Goal: Task Accomplishment & Management: Manage account settings

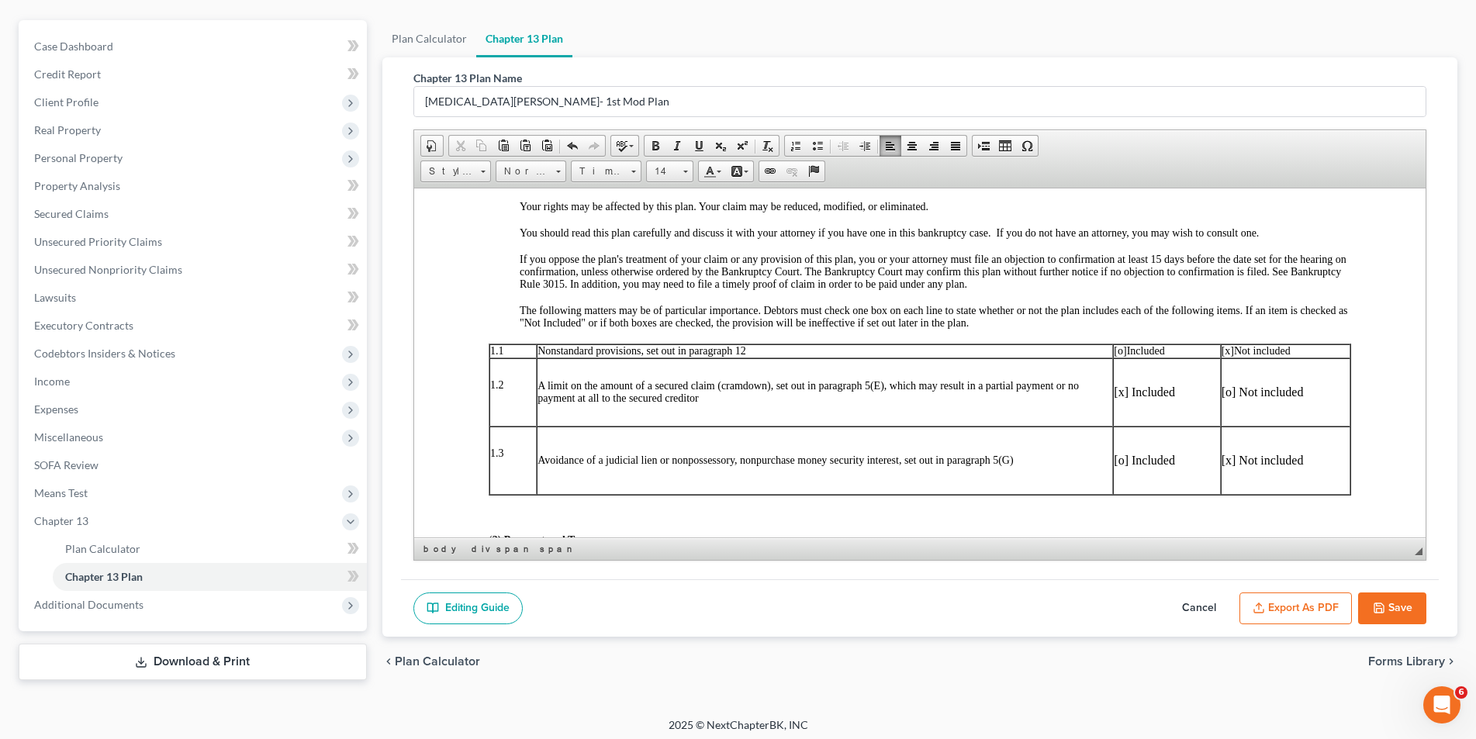
scroll to position [388, 0]
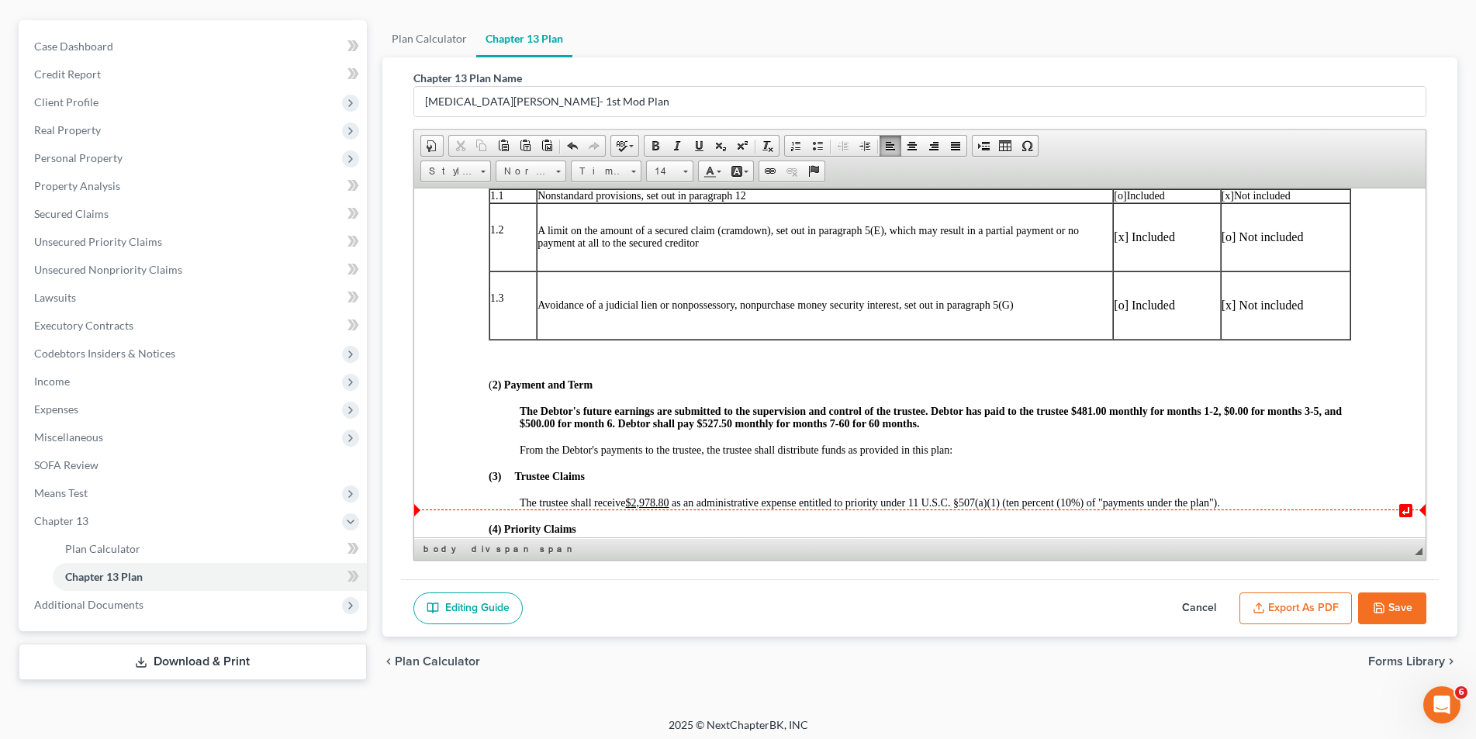
click at [668, 503] on u "$2,978.80" at bounding box center [645, 502] width 43 height 12
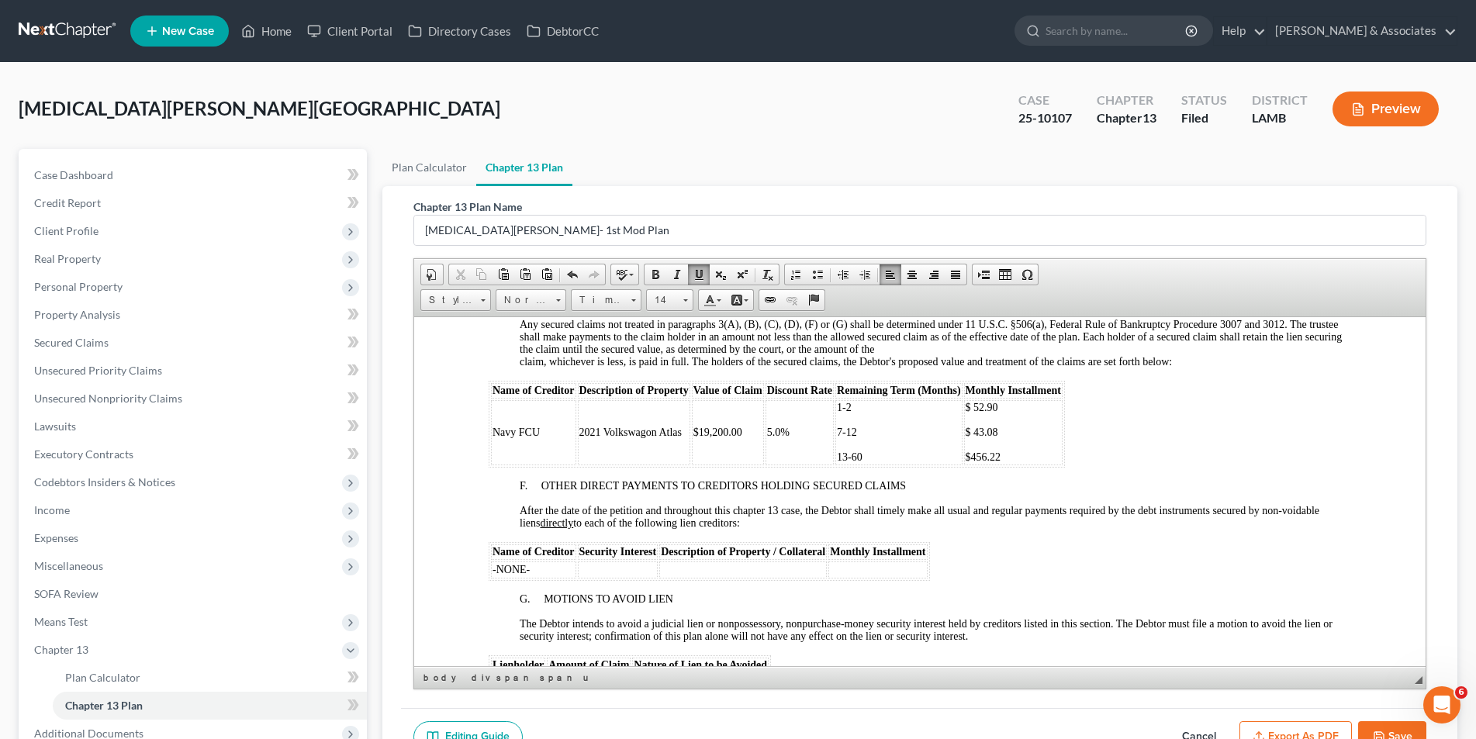
scroll to position [2017, 0]
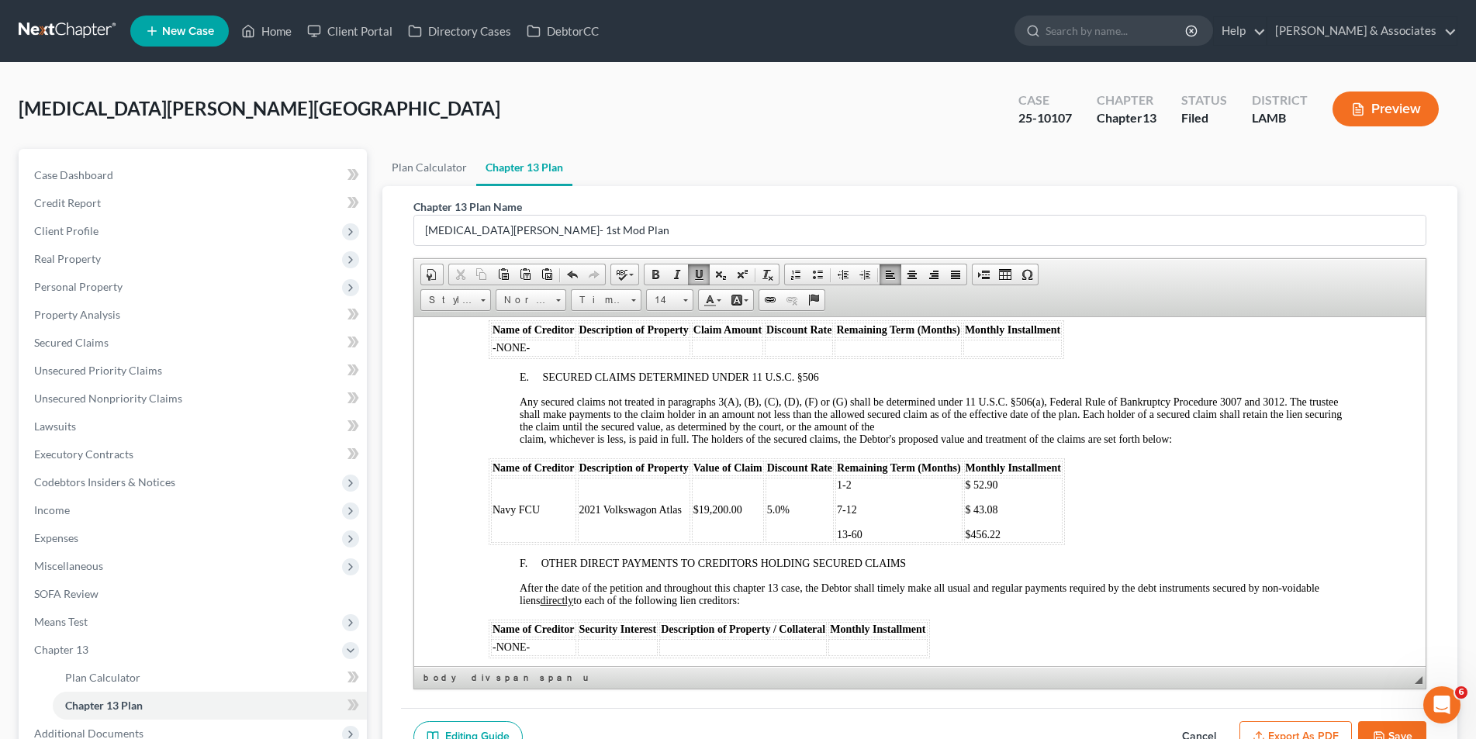
click at [1390, 731] on button "Save" at bounding box center [1392, 737] width 68 height 33
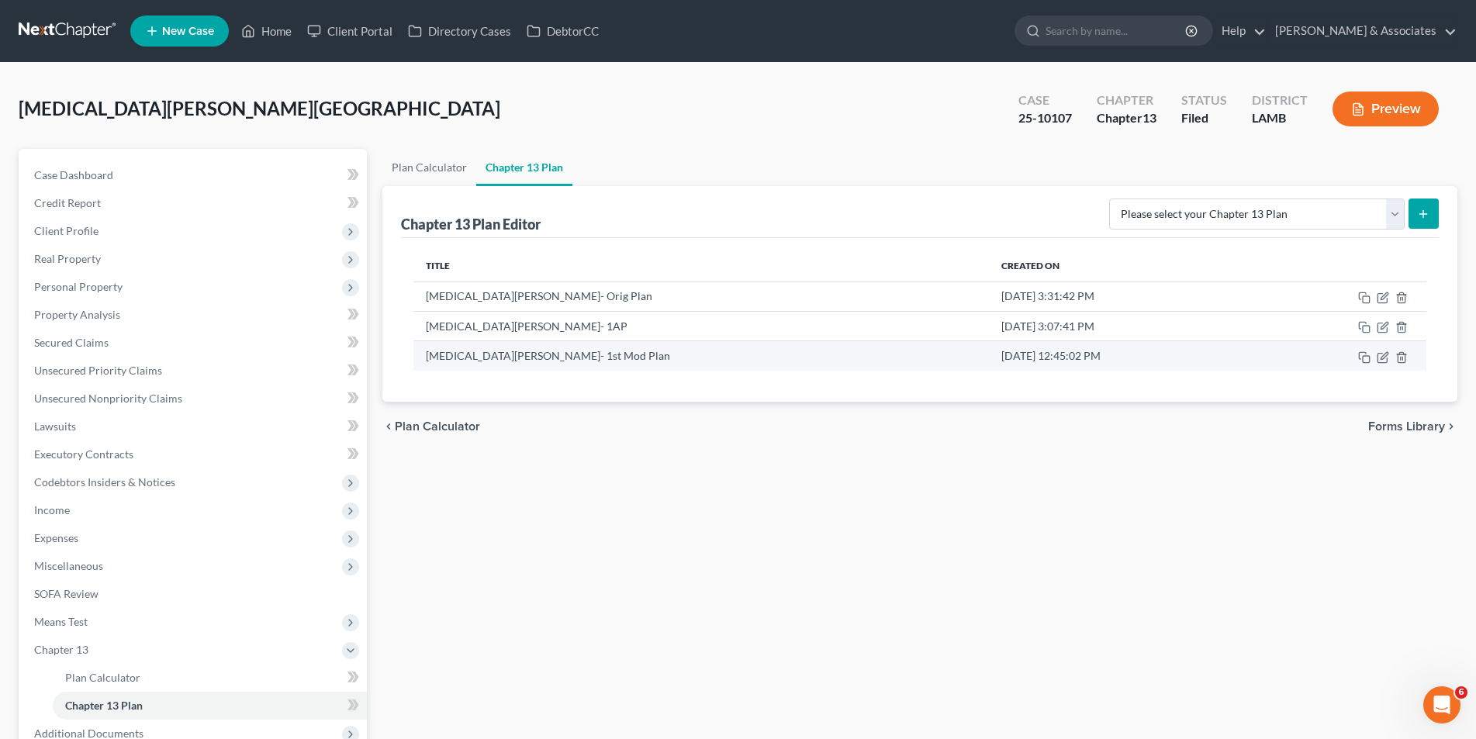
click at [1386, 364] on td at bounding box center [1340, 355] width 172 height 29
click at [1381, 355] on icon "button" at bounding box center [1383, 357] width 12 height 12
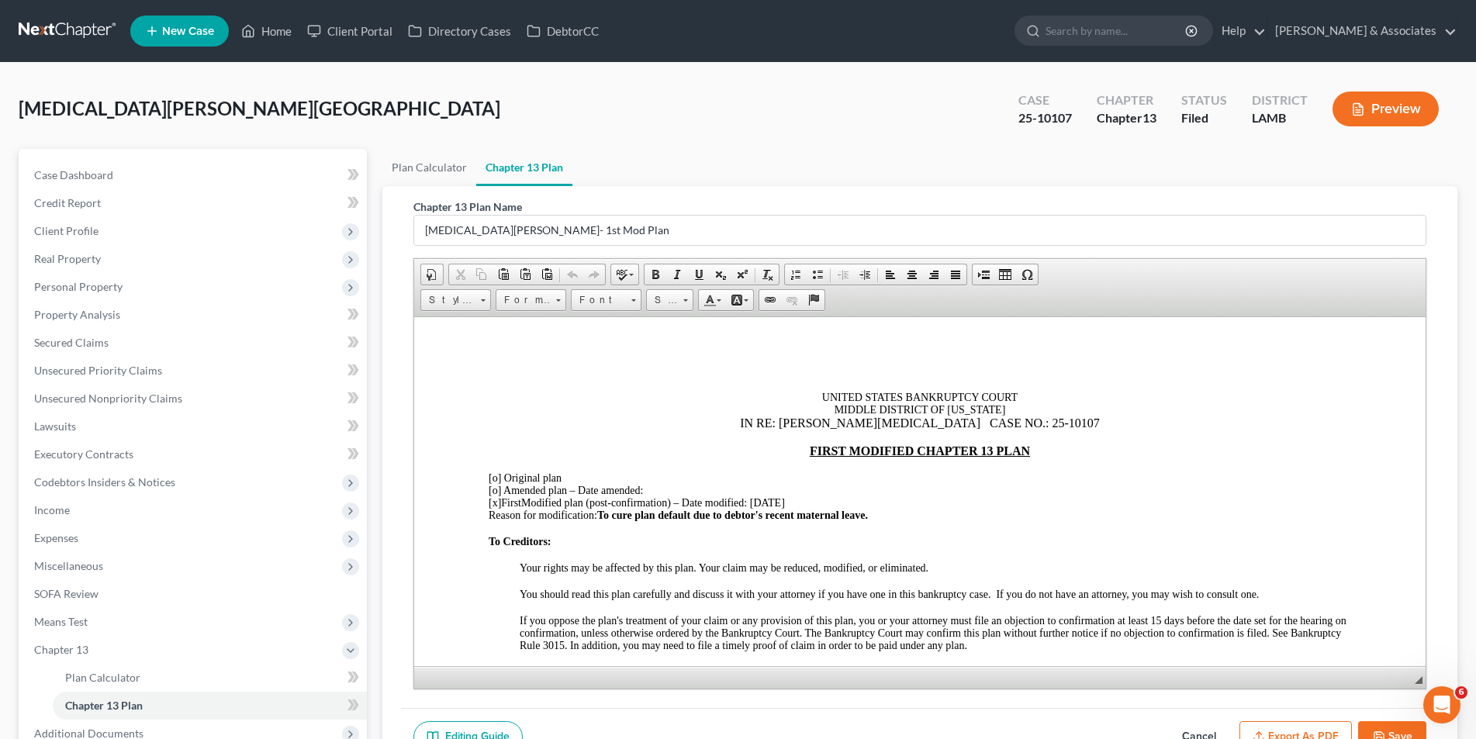
scroll to position [0, 0]
drag, startPoint x: 797, startPoint y: 499, endPoint x: 753, endPoint y: 391, distance: 116.5
click at [756, 497] on div "[x] First Modified plan (post-confirmation) – Date modified: 08/16/25" at bounding box center [919, 502] width 863 height 12
click at [648, 271] on link "Bold" at bounding box center [656, 275] width 22 height 20
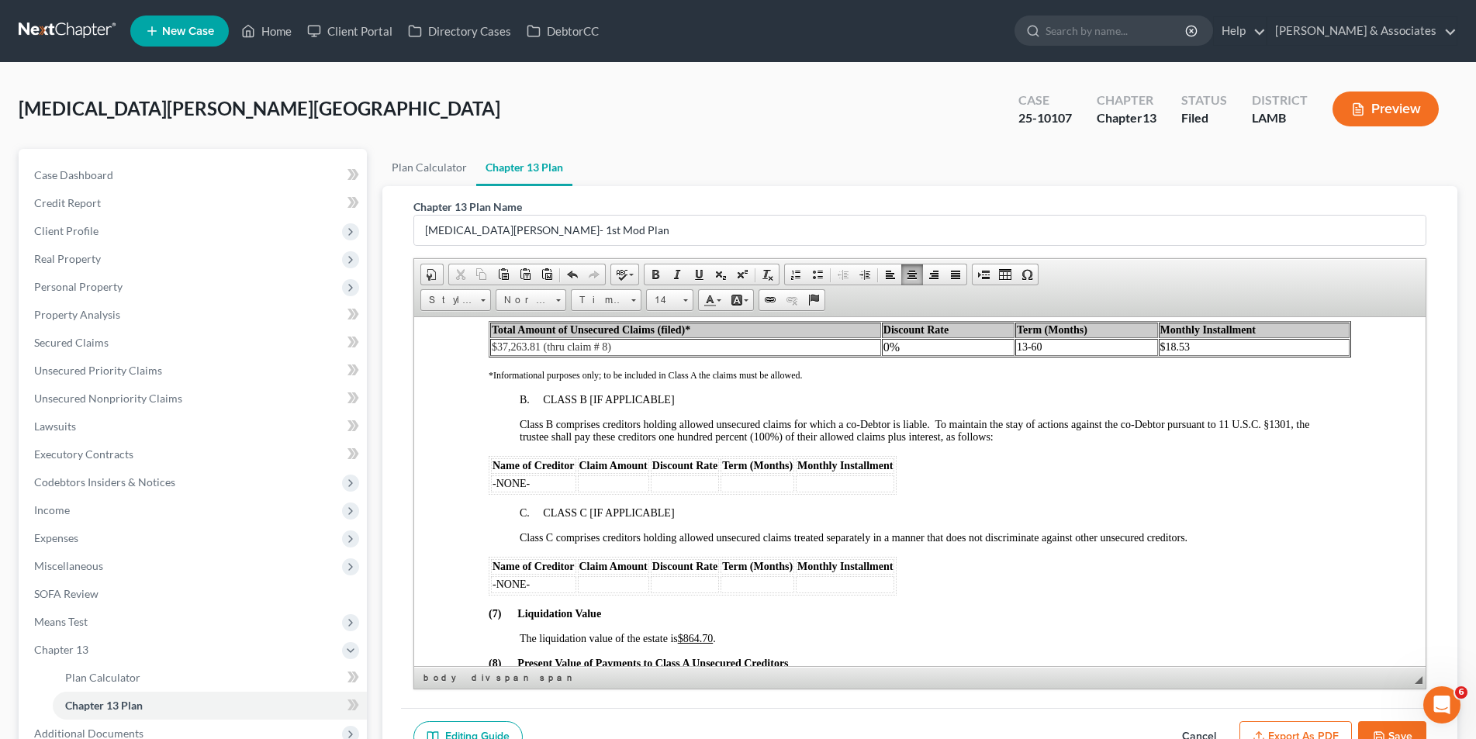
scroll to position [2560, 0]
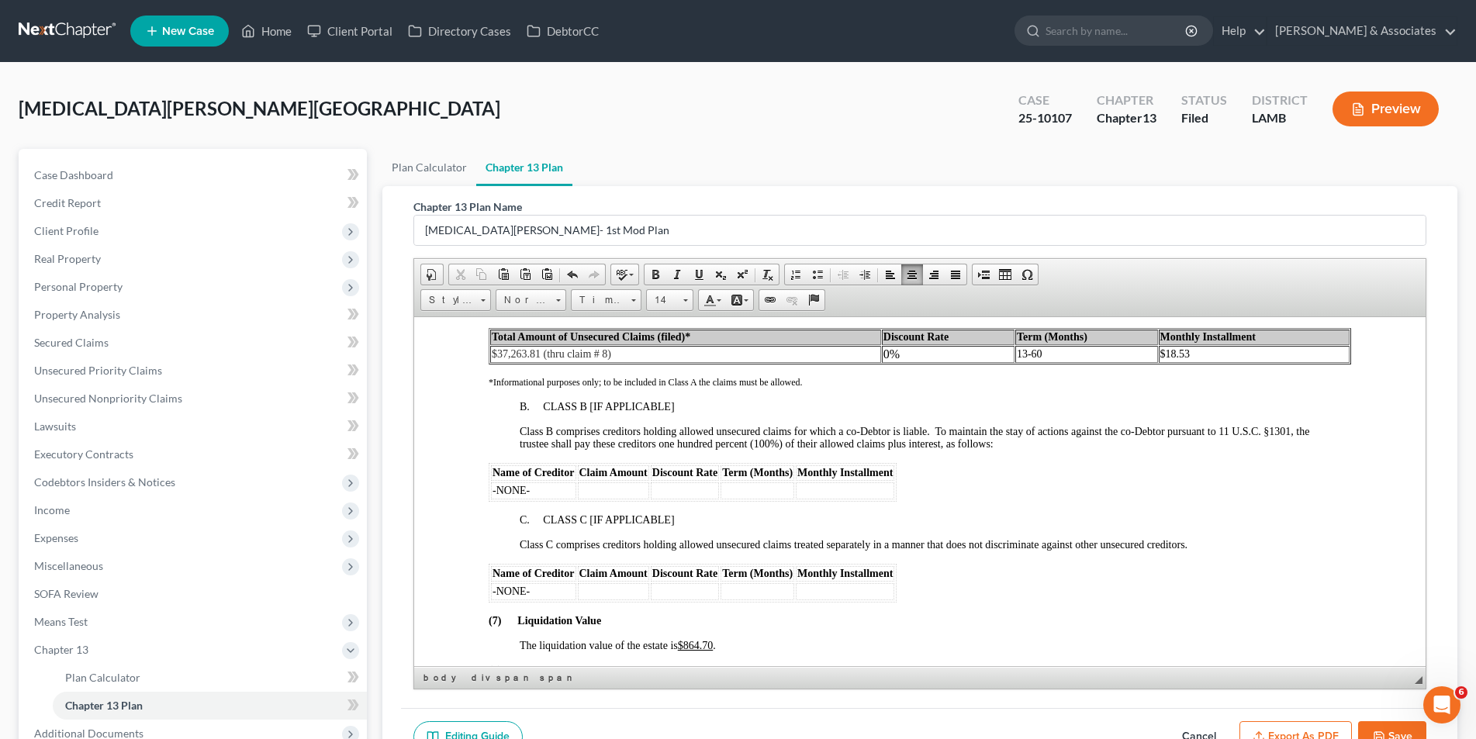
click at [1387, 730] on button "Save" at bounding box center [1392, 737] width 68 height 33
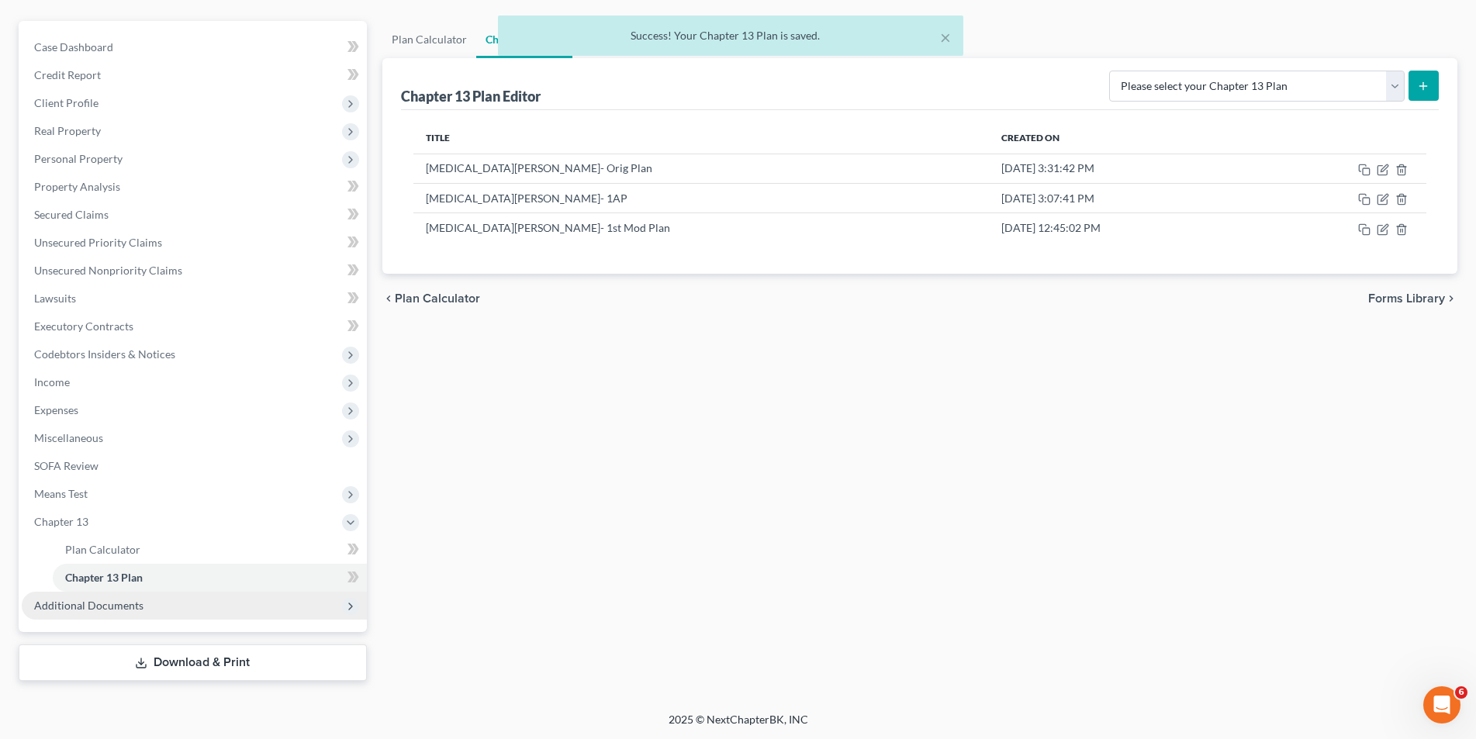
scroll to position [129, 0]
click at [137, 613] on span "Additional Documents" at bounding box center [194, 605] width 345 height 28
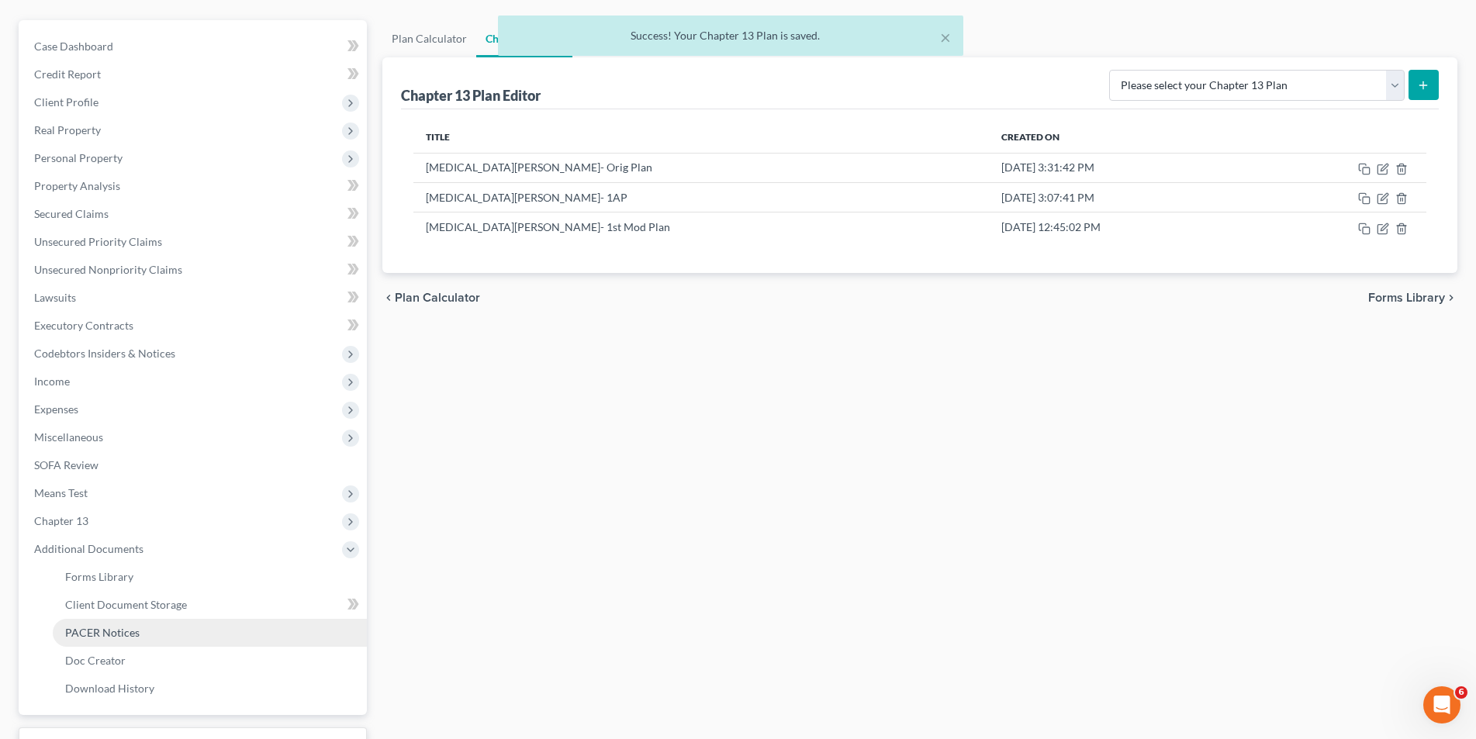
click at [125, 638] on span "PACER Notices" at bounding box center [102, 632] width 74 height 13
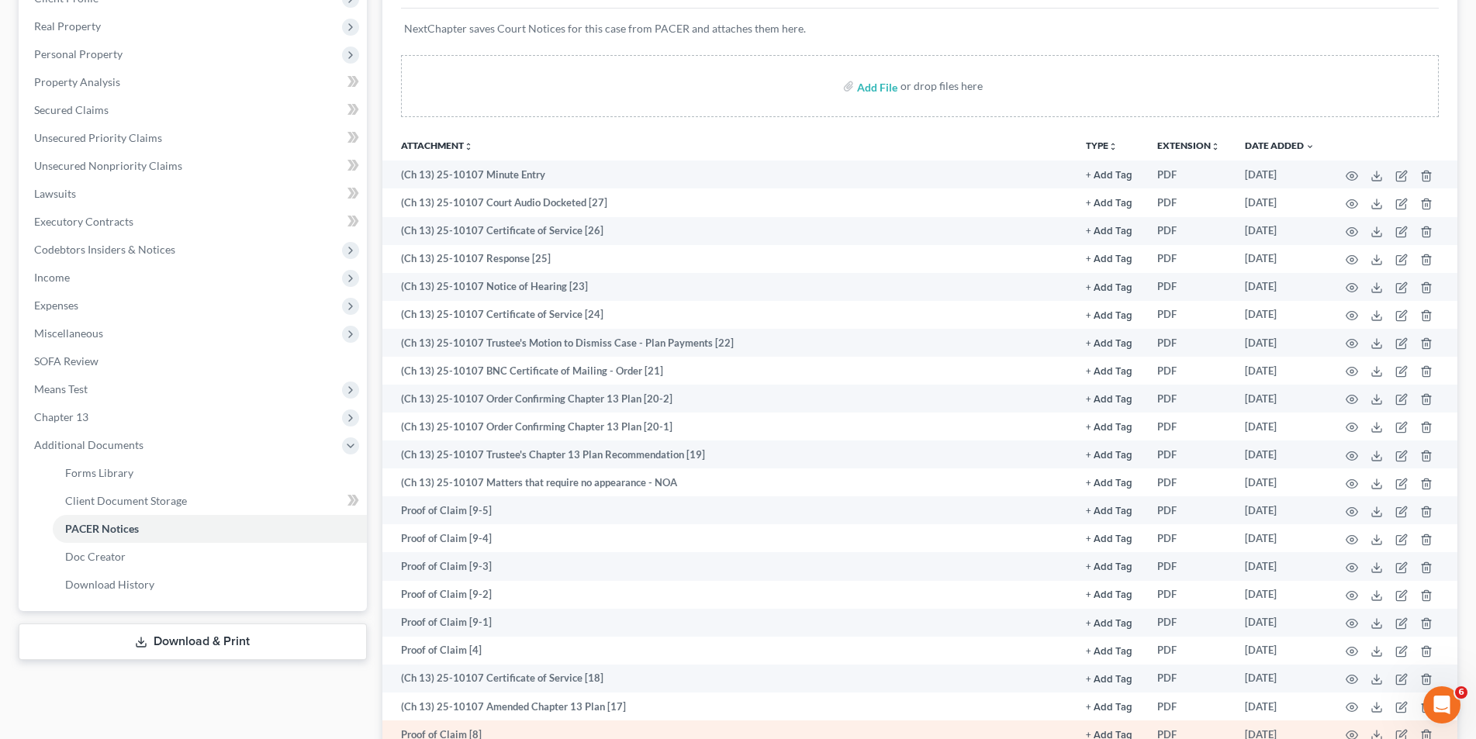
scroll to position [388, 0]
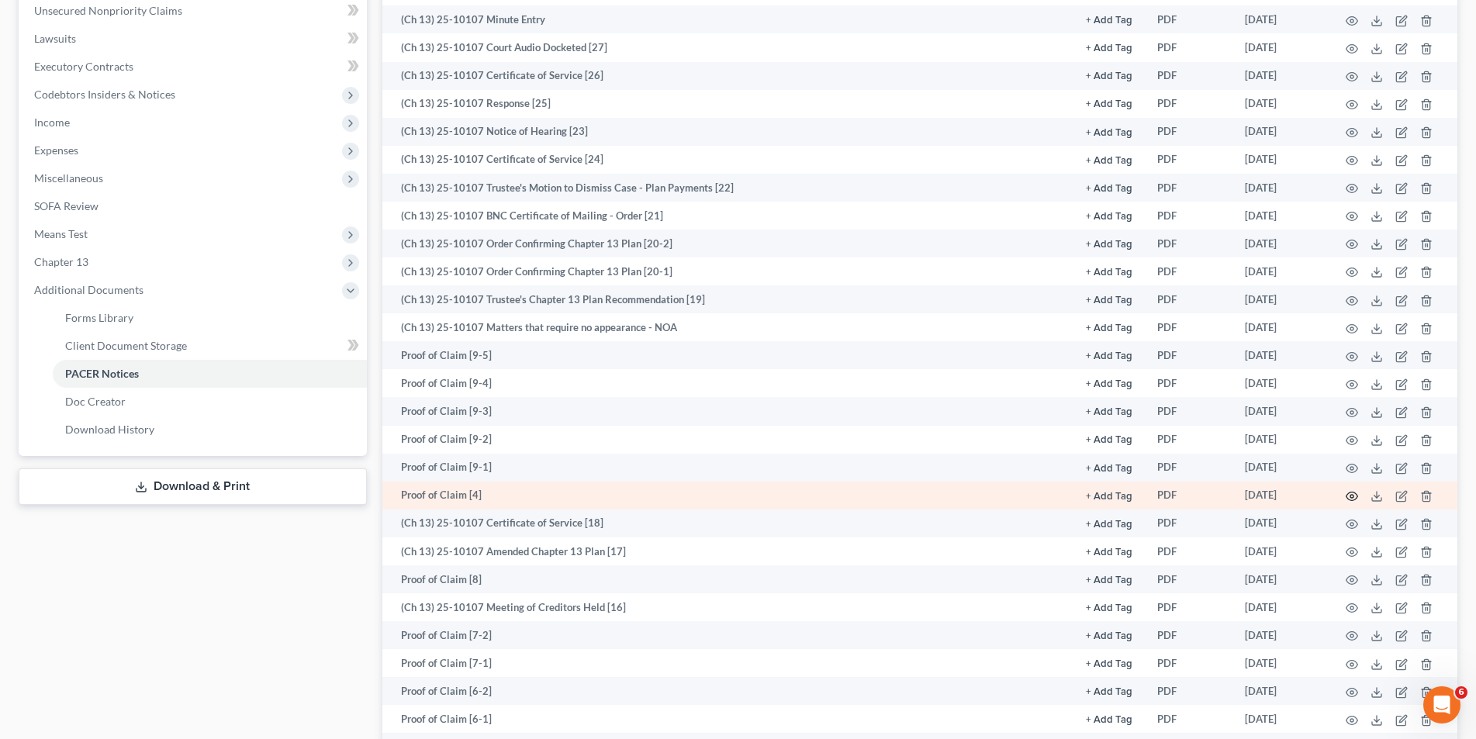
click at [1352, 500] on icon "button" at bounding box center [1352, 496] width 12 height 12
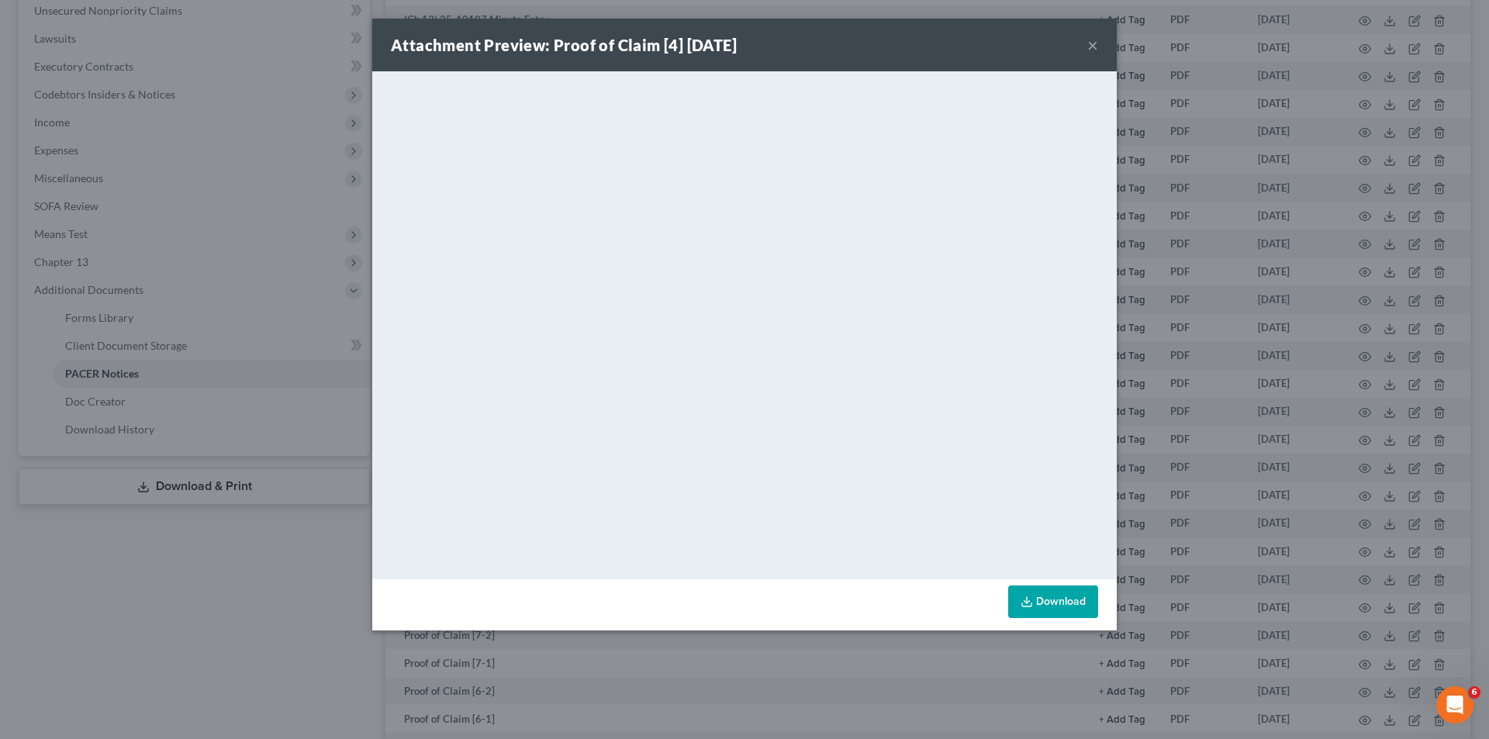
click at [1091, 43] on button "×" at bounding box center [1092, 45] width 11 height 19
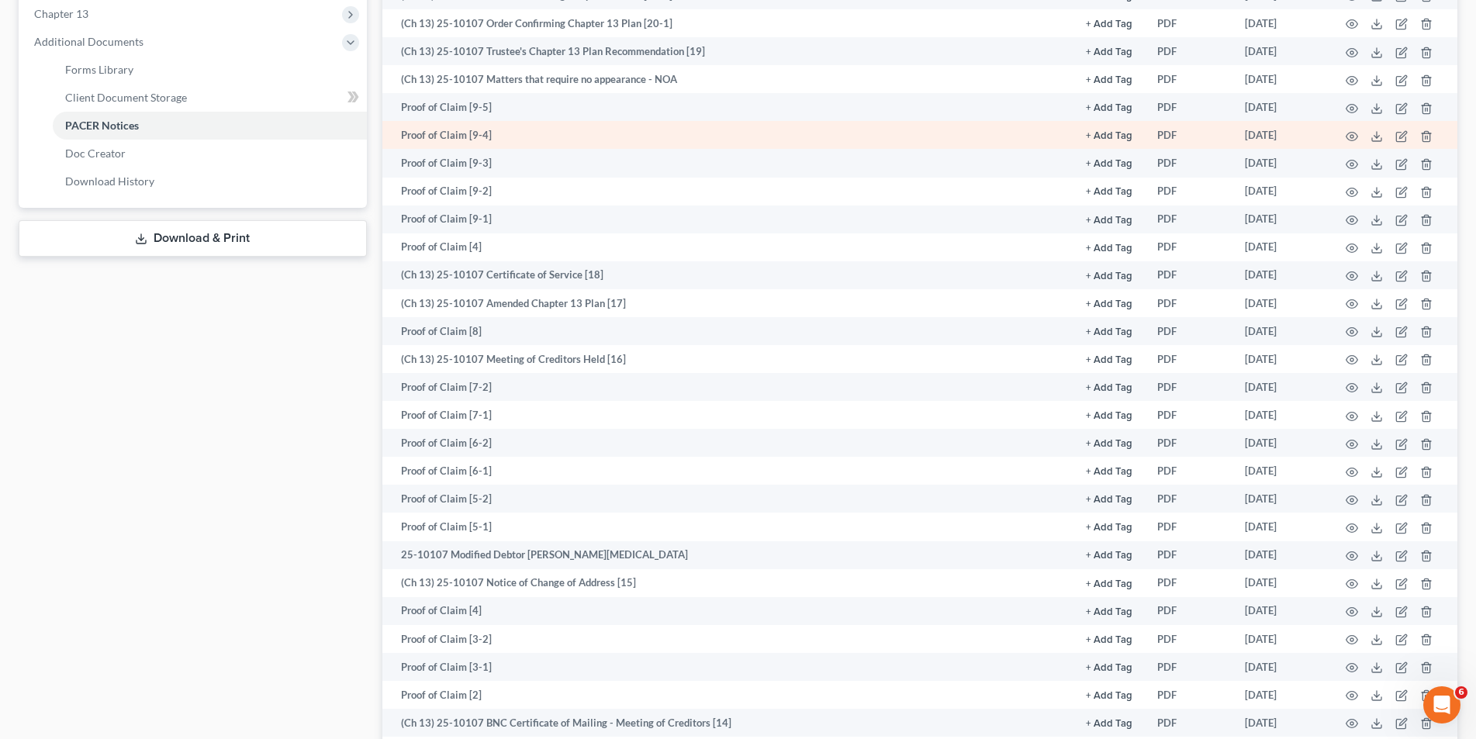
scroll to position [776, 0]
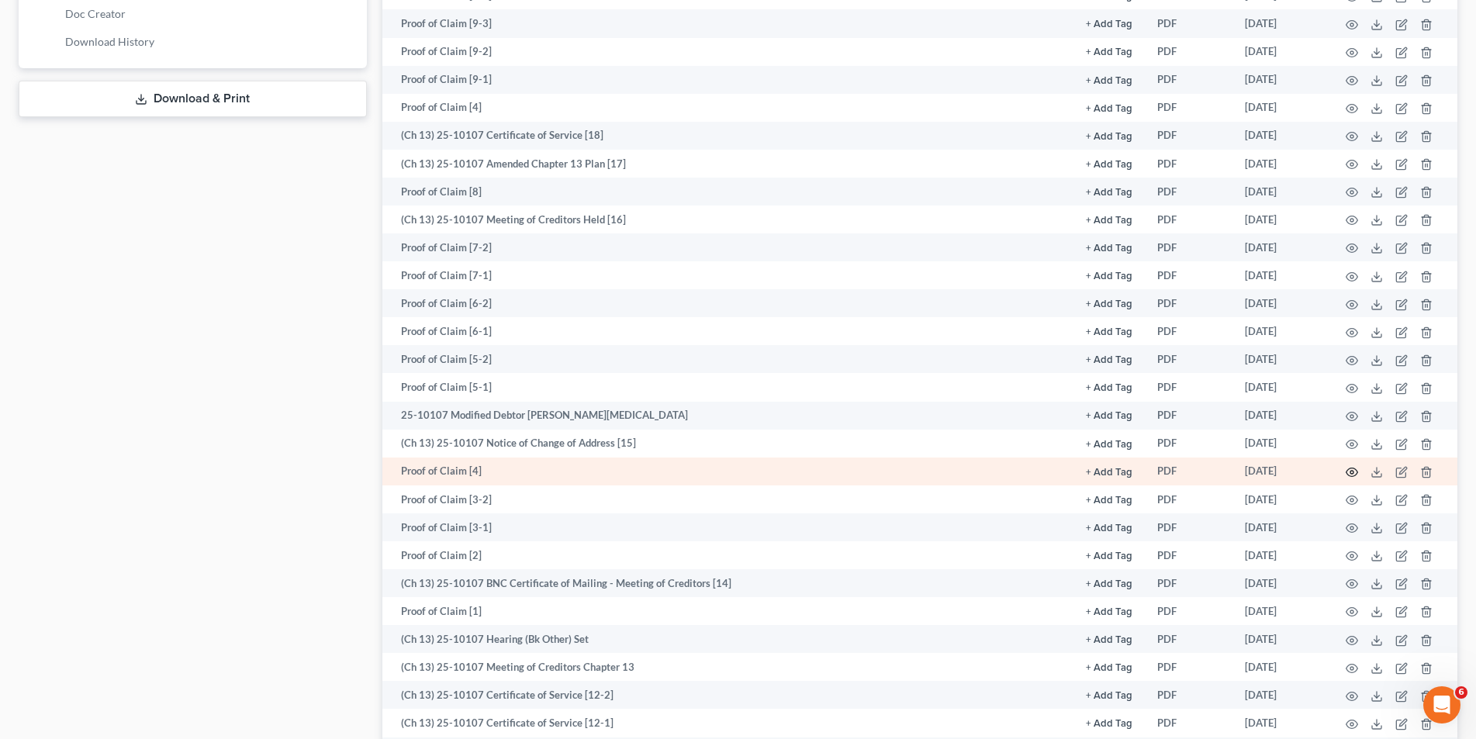
click at [1353, 472] on icon "button" at bounding box center [1352, 472] width 12 height 12
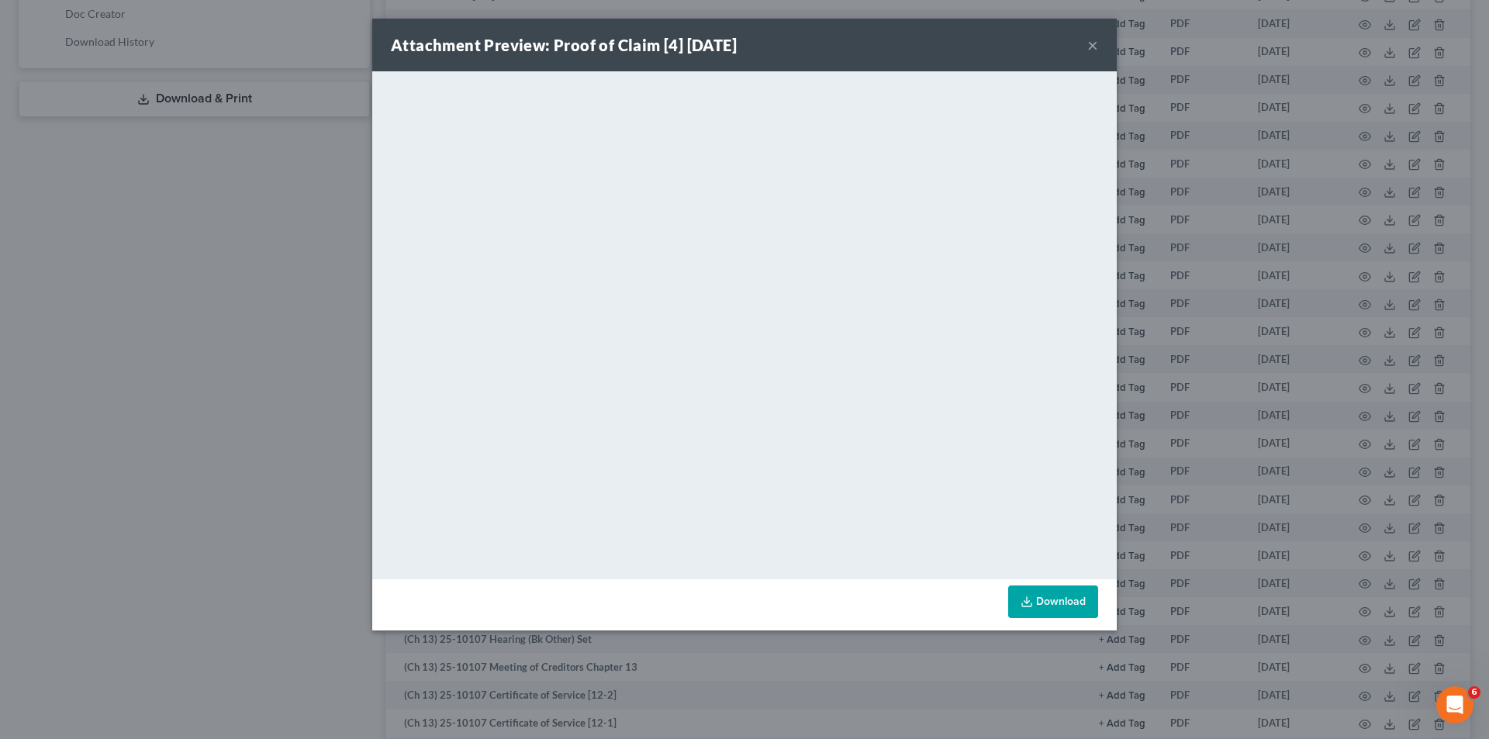
click at [1094, 48] on button "×" at bounding box center [1092, 45] width 11 height 19
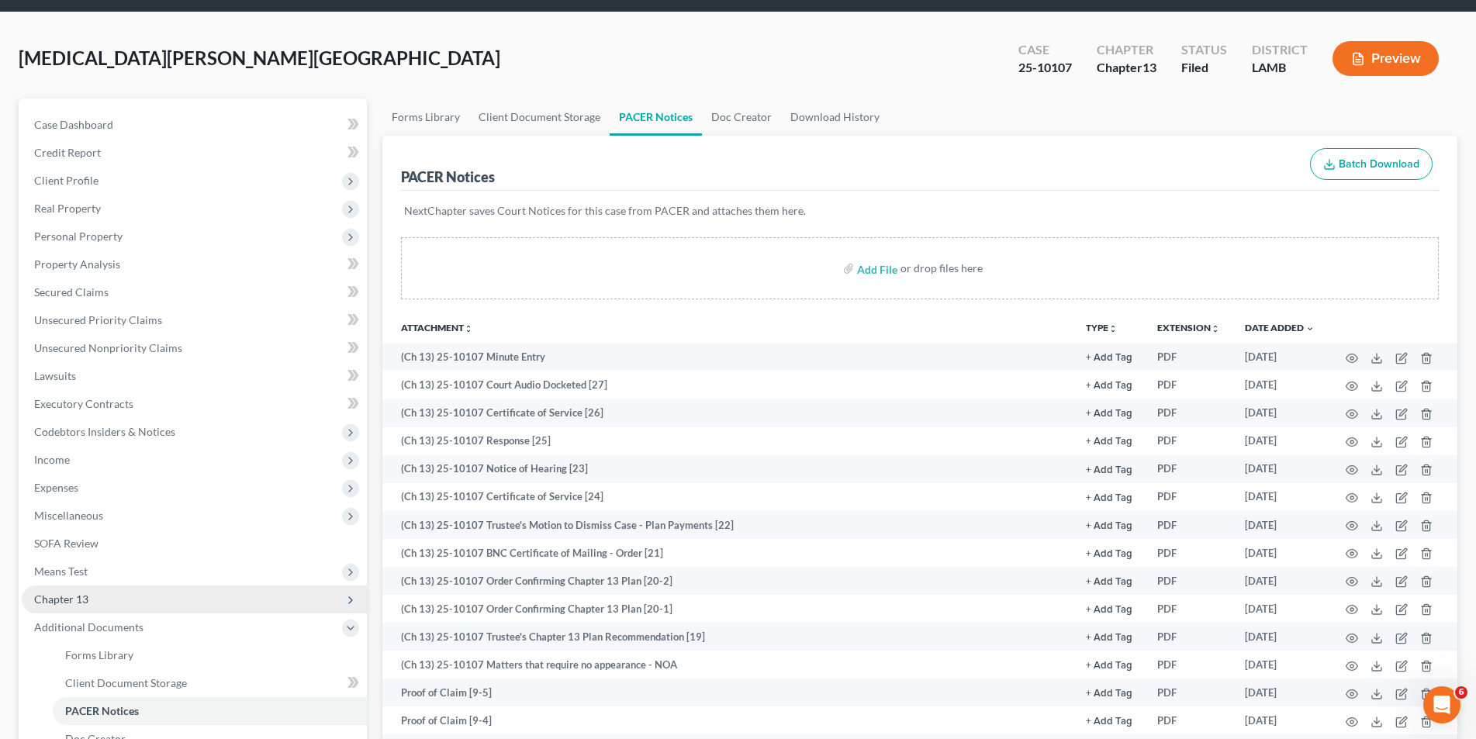
scroll to position [78, 0]
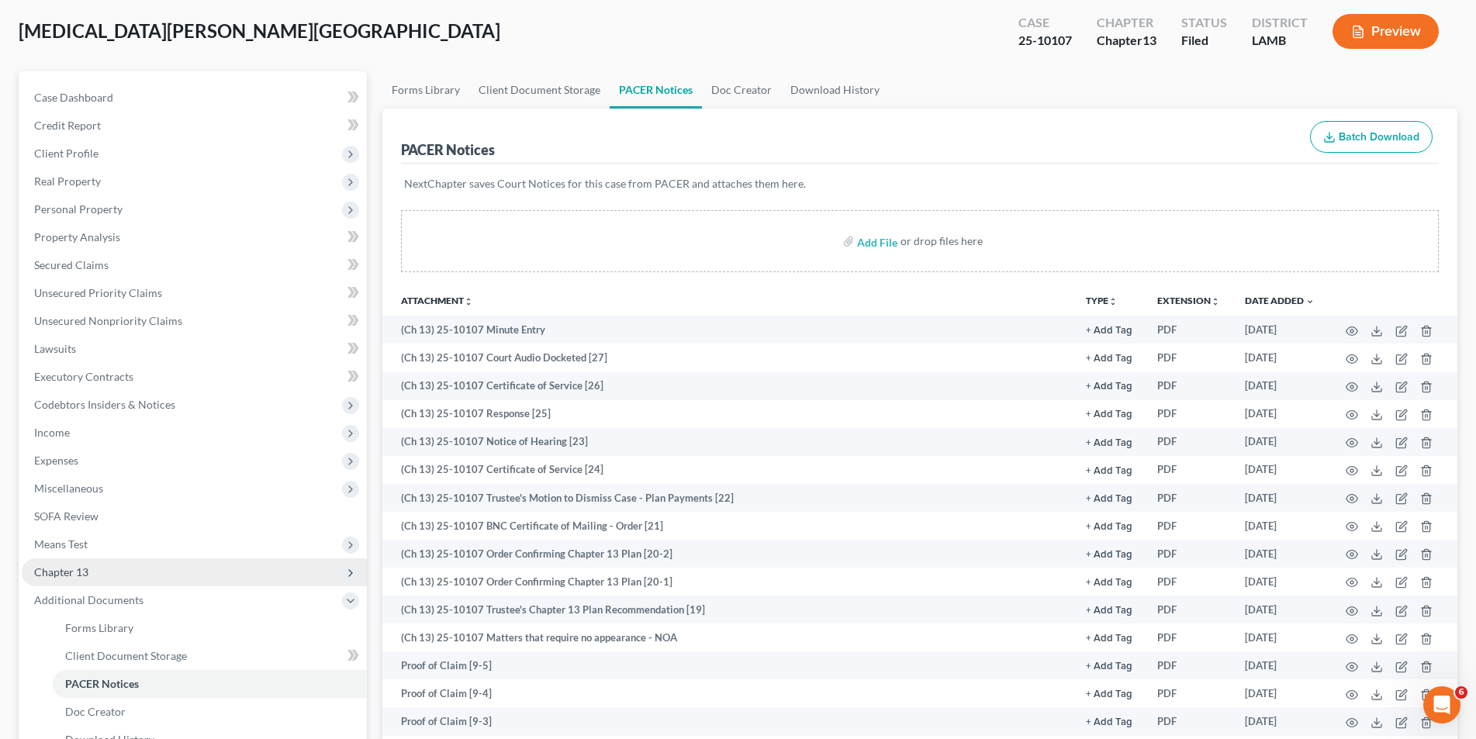
click at [111, 560] on span "Chapter 13" at bounding box center [194, 572] width 345 height 28
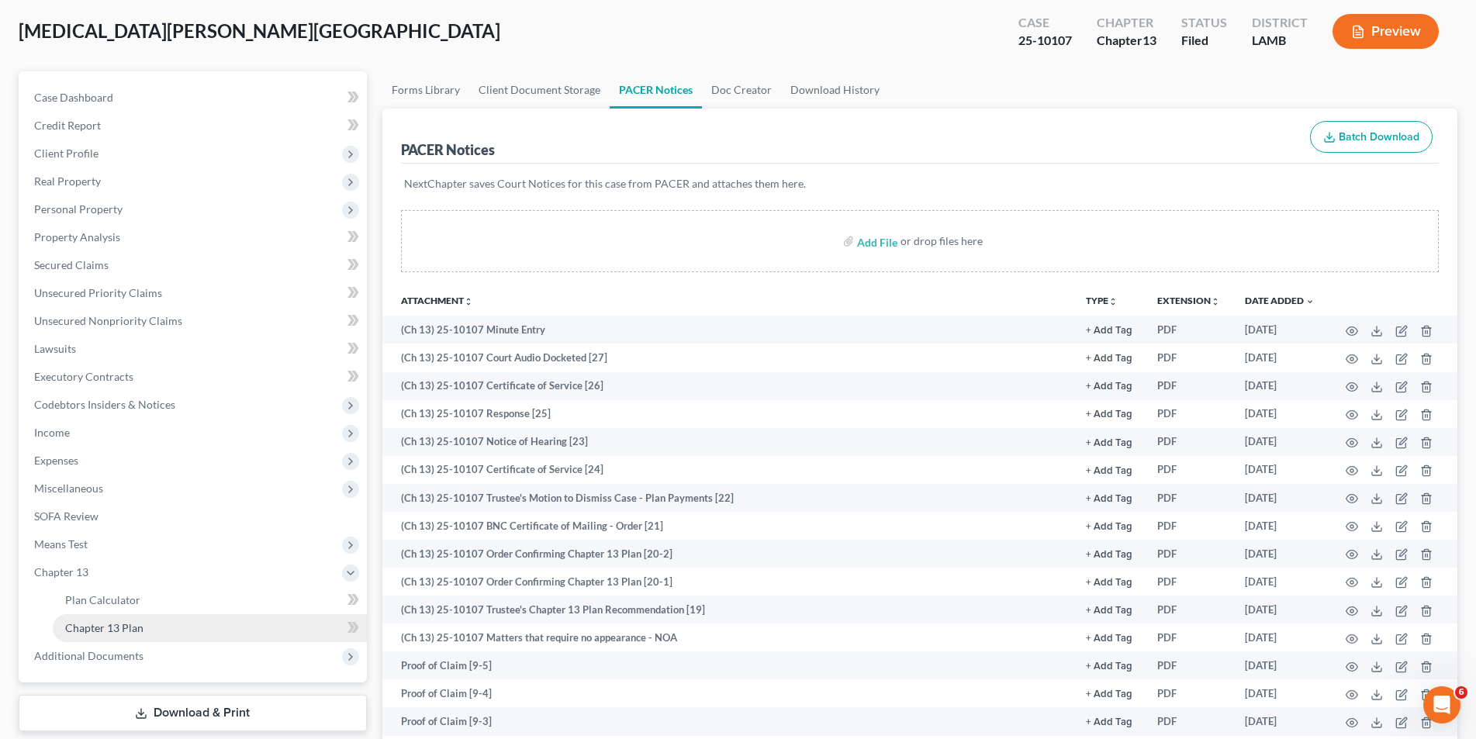
click at [122, 622] on span "Chapter 13 Plan" at bounding box center [104, 627] width 78 height 13
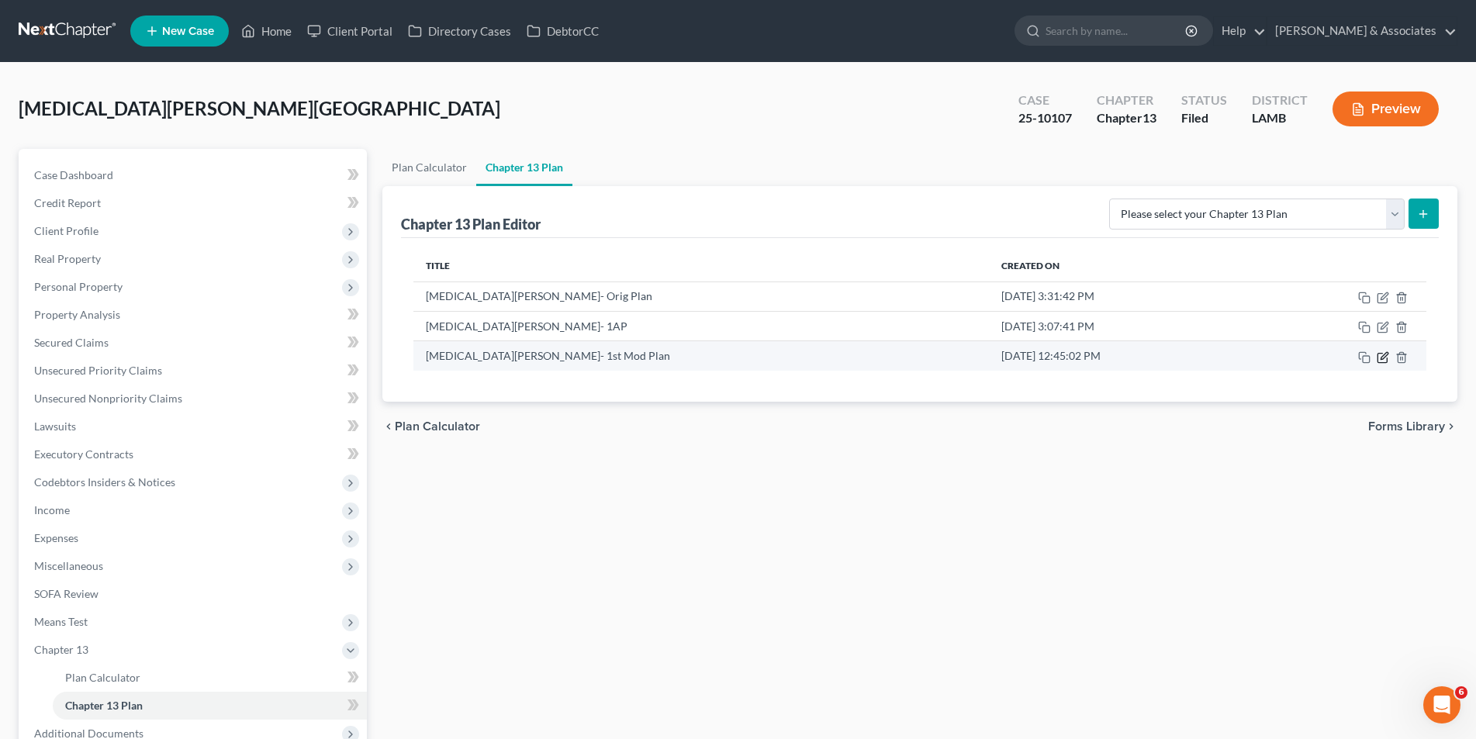
click at [1378, 352] on icon "button" at bounding box center [1383, 357] width 12 height 12
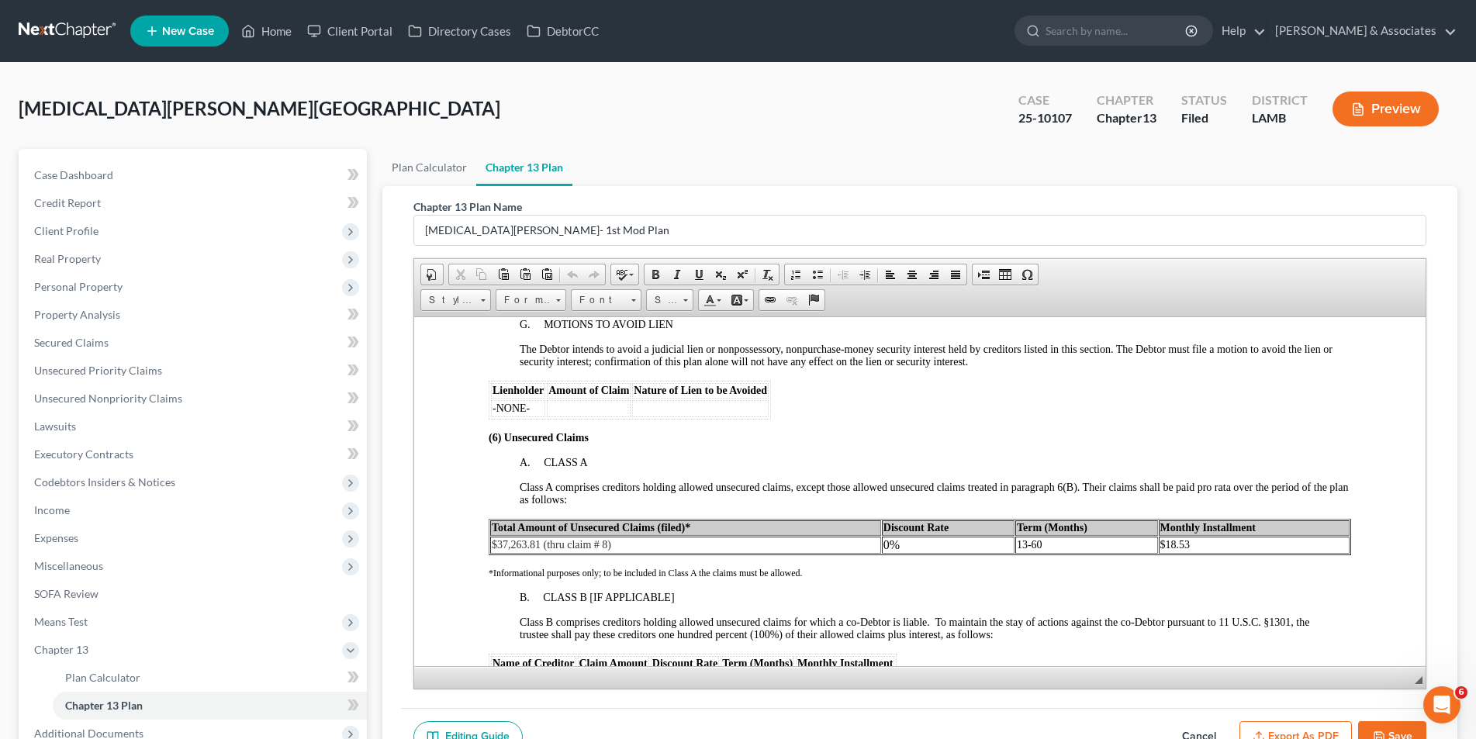
scroll to position [2405, 0]
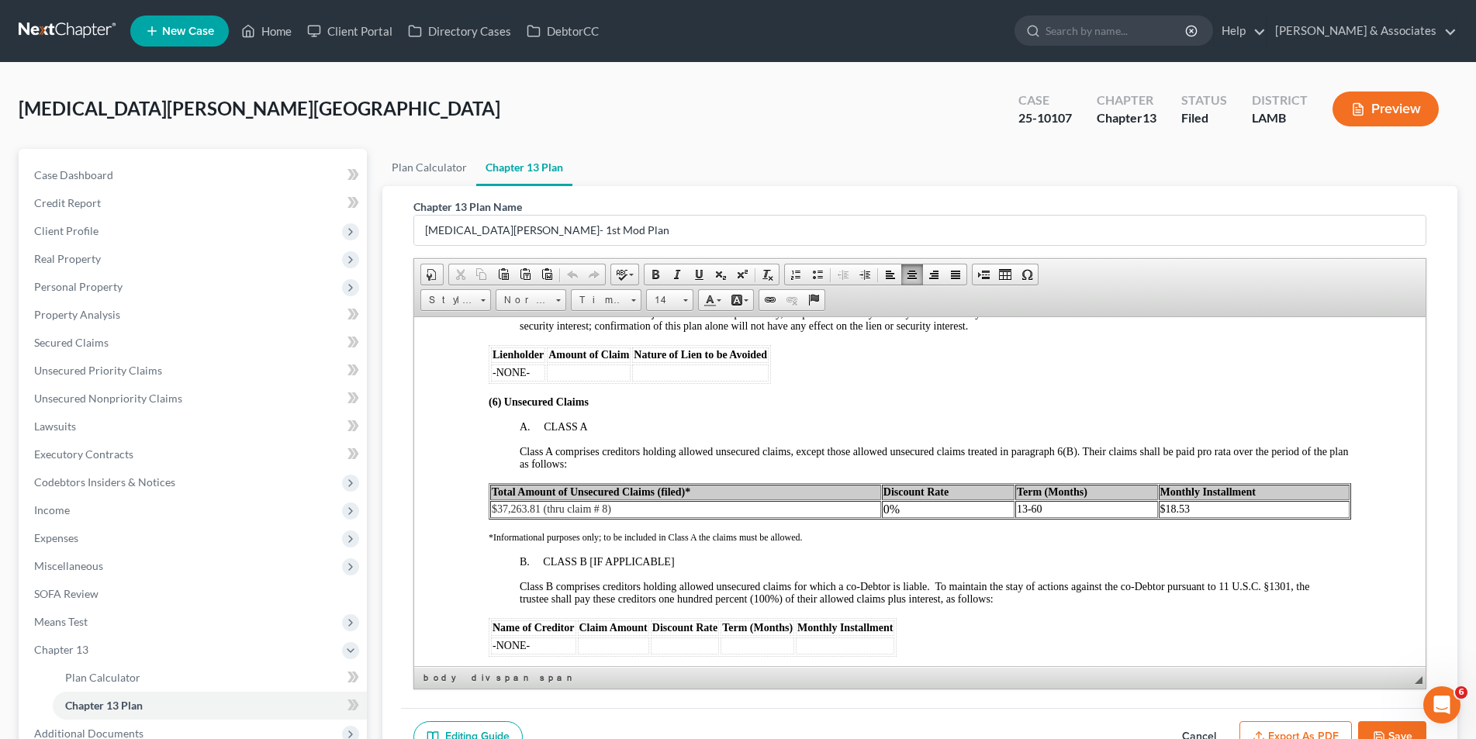
click at [610, 510] on td "$37,263.81 (thru claim # 8)" at bounding box center [684, 508] width 391 height 17
click at [1378, 728] on button "Save" at bounding box center [1392, 737] width 68 height 33
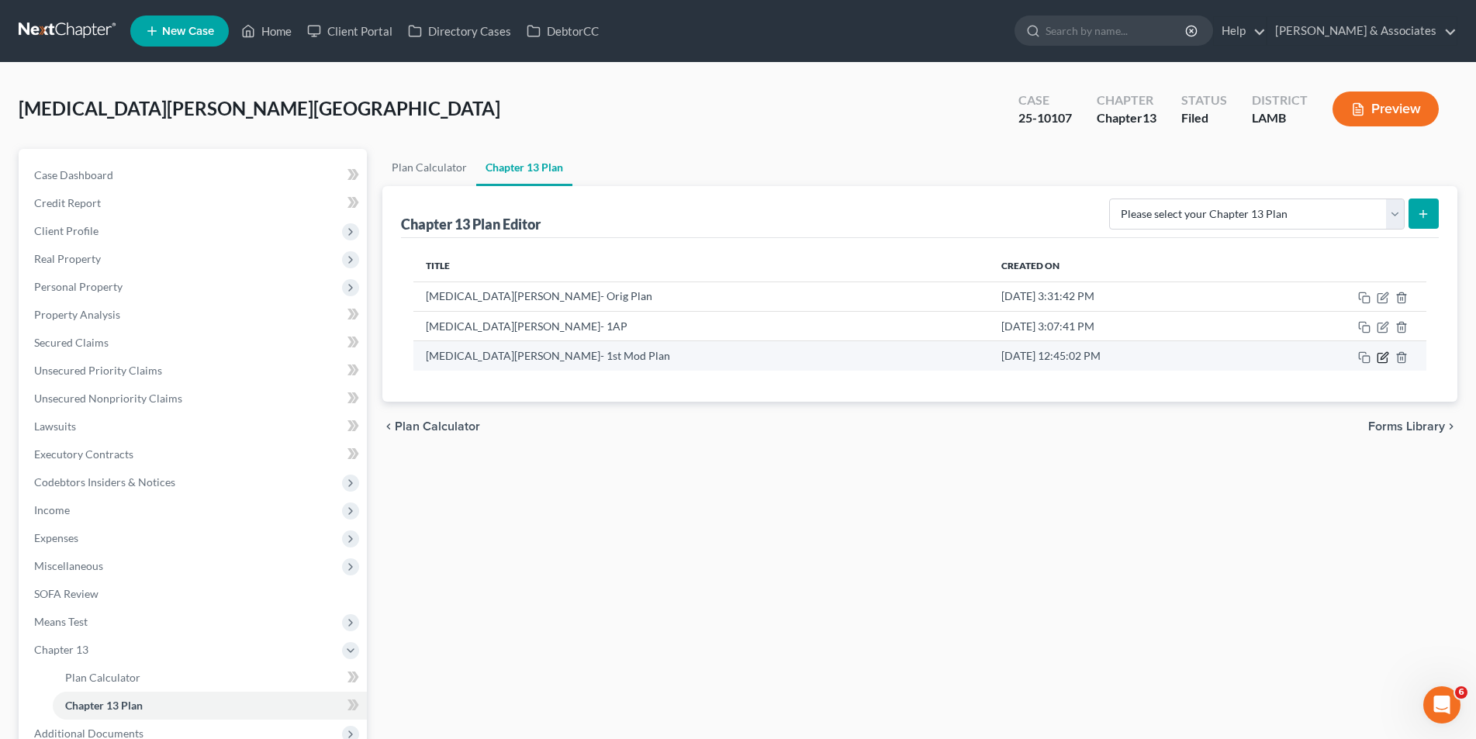
click at [1383, 361] on icon "button" at bounding box center [1383, 357] width 12 height 12
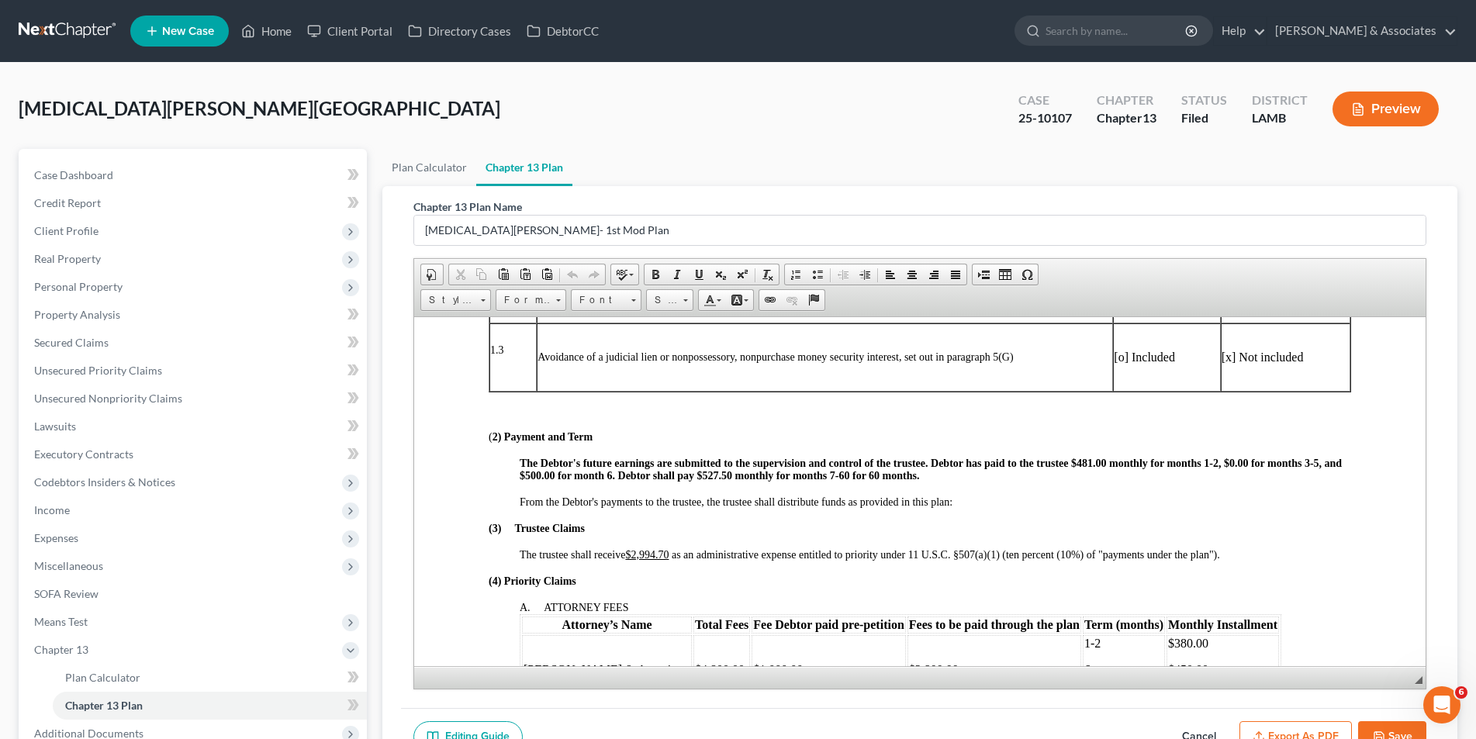
scroll to position [465, 0]
click at [888, 476] on span "The Debtor's future earnings are submitted to the supervision and control of th…" at bounding box center [930, 468] width 822 height 24
drag, startPoint x: 669, startPoint y: 552, endPoint x: 628, endPoint y: 554, distance: 41.2
click at [628, 554] on u "$2,994.70" at bounding box center [645, 554] width 43 height 12
click at [652, 266] on link "Bold" at bounding box center [656, 275] width 22 height 20
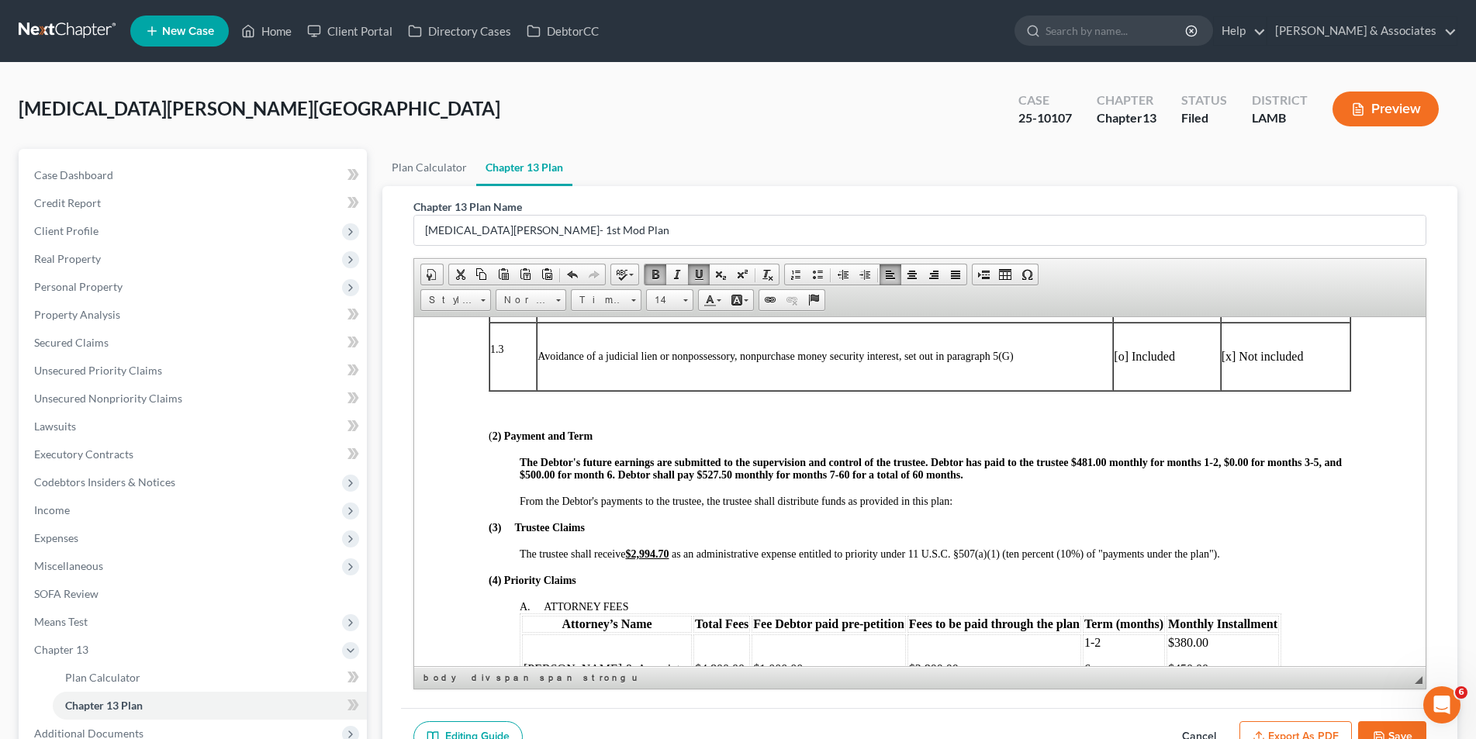
click at [1085, 503] on div "From the Debtor's payments to the trustee, the trustee shall distribute funds a…" at bounding box center [935, 501] width 832 height 12
click at [1377, 722] on button "Save" at bounding box center [1392, 737] width 68 height 33
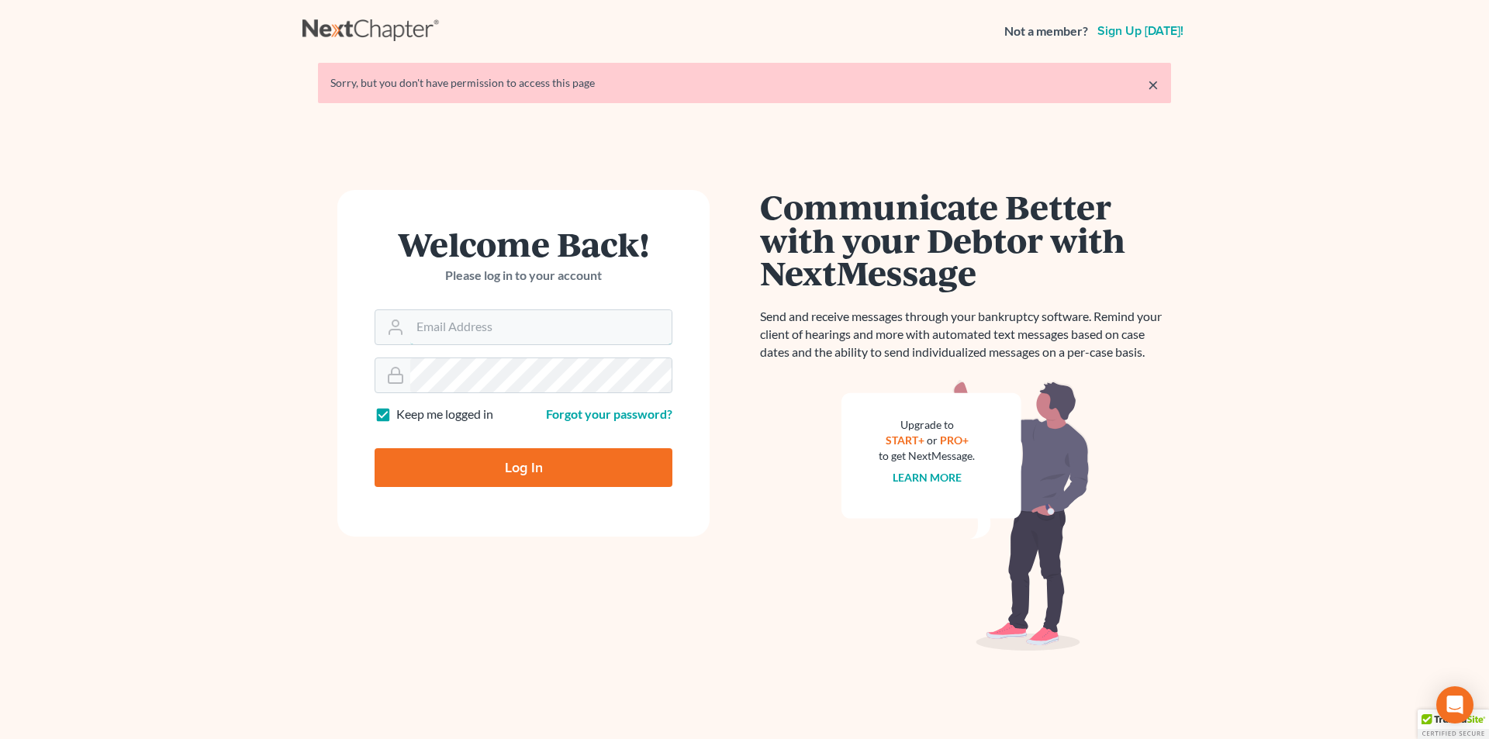
type input "[EMAIL_ADDRESS][DOMAIN_NAME]"
click at [453, 480] on input "Log In" at bounding box center [524, 467] width 298 height 39
type input "Thinking..."
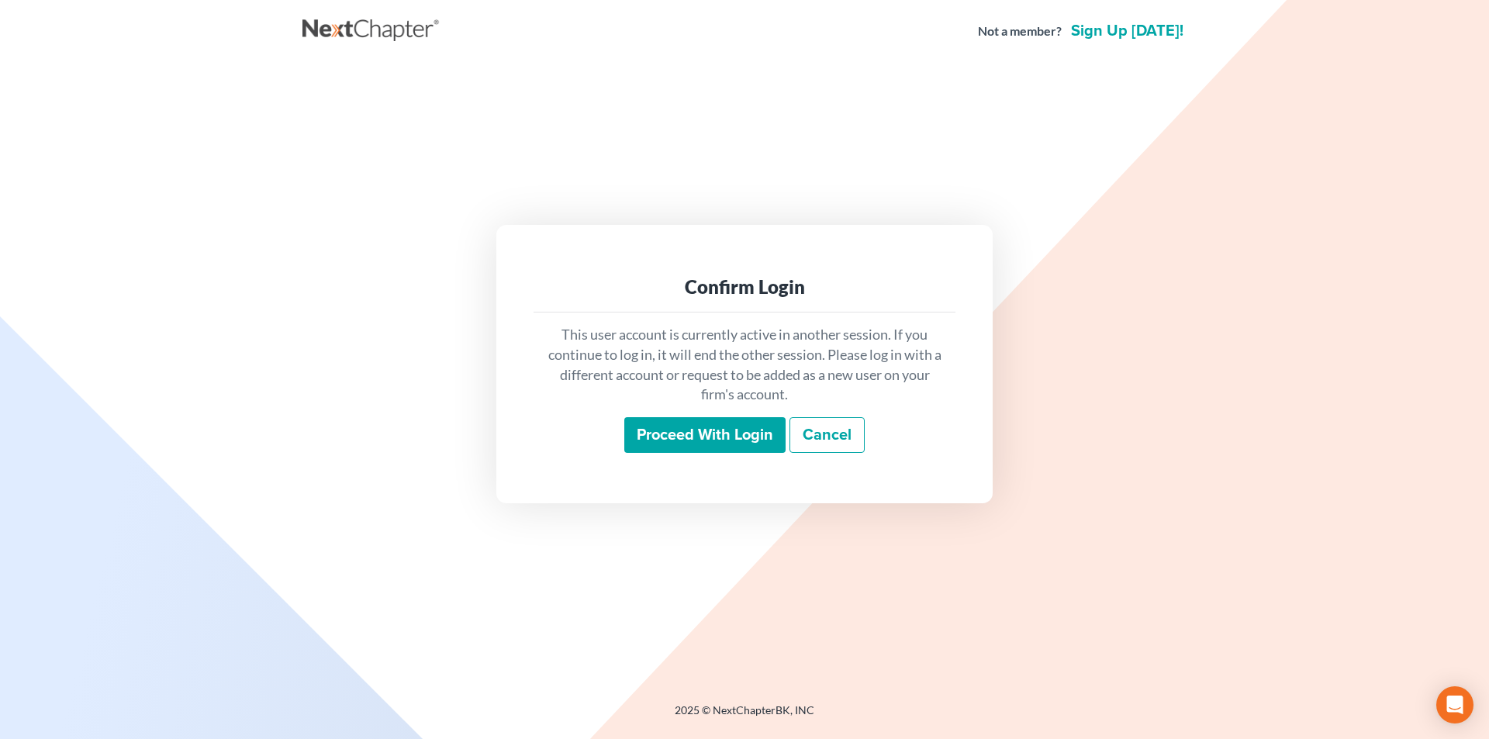
click at [653, 425] on input "Proceed with login" at bounding box center [704, 435] width 161 height 36
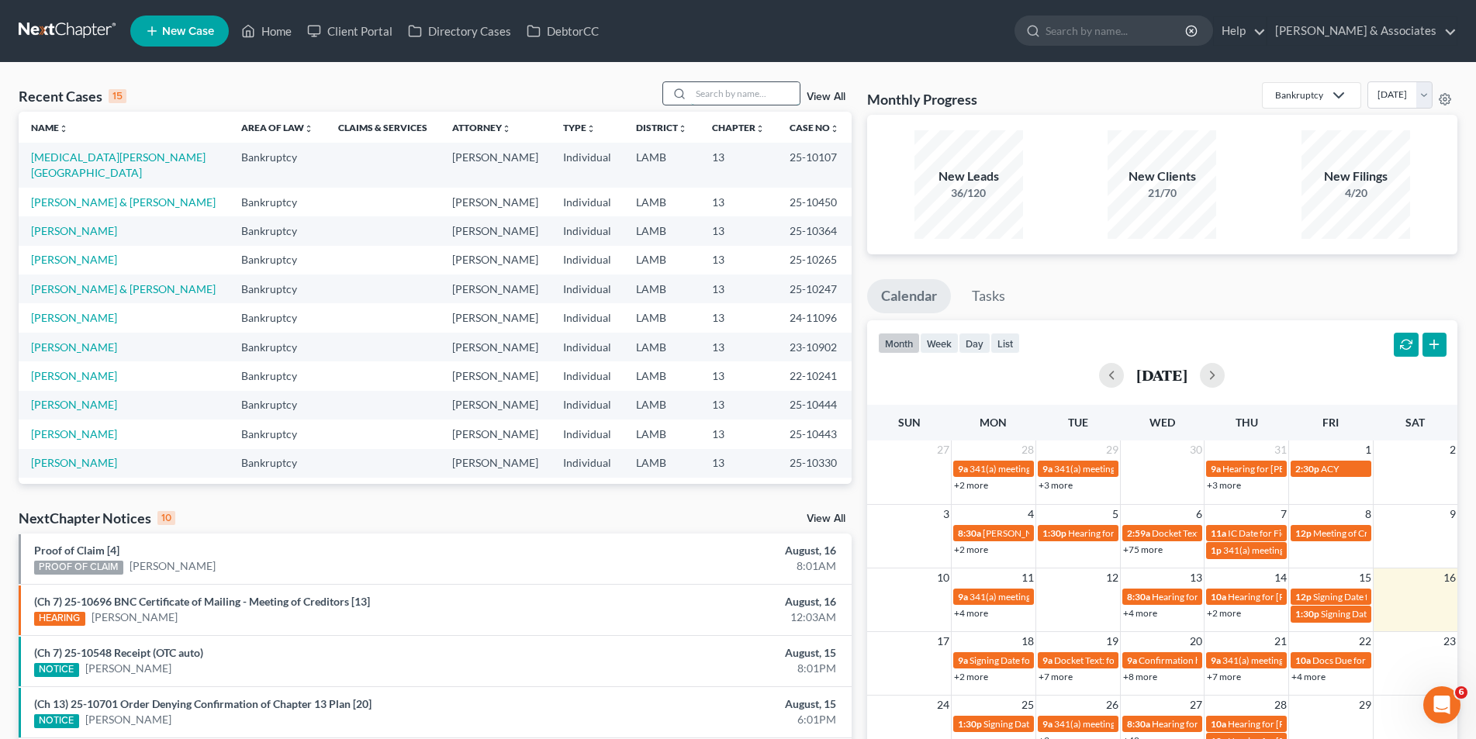
click at [709, 92] on input "search" at bounding box center [745, 93] width 109 height 22
type input "bernard"
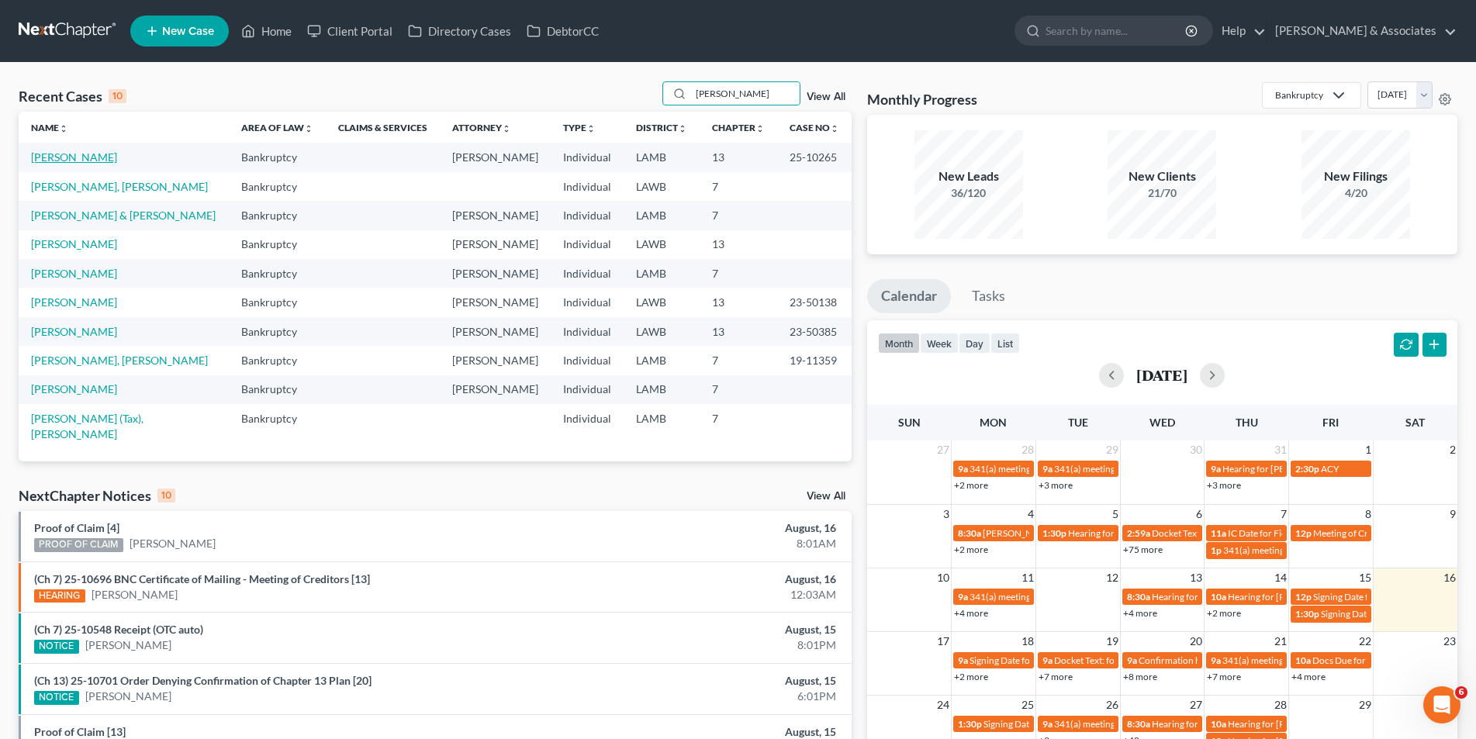
click at [83, 157] on link "Bernard, Jean" at bounding box center [74, 156] width 86 height 13
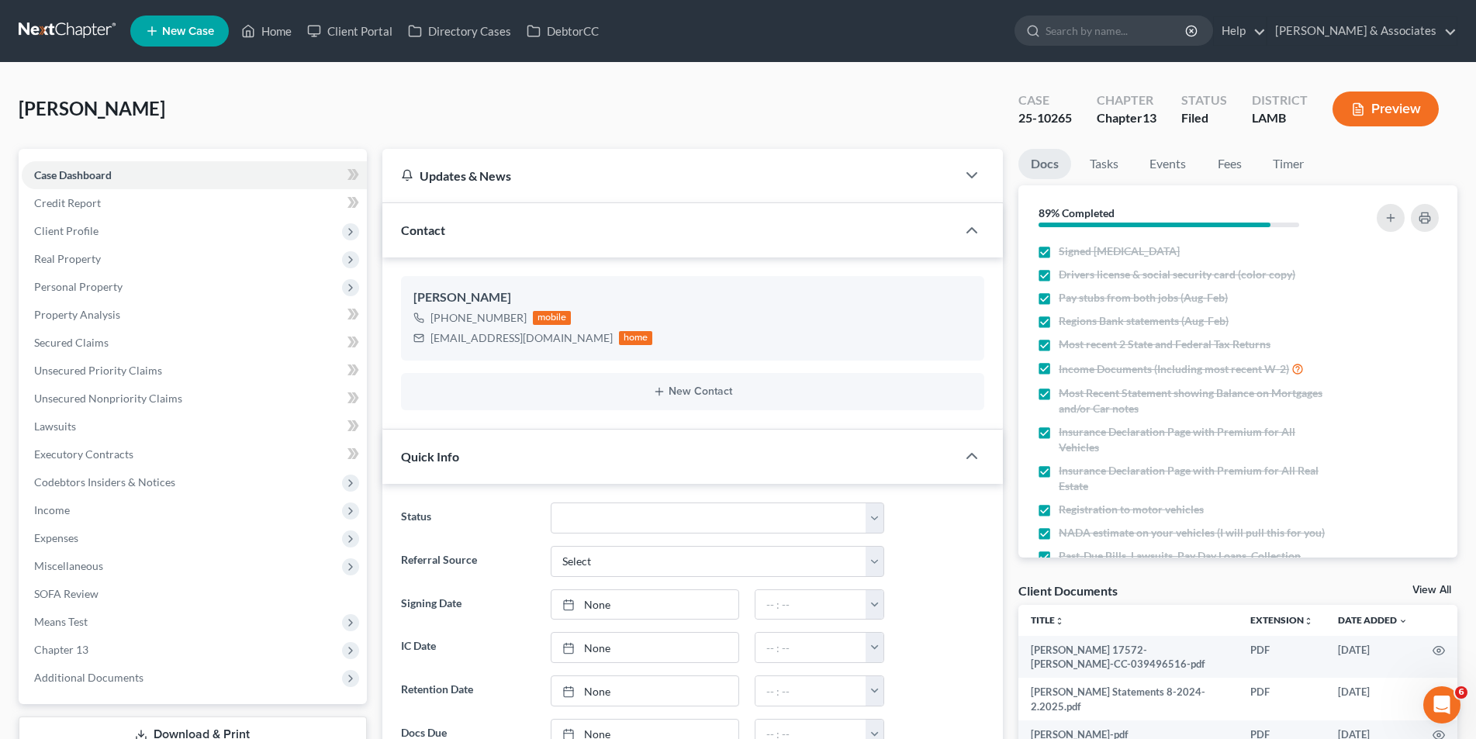
click at [1364, 117] on button "Preview" at bounding box center [1386, 109] width 106 height 35
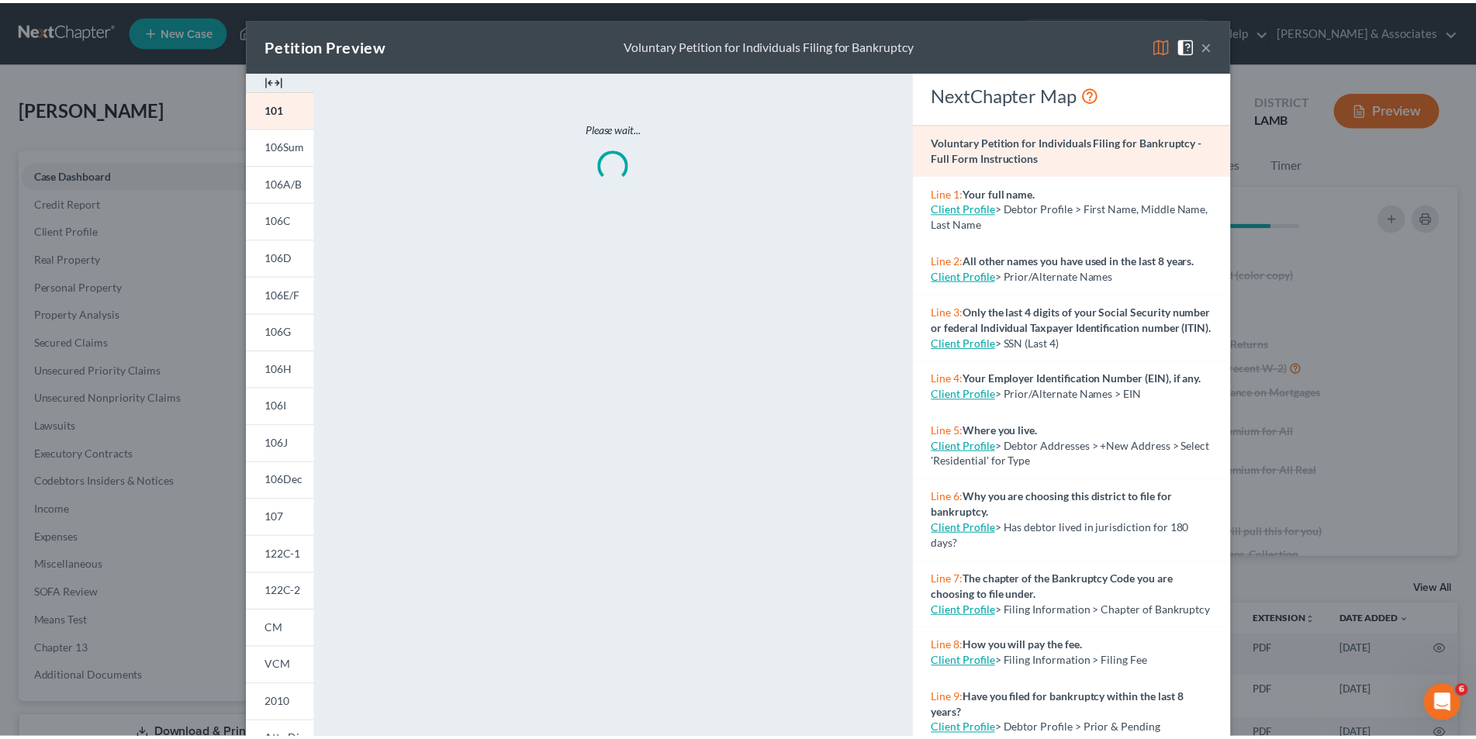
scroll to position [2840, 0]
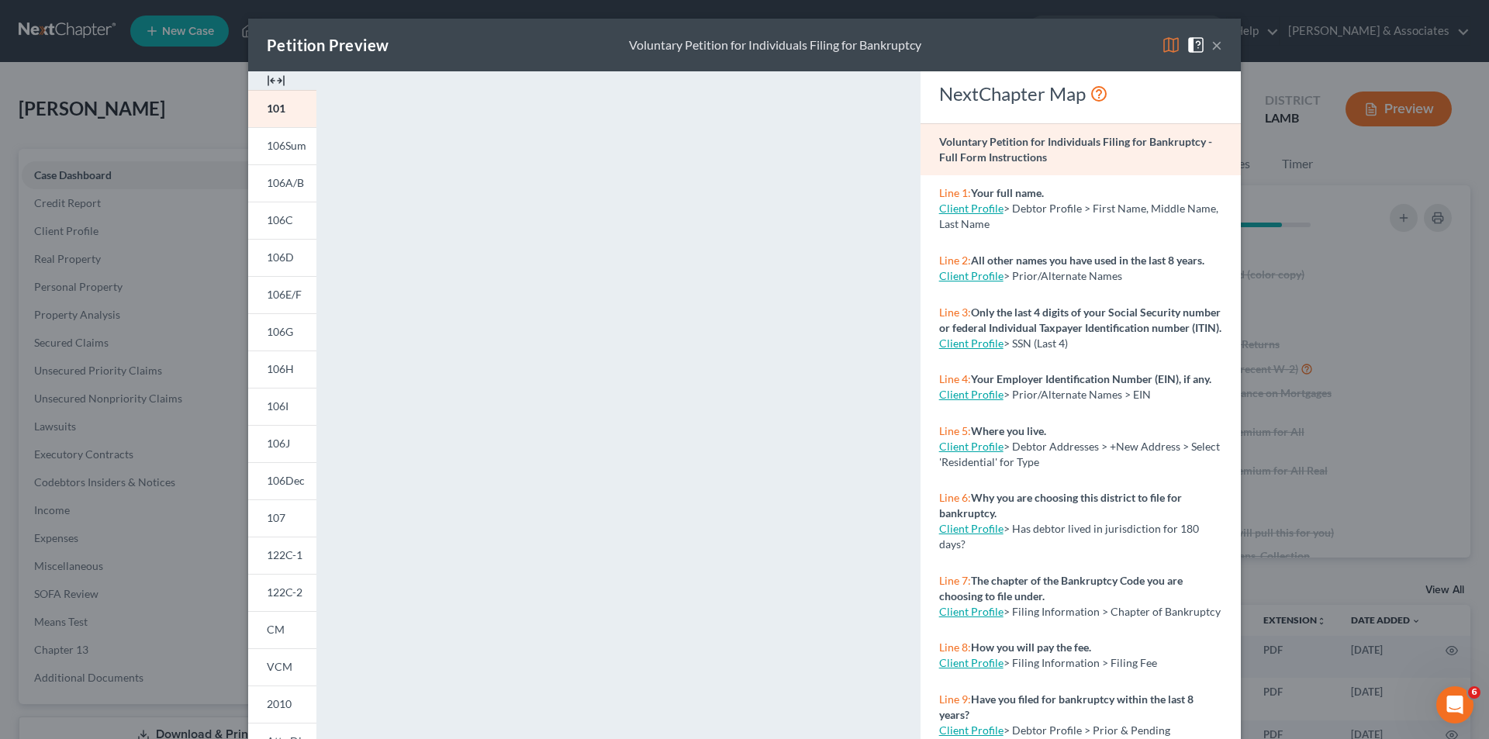
click at [140, 241] on div "Petition Preview Voluntary Petition for Individuals Filing for Bankruptcy × 101…" at bounding box center [744, 369] width 1489 height 739
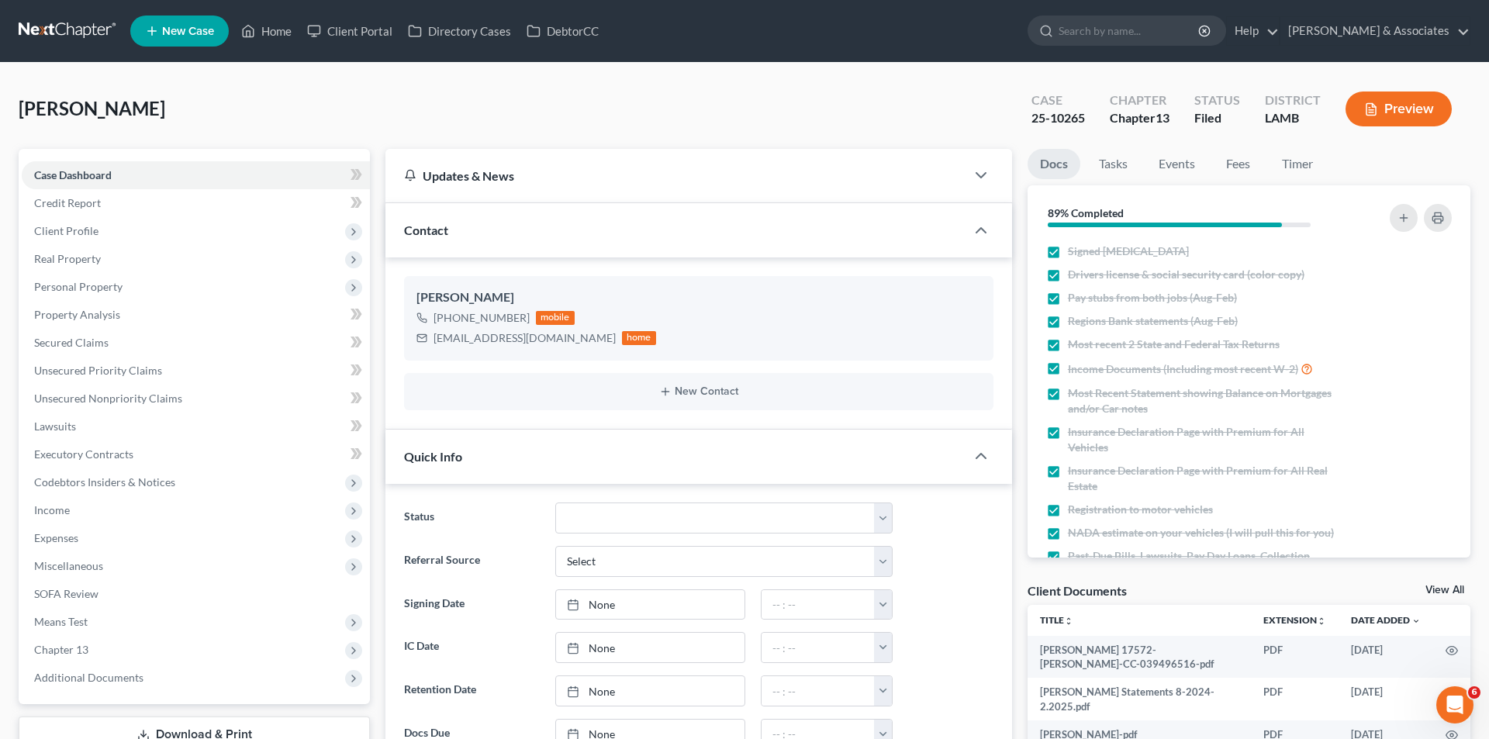
scroll to position [2855, 0]
click at [1366, 112] on button "Preview" at bounding box center [1386, 109] width 106 height 35
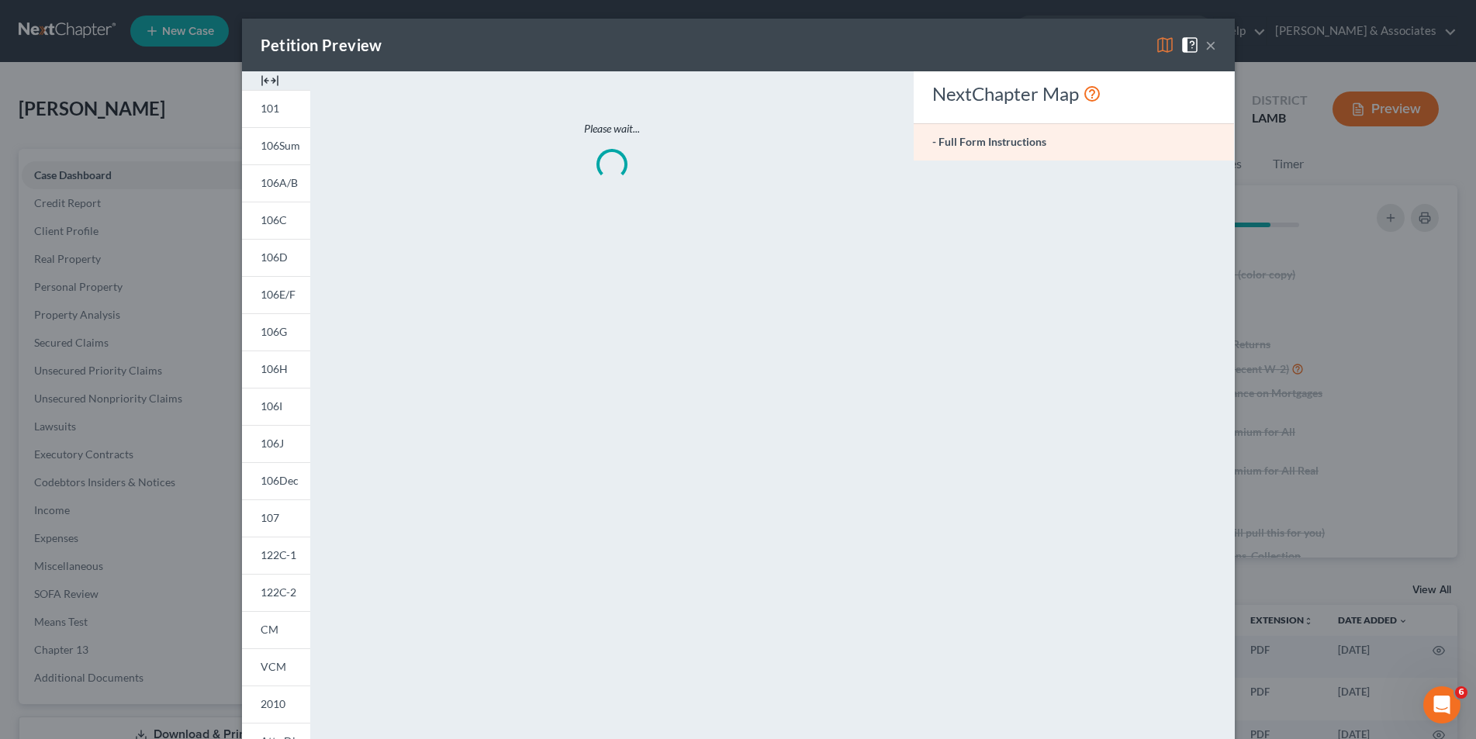
scroll to position [2840, 0]
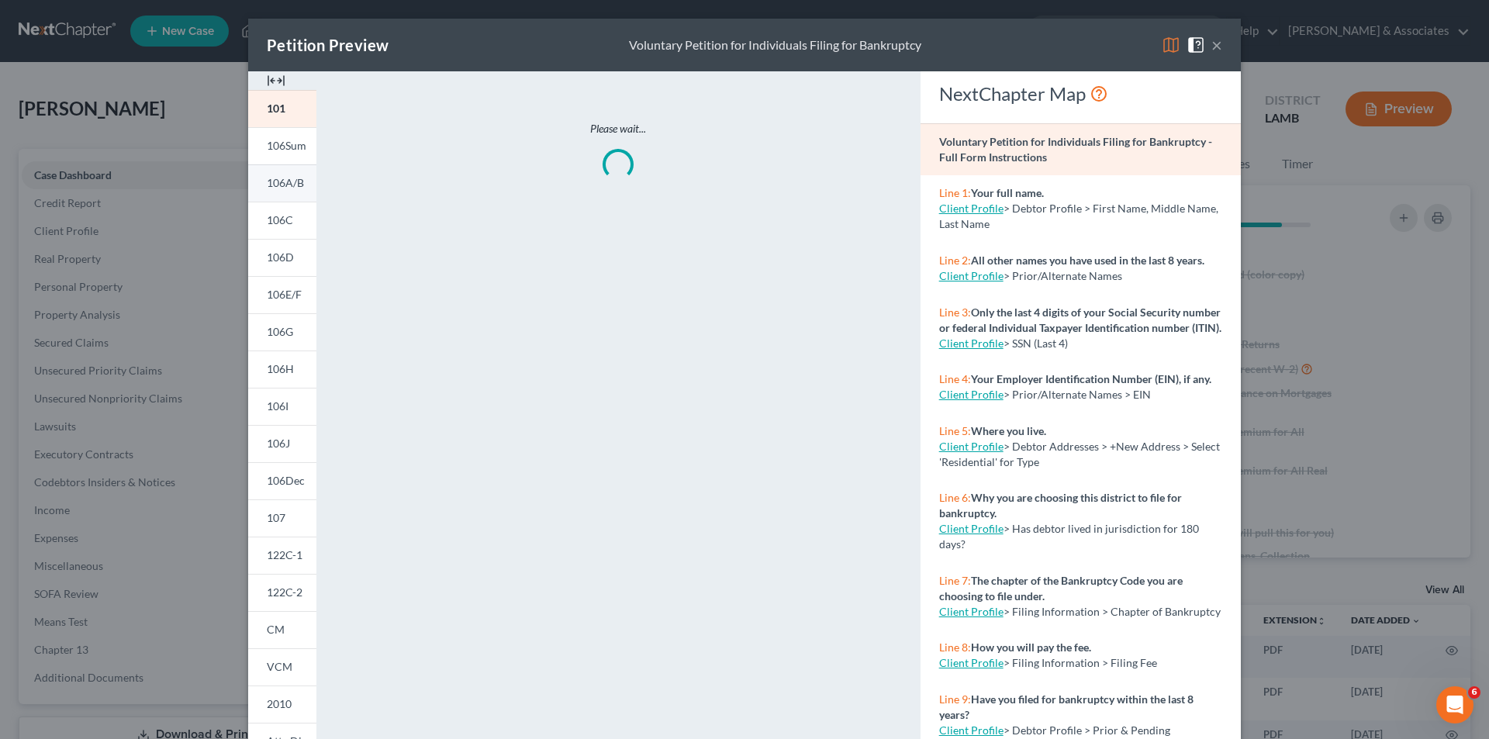
click at [291, 191] on link "106A/B" at bounding box center [282, 182] width 68 height 37
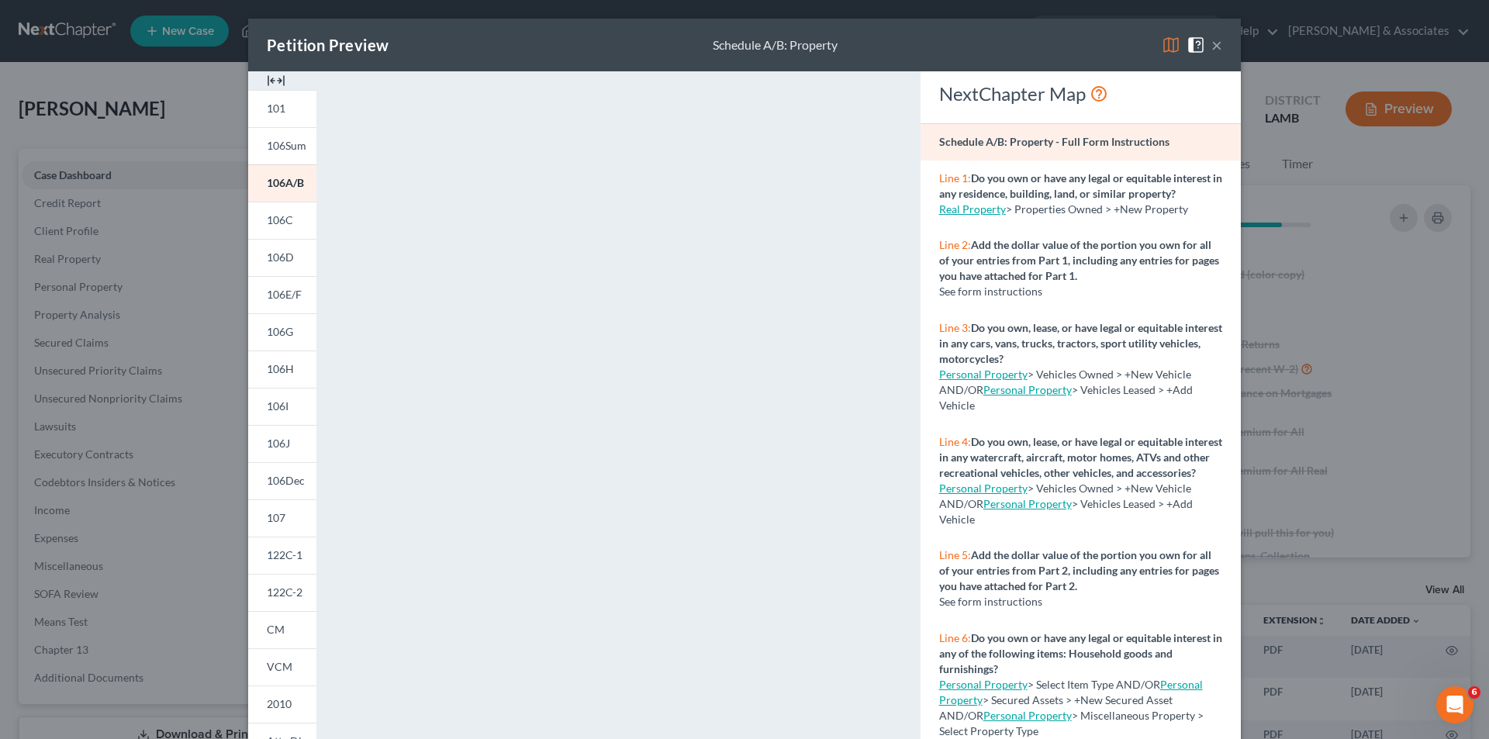
click at [178, 157] on div "Petition Preview Schedule A/B: Property × 101 106Sum 106A/B 106C 106D 106E/F 10…" at bounding box center [744, 369] width 1489 height 739
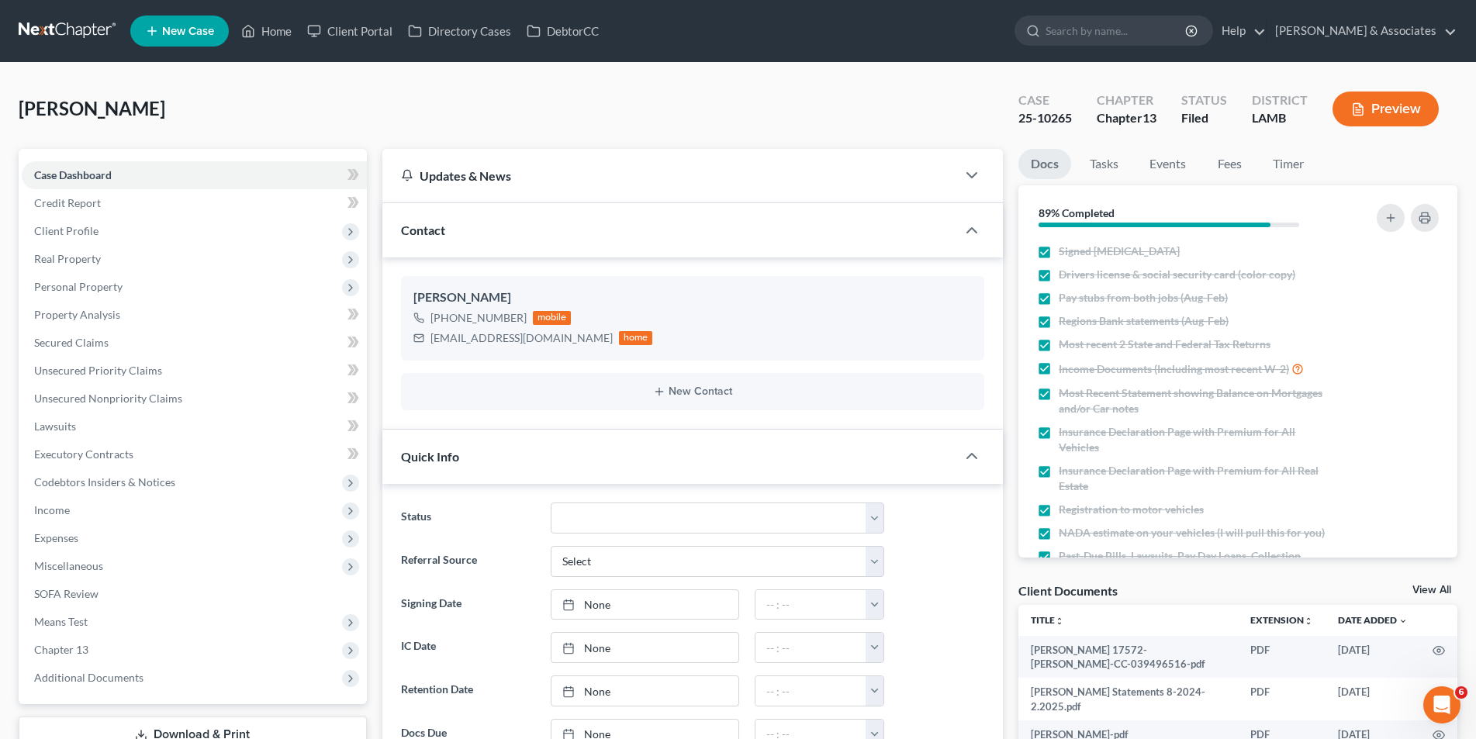
scroll to position [2855, 0]
click at [98, 652] on span "Chapter 13" at bounding box center [194, 650] width 345 height 28
click at [100, 705] on span "Chapter 13 Plan" at bounding box center [104, 705] width 78 height 13
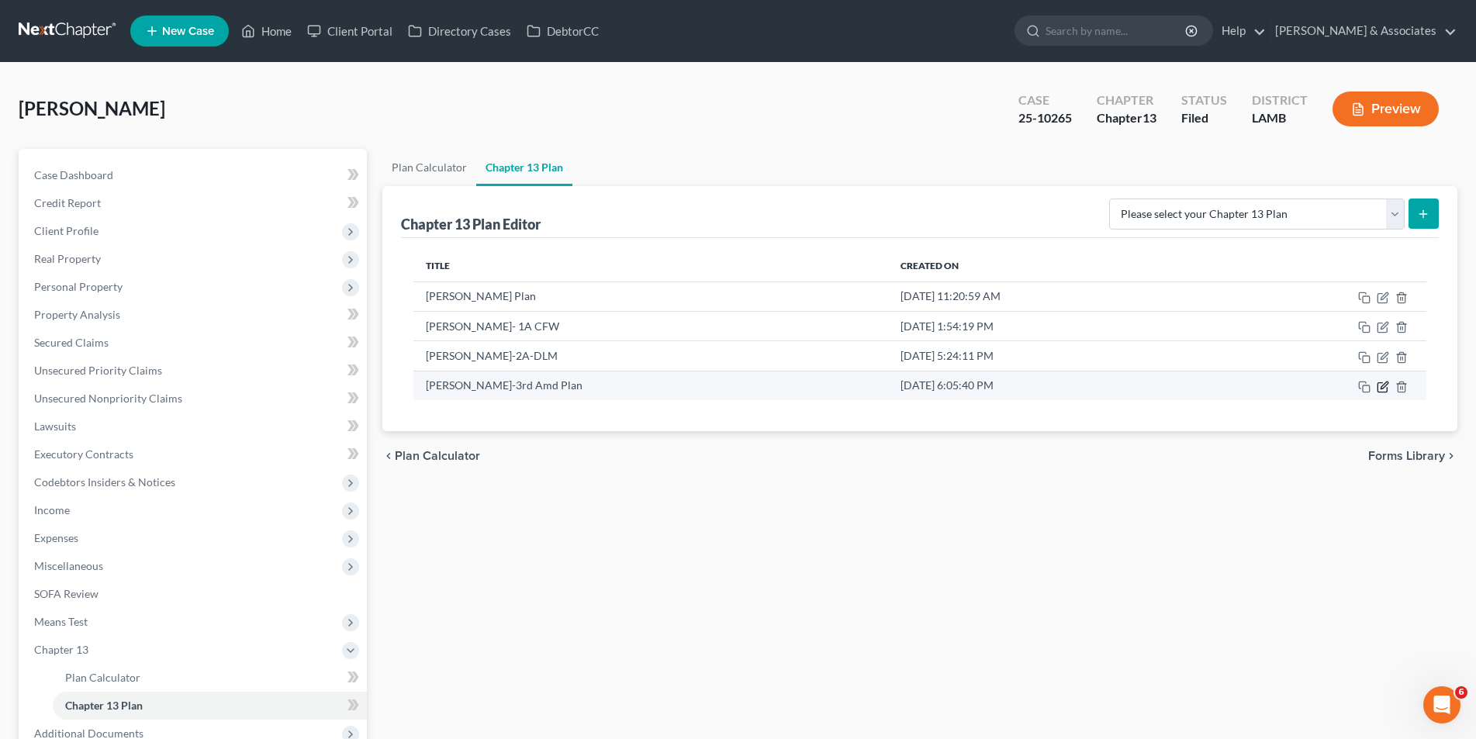
click at [1384, 389] on icon "button" at bounding box center [1383, 387] width 12 height 12
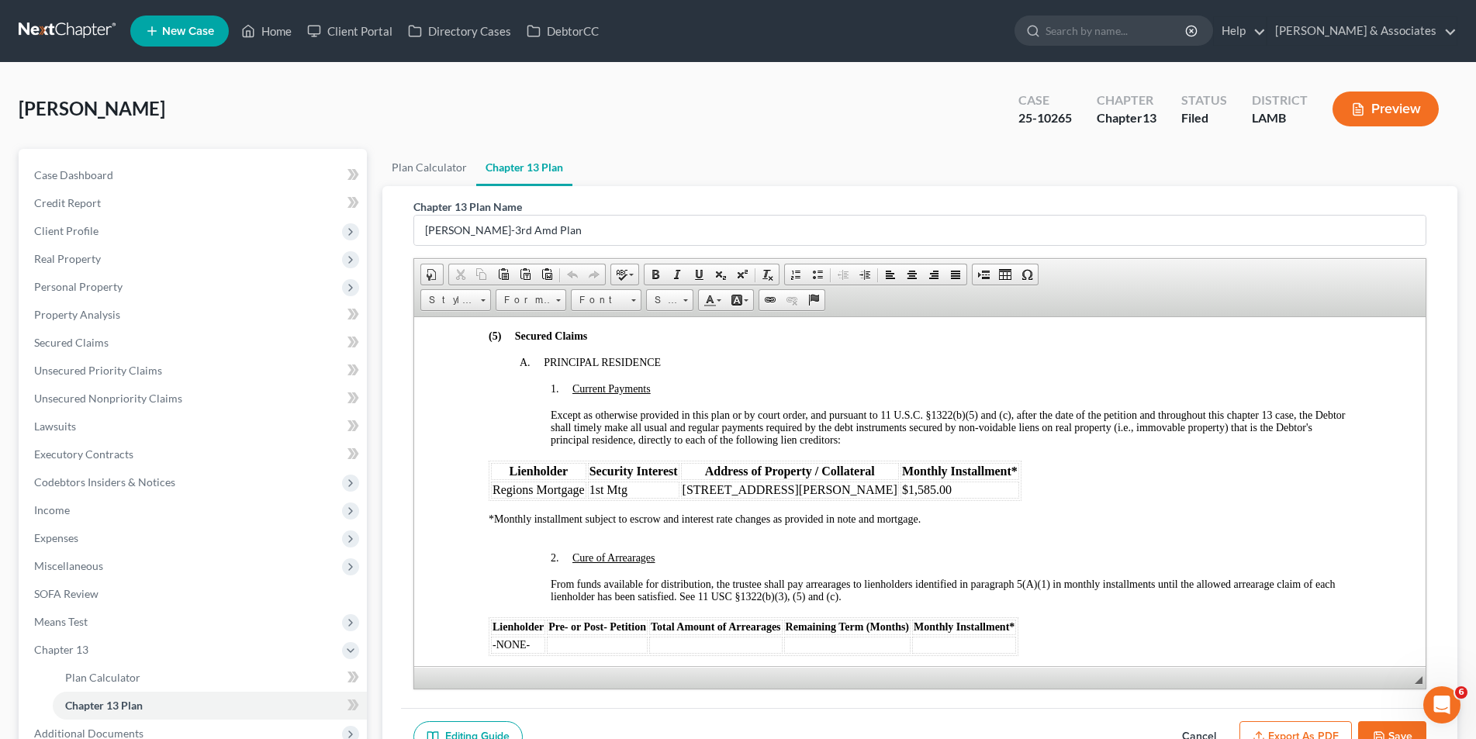
scroll to position [1396, 0]
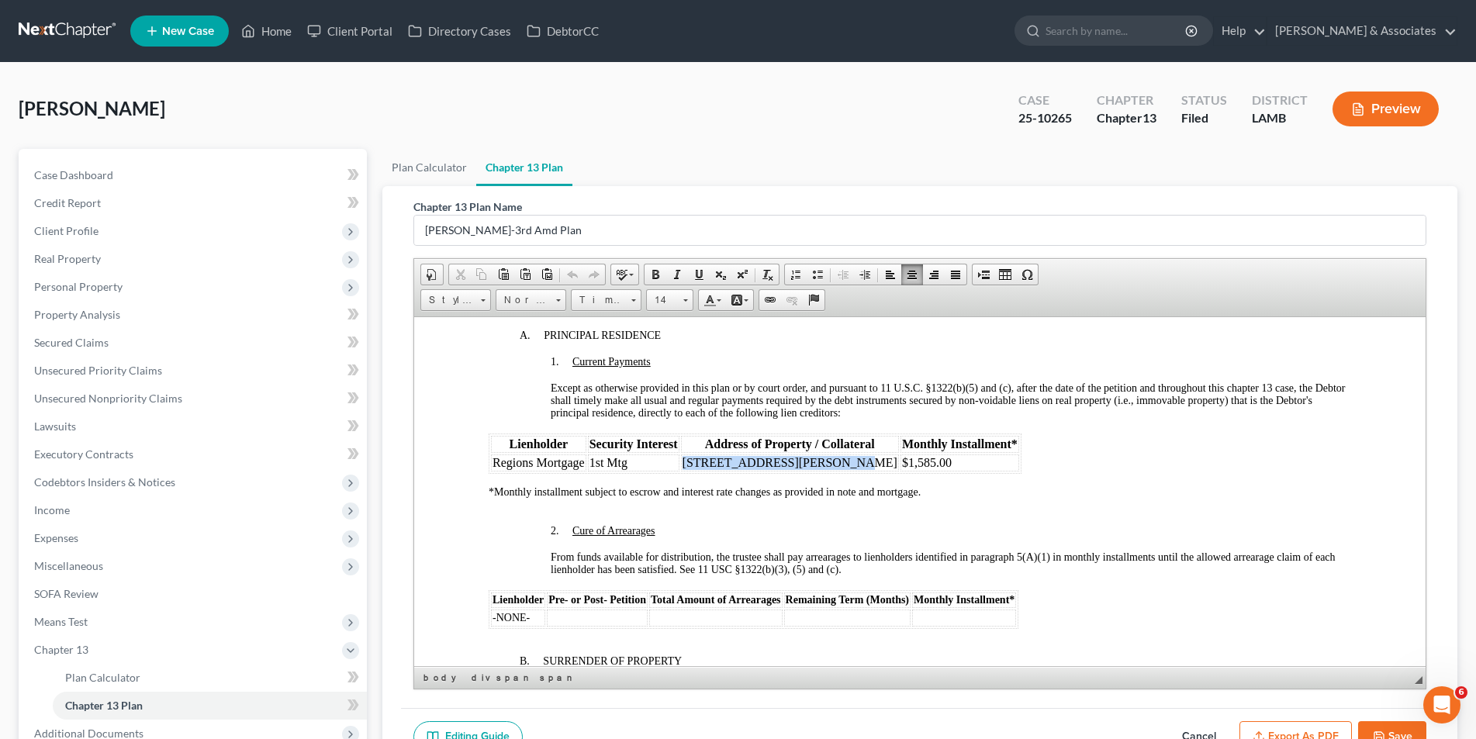
drag, startPoint x: 822, startPoint y: 457, endPoint x: 674, endPoint y: 457, distance: 148.2
click at [674, 457] on tr "Regions Mortgage 1st Mtg 12921 Carrington Place Ave $1,585.00" at bounding box center [754, 462] width 528 height 17
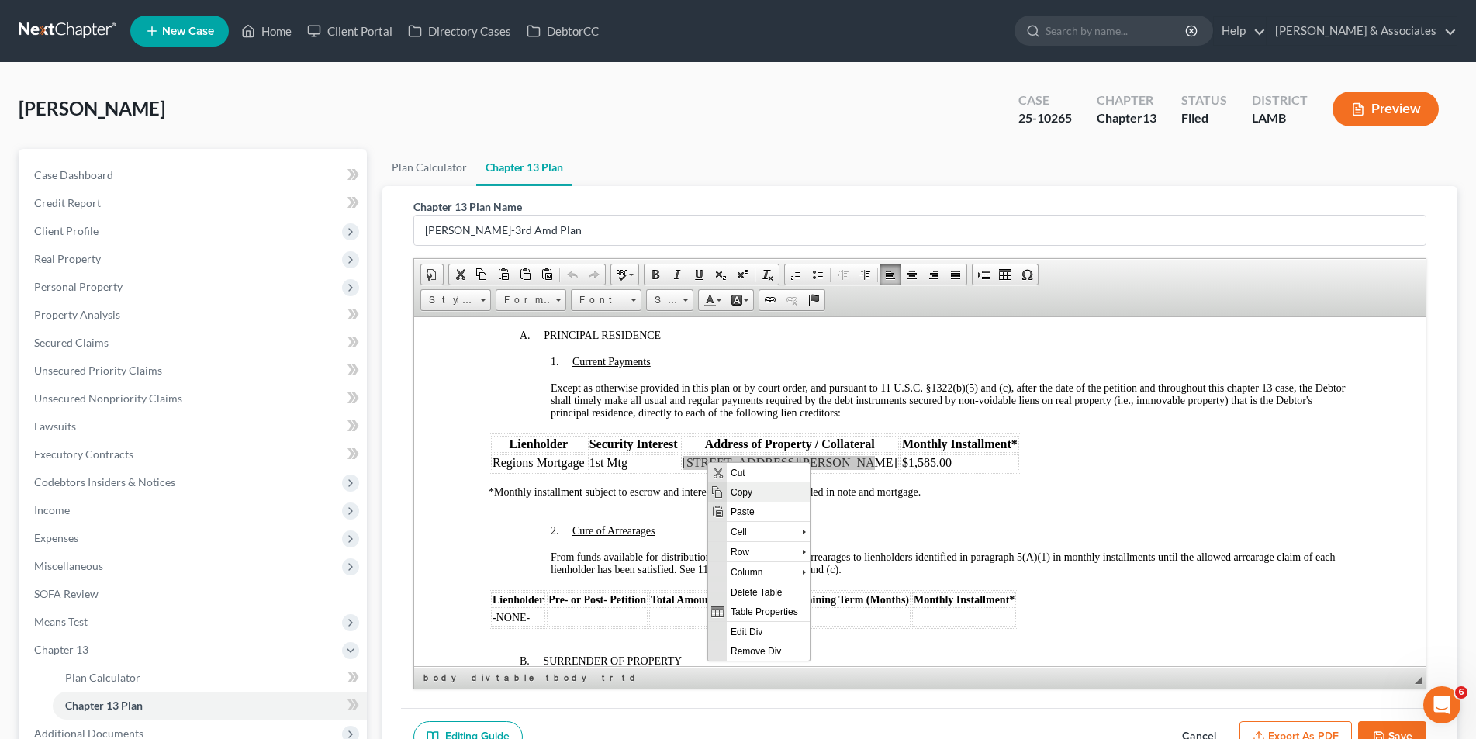
click at [732, 486] on span "Copy" at bounding box center [767, 491] width 83 height 19
copy tr "12921 Carrington Place Ave"
click at [814, 464] on span "12921 Carrington Place Ave" at bounding box center [789, 461] width 215 height 13
click at [827, 465] on td "12921 Carrington Place Ave" at bounding box center [789, 462] width 218 height 17
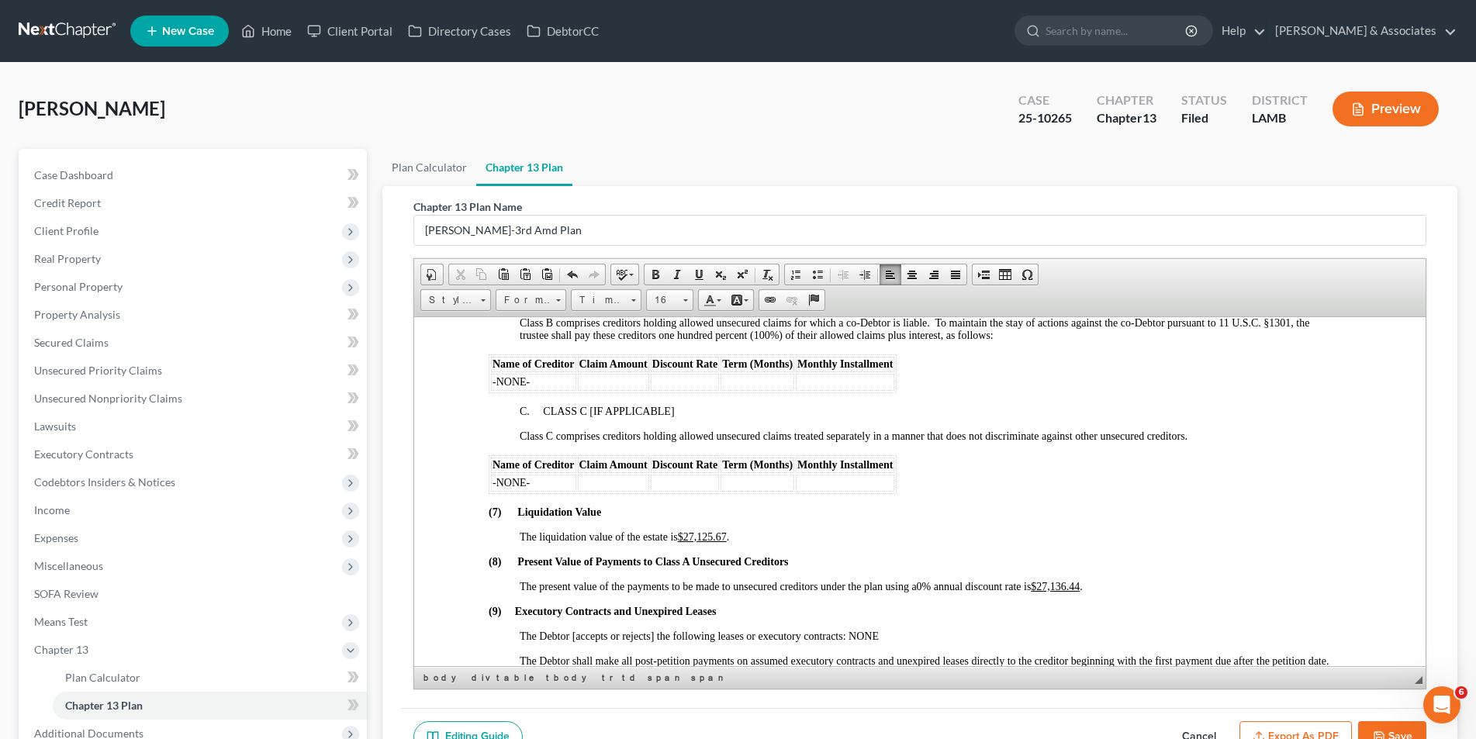
scroll to position [2948, 0]
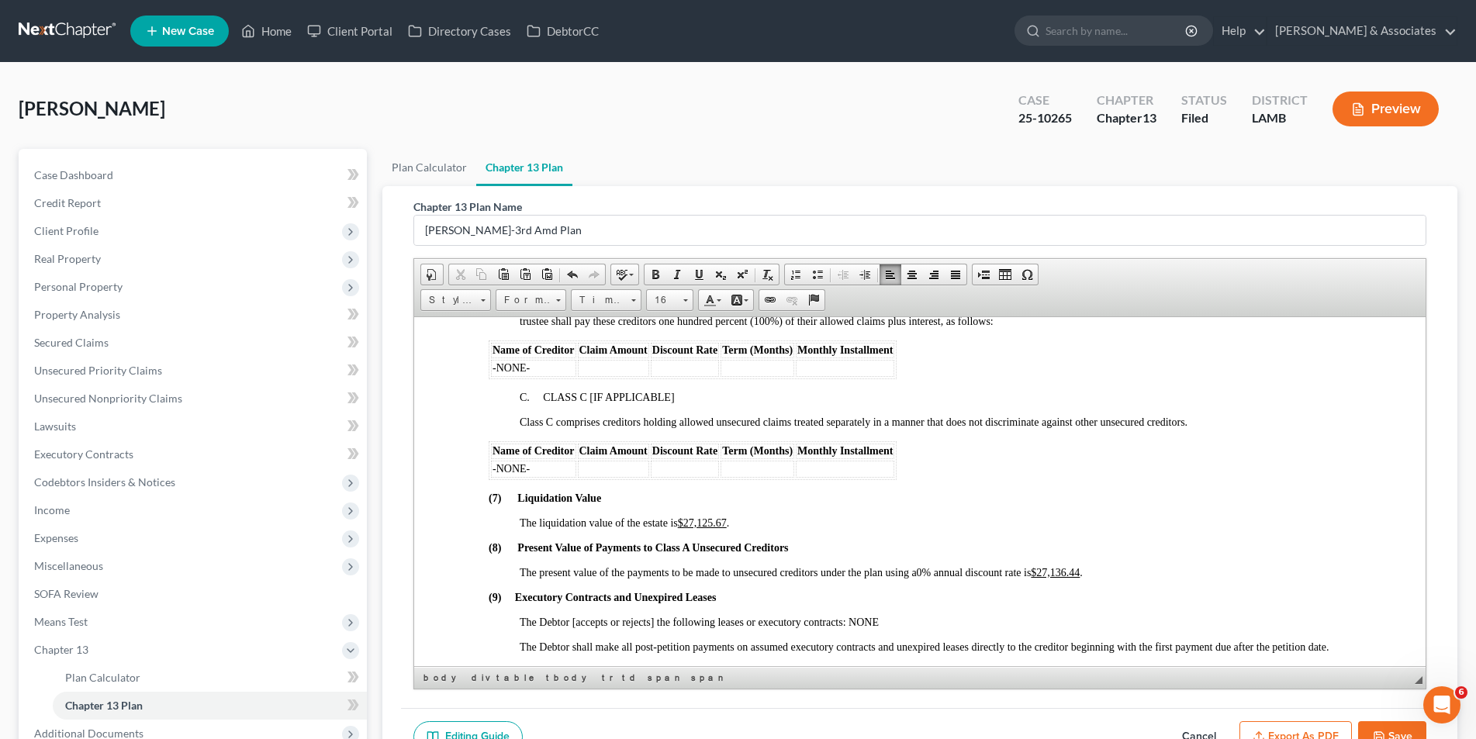
click at [1397, 735] on button "Save" at bounding box center [1392, 737] width 68 height 33
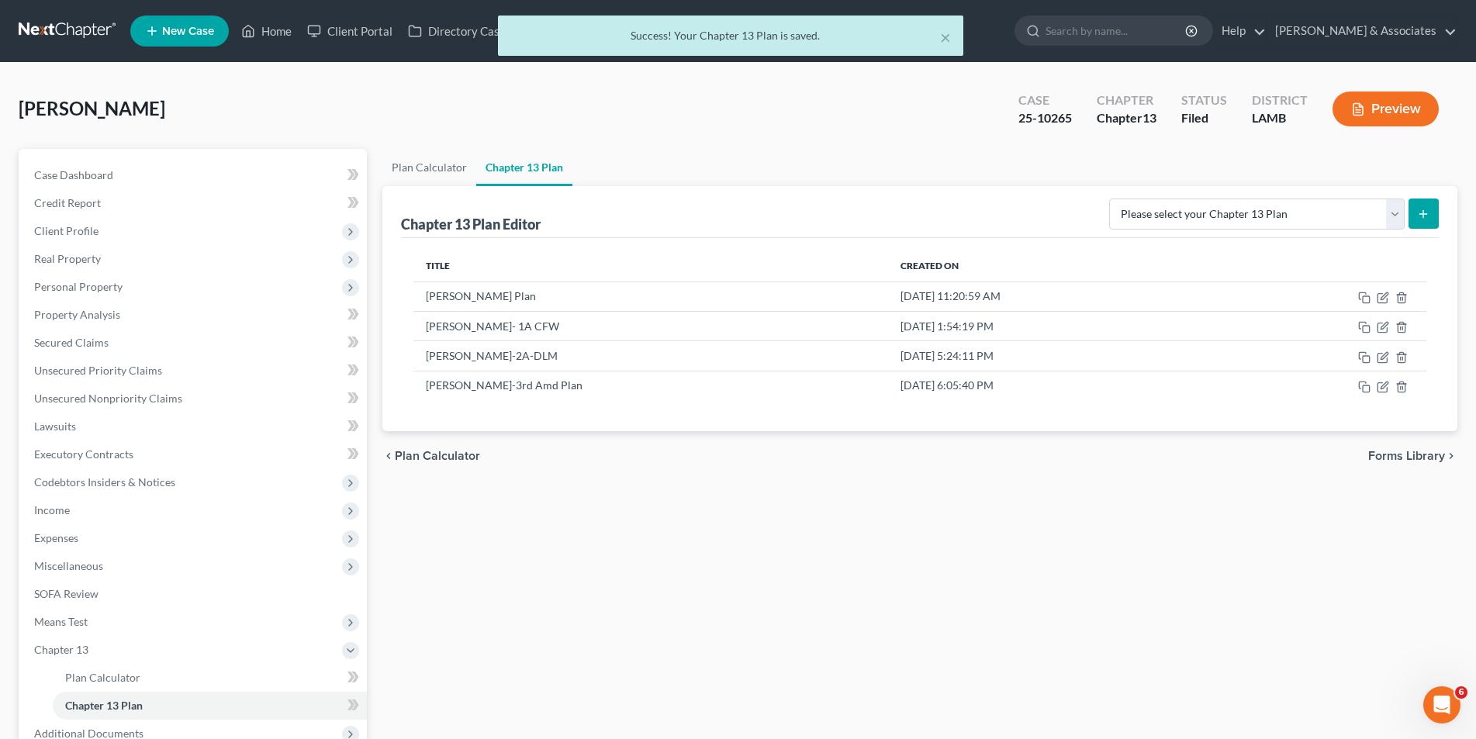
click at [1352, 110] on icon "button" at bounding box center [1358, 109] width 14 height 14
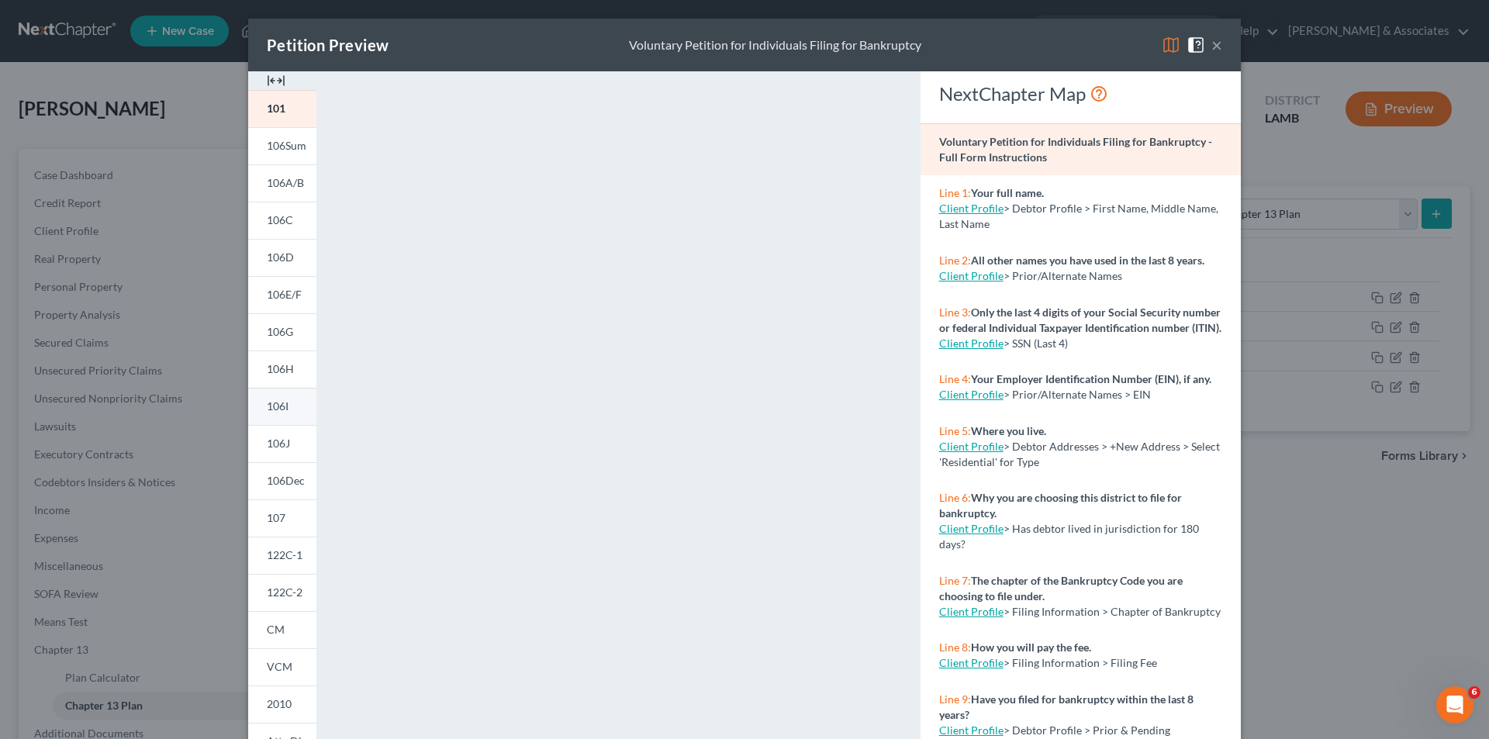
click at [276, 410] on span "106I" at bounding box center [278, 405] width 22 height 13
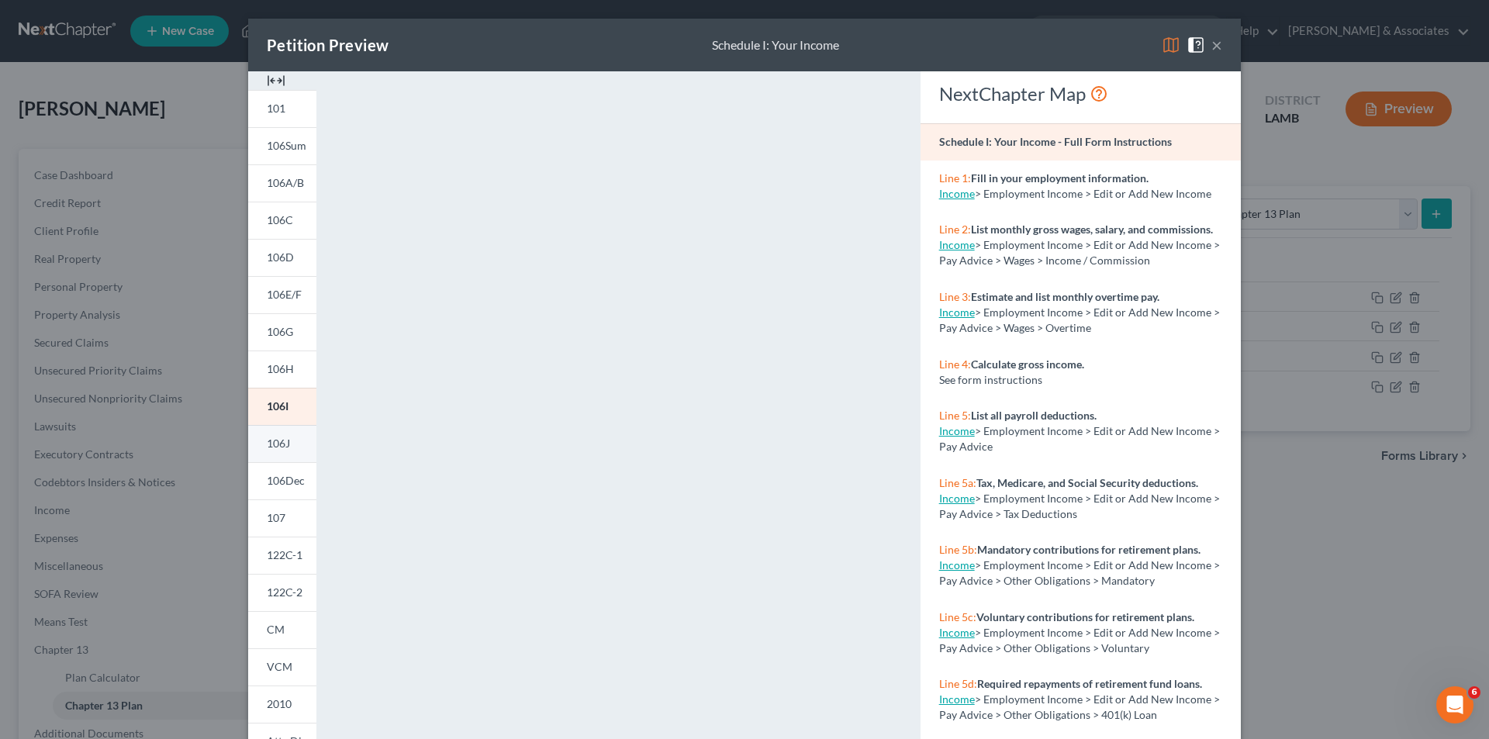
click at [289, 439] on link "106J" at bounding box center [282, 443] width 68 height 37
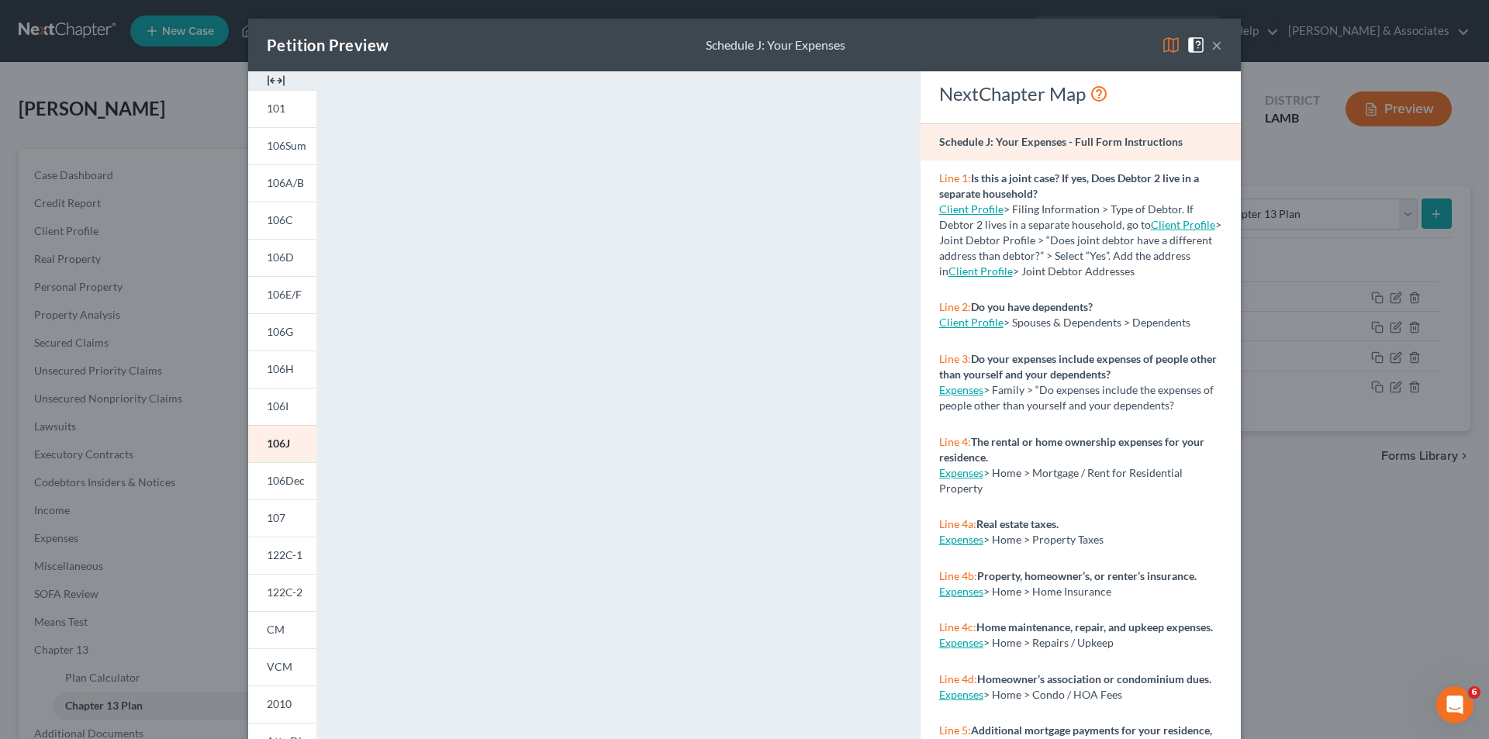
click at [179, 309] on div "Petition Preview Schedule J: Your Expenses × 101 106Sum 106A/B 106C 106D 106E/F…" at bounding box center [744, 369] width 1489 height 739
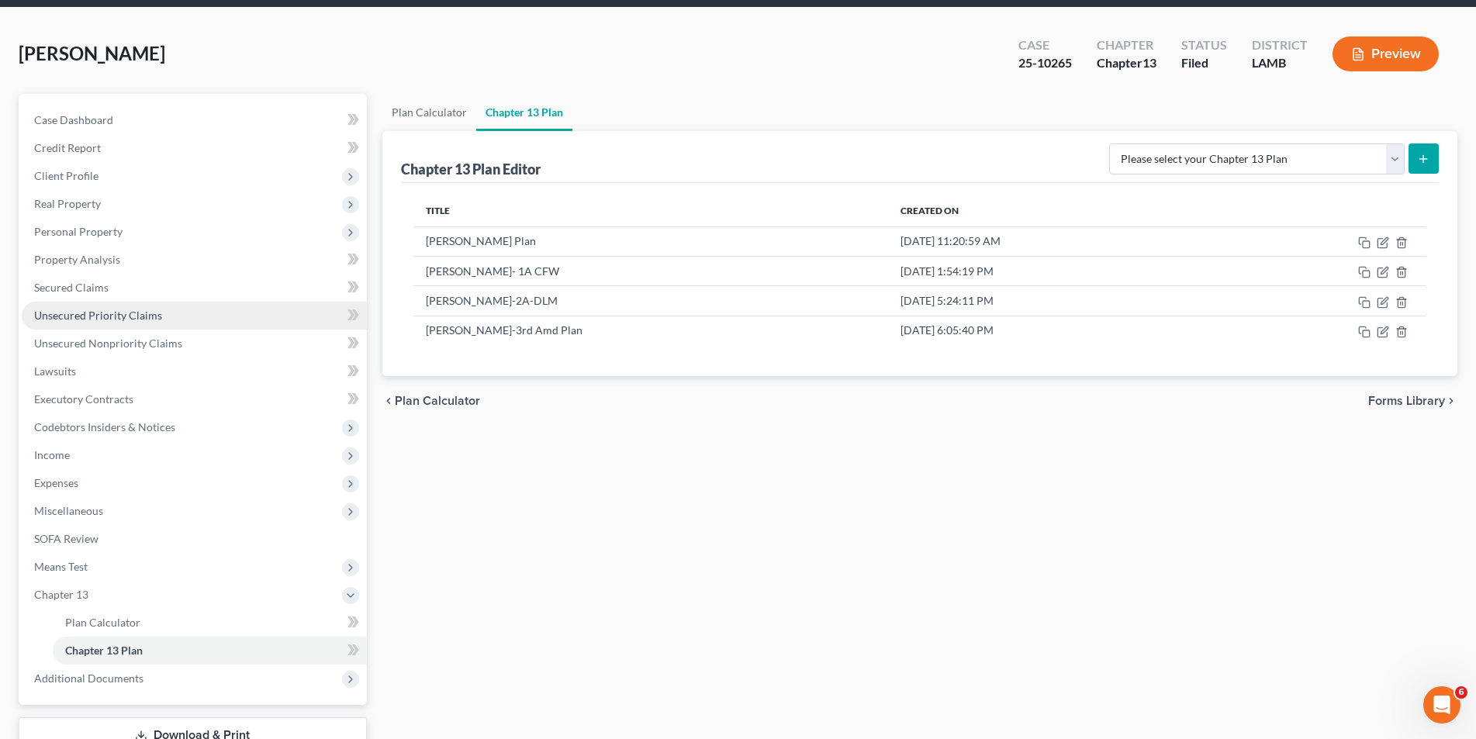
scroll to position [0, 0]
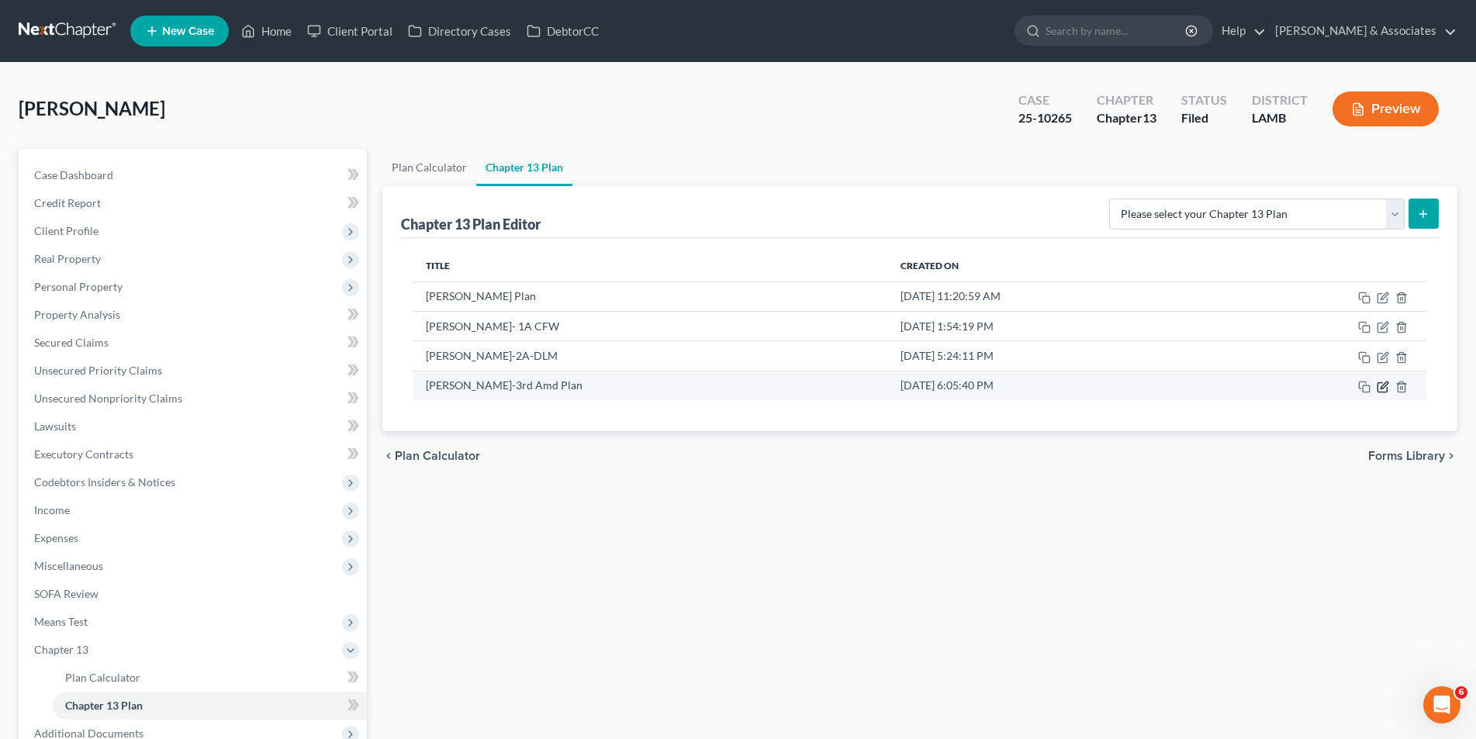
click at [1381, 387] on icon "button" at bounding box center [1384, 385] width 7 height 7
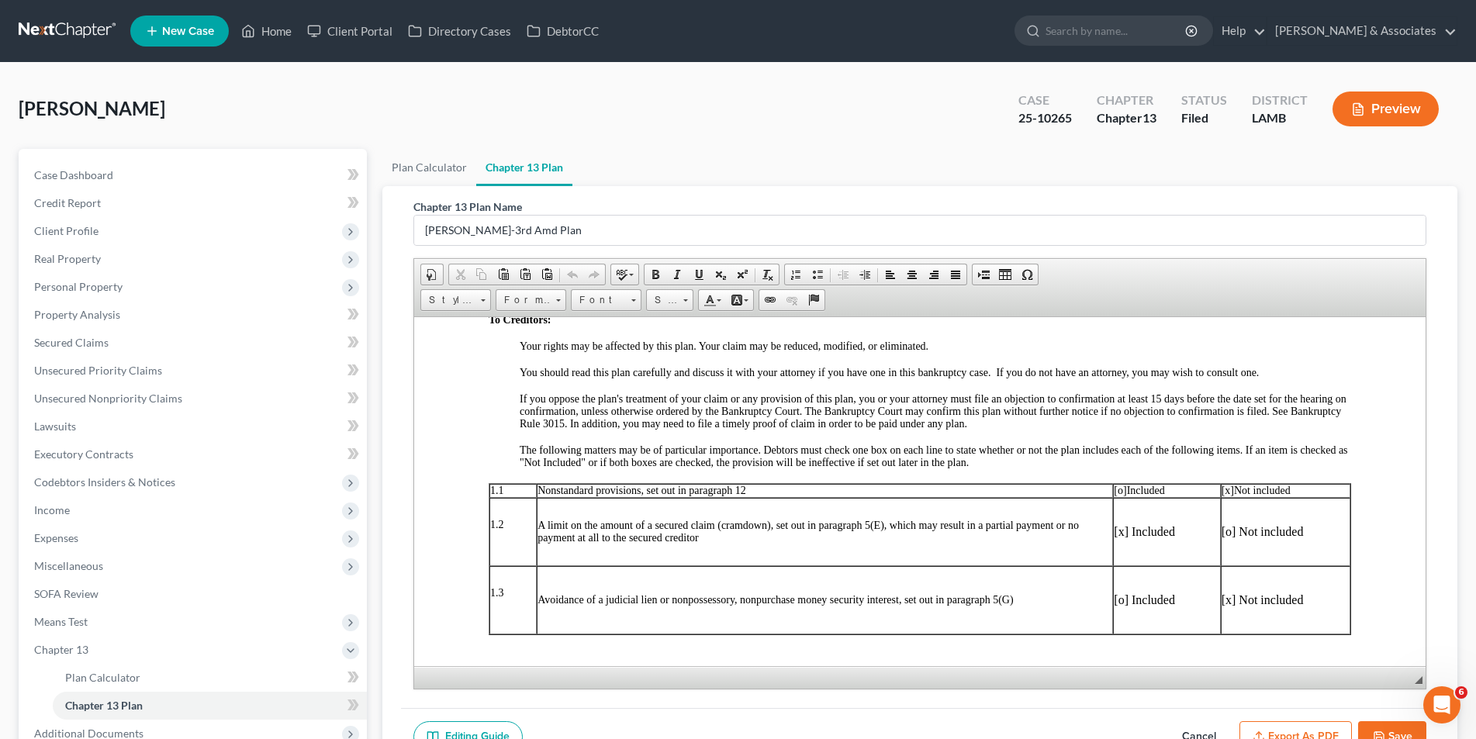
scroll to position [78, 0]
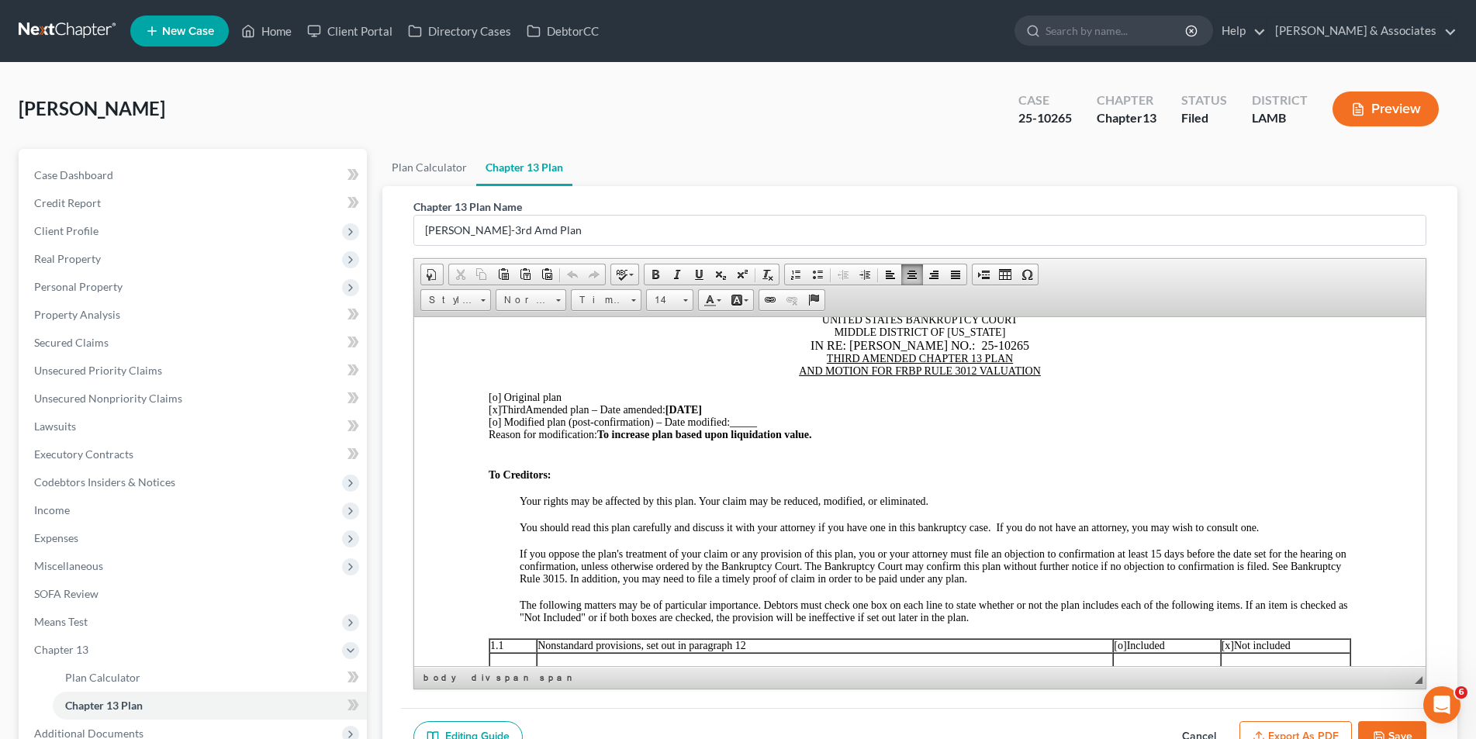
click at [840, 433] on div "Reason for modification: To increase plan based upon liquidation value." at bounding box center [919, 434] width 863 height 12
click at [603, 431] on span "To increase plan based upon liquidation value. The plan increases in months 13-…" at bounding box center [899, 434] width 606 height 12
click at [992, 433] on span "To increase plan based upon liquidation value. The plan increases in months 13-…" at bounding box center [899, 434] width 606 height 12
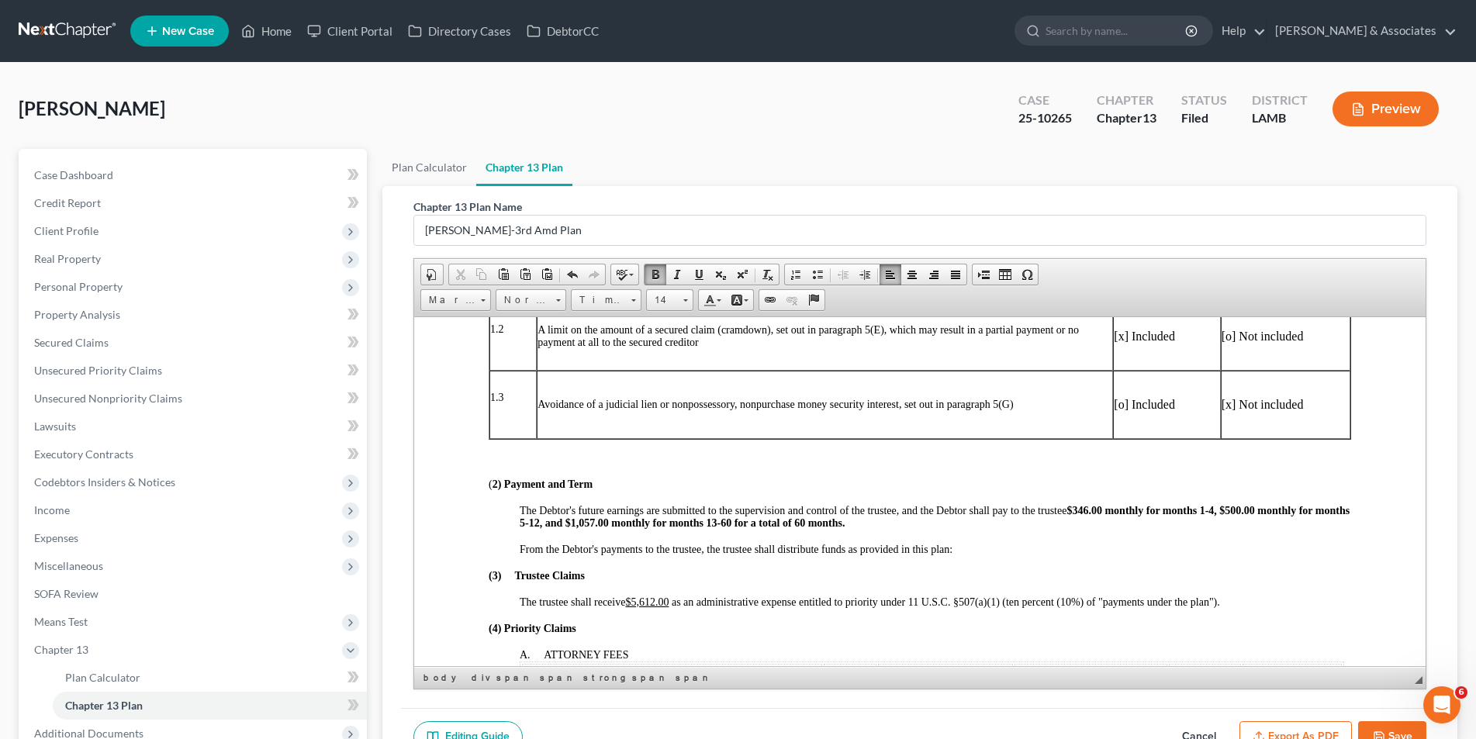
scroll to position [465, 0]
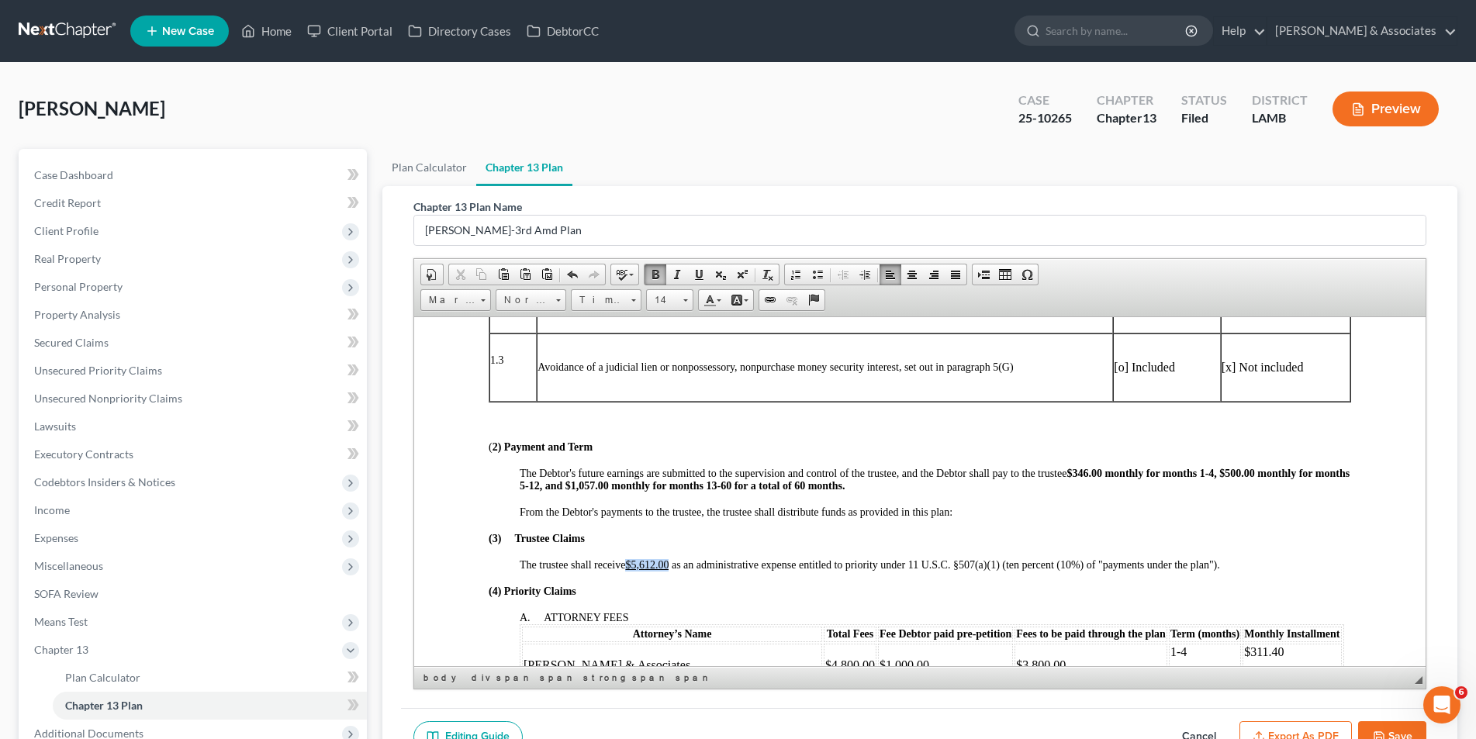
drag, startPoint x: 670, startPoint y: 564, endPoint x: 628, endPoint y: 567, distance: 42.0
click at [628, 567] on span "The trustee shall receive $5,612.00 as an administrative expense entitled to pr…" at bounding box center [869, 564] width 700 height 12
click at [652, 282] on link "Bold" at bounding box center [656, 275] width 22 height 20
click at [966, 509] on div "From the Debtor's payments to the trustee, the trustee shall distribute funds a…" at bounding box center [935, 512] width 832 height 12
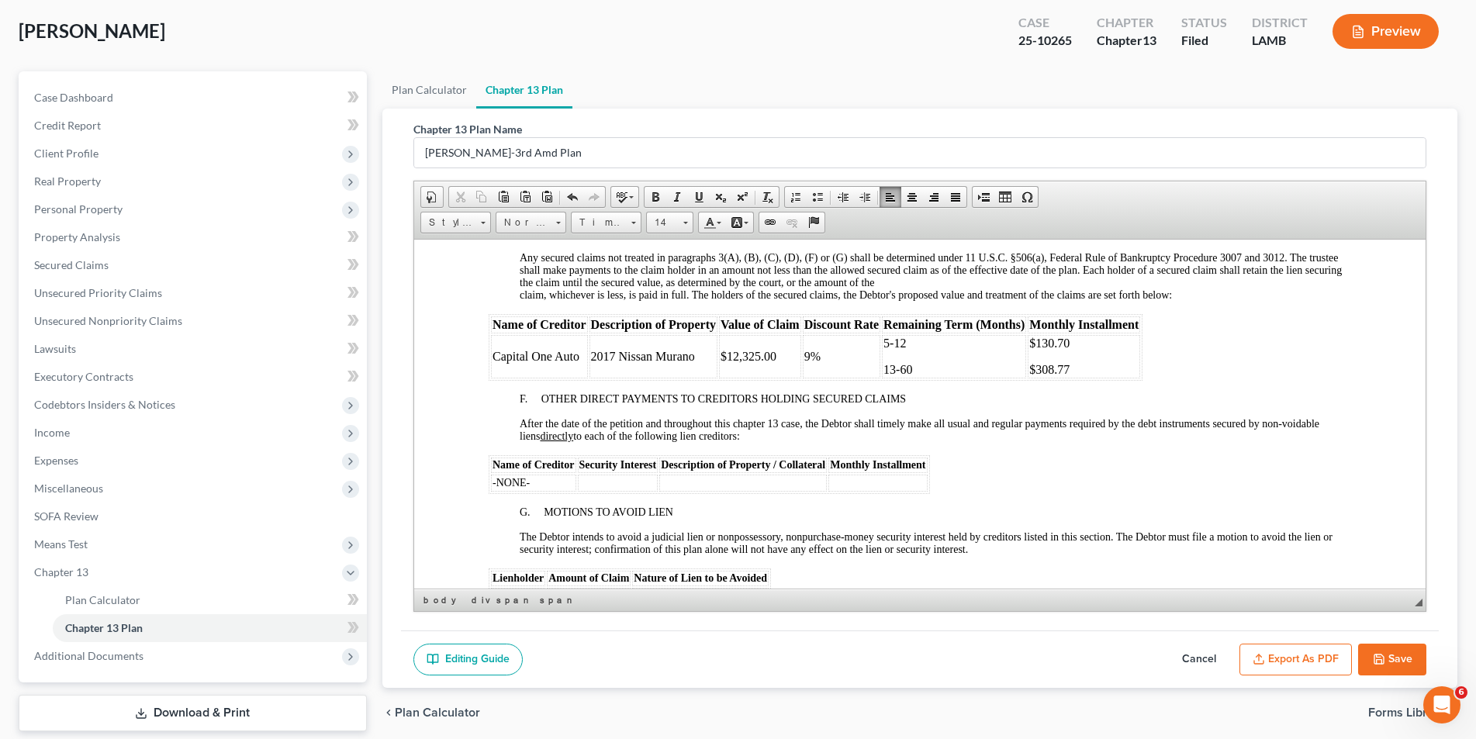
scroll to position [2172, 0]
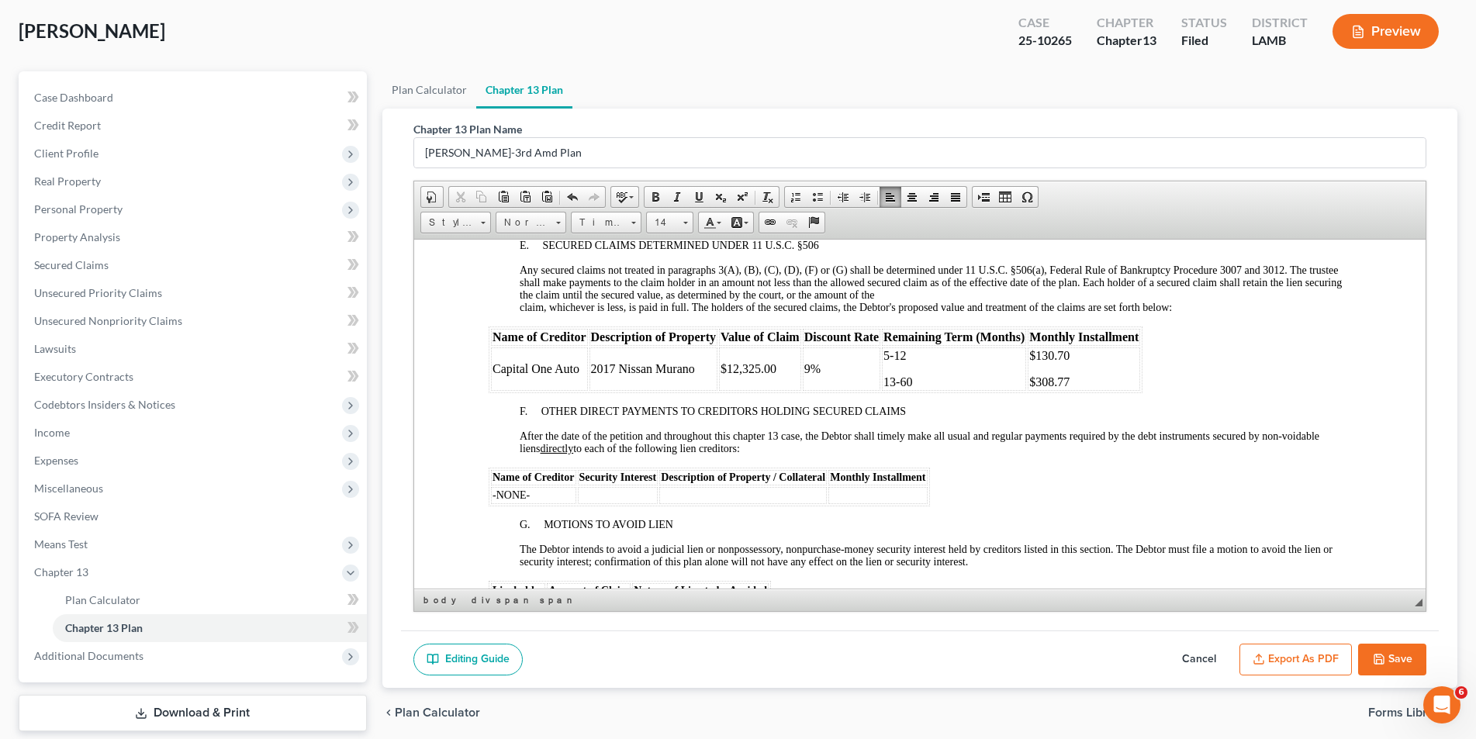
click at [1395, 664] on button "Save" at bounding box center [1392, 660] width 68 height 33
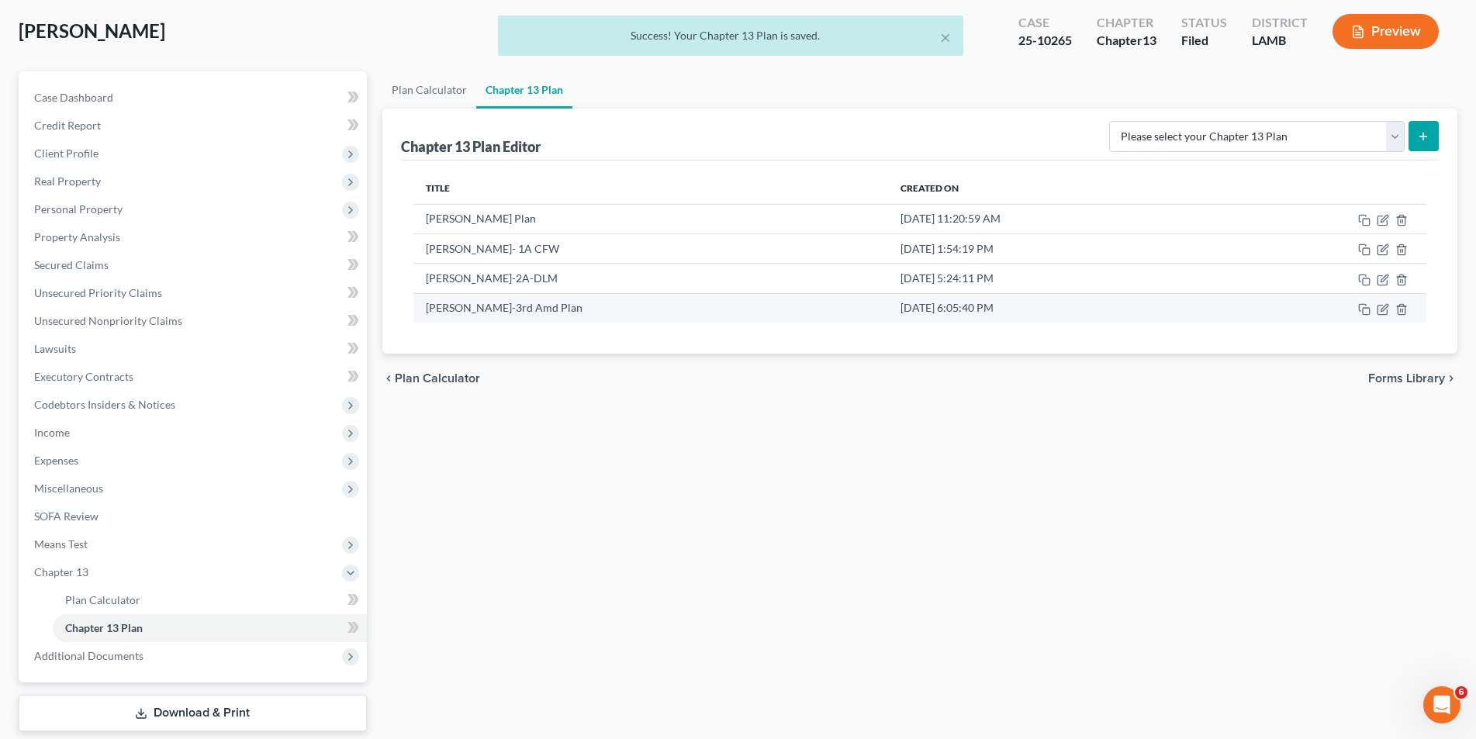
click at [1385, 316] on td at bounding box center [1320, 307] width 211 height 29
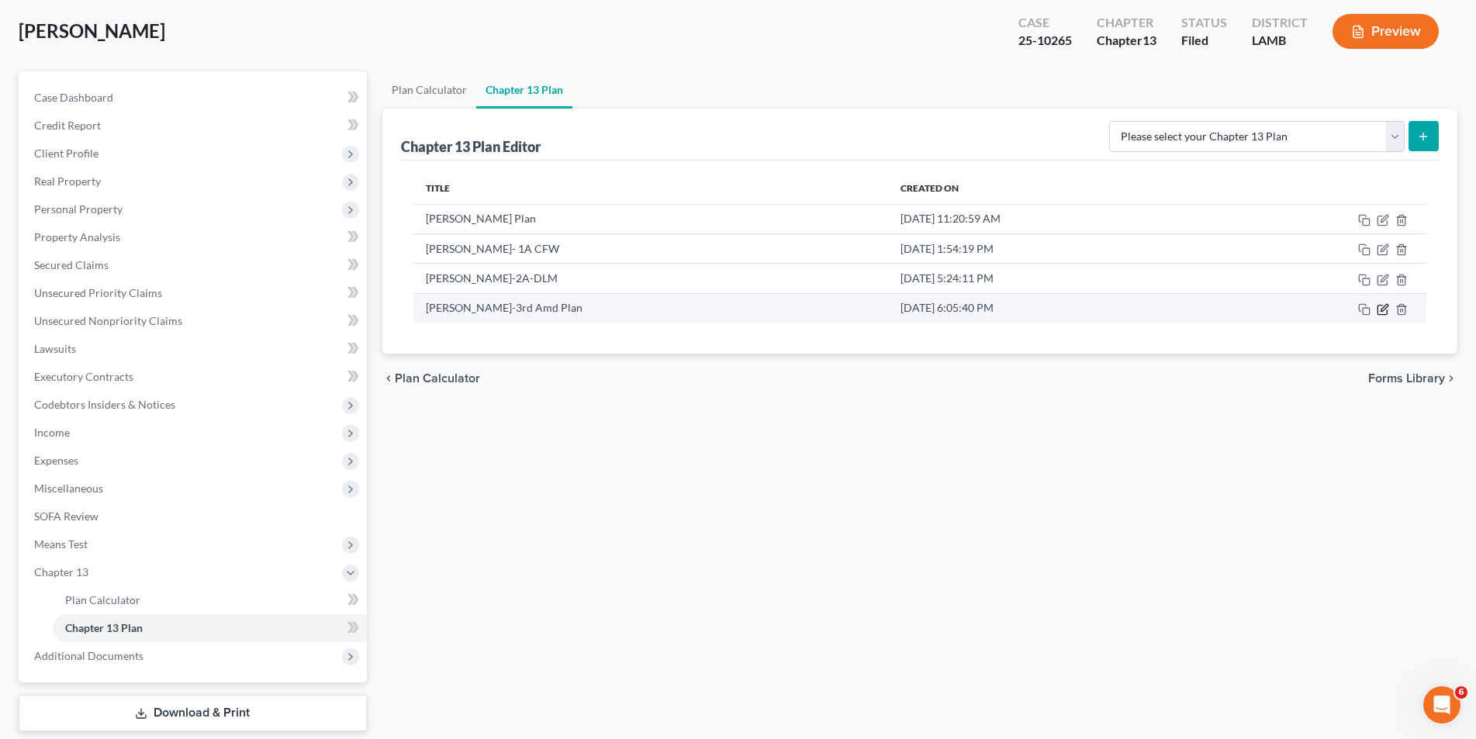
click at [1381, 309] on icon "button" at bounding box center [1384, 307] width 7 height 7
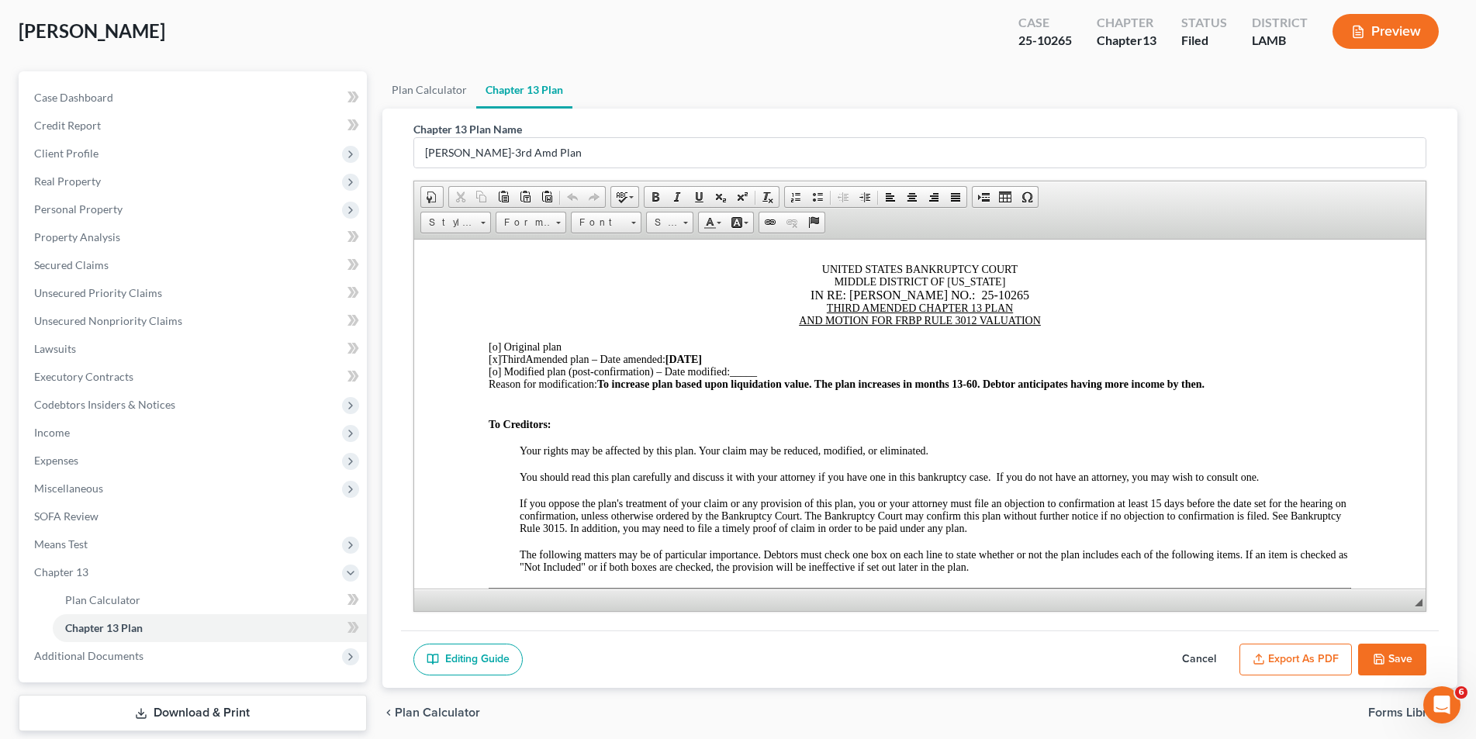
scroll to position [78, 0]
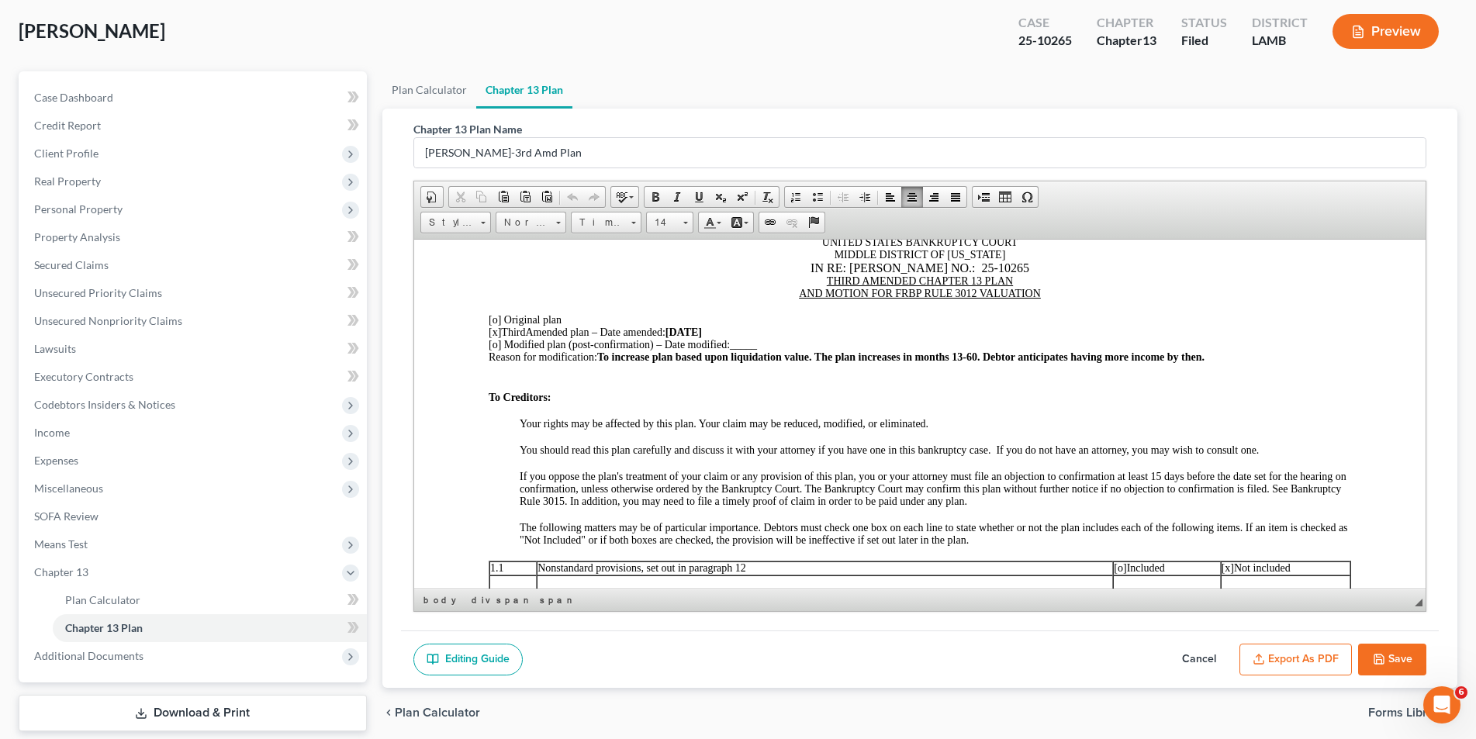
click at [690, 331] on span "07/26/25" at bounding box center [683, 332] width 36 height 12
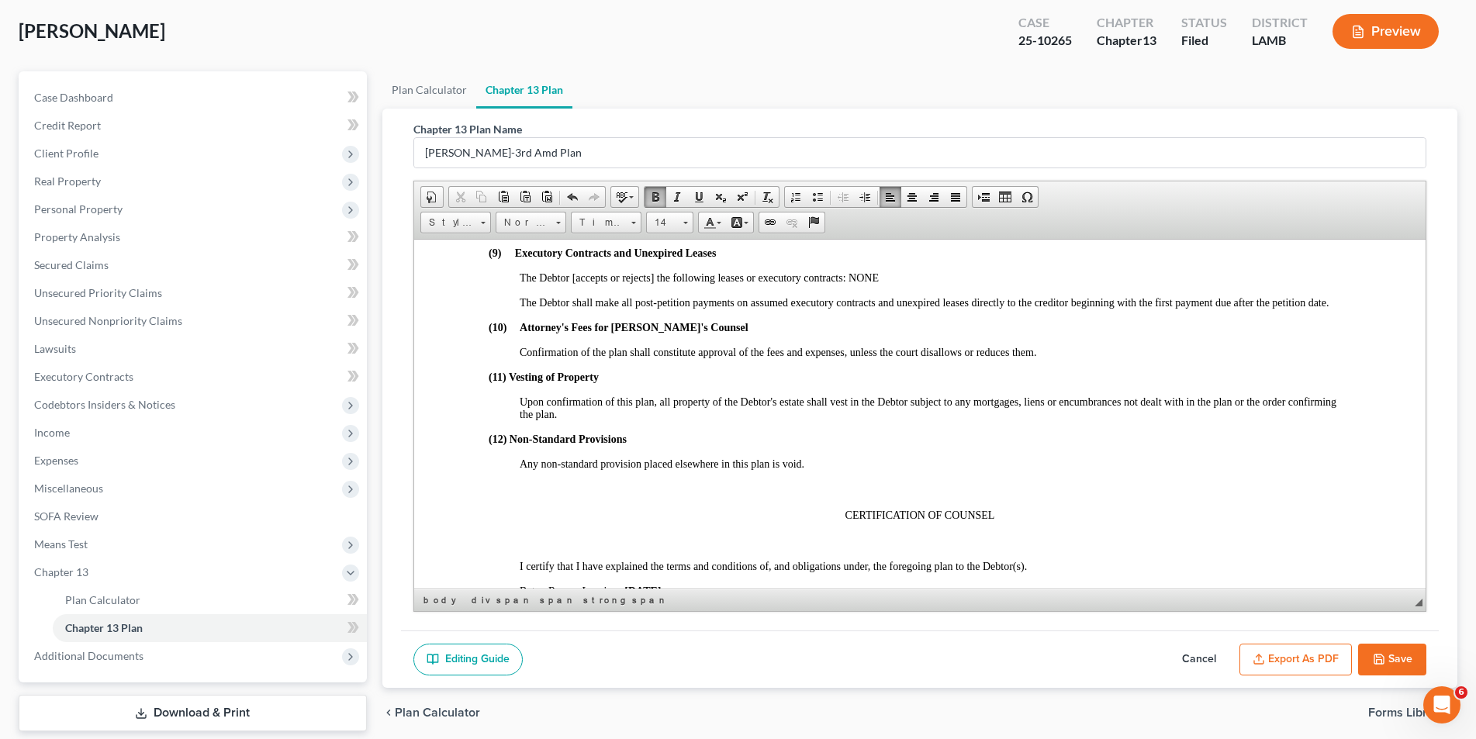
scroll to position [3335, 0]
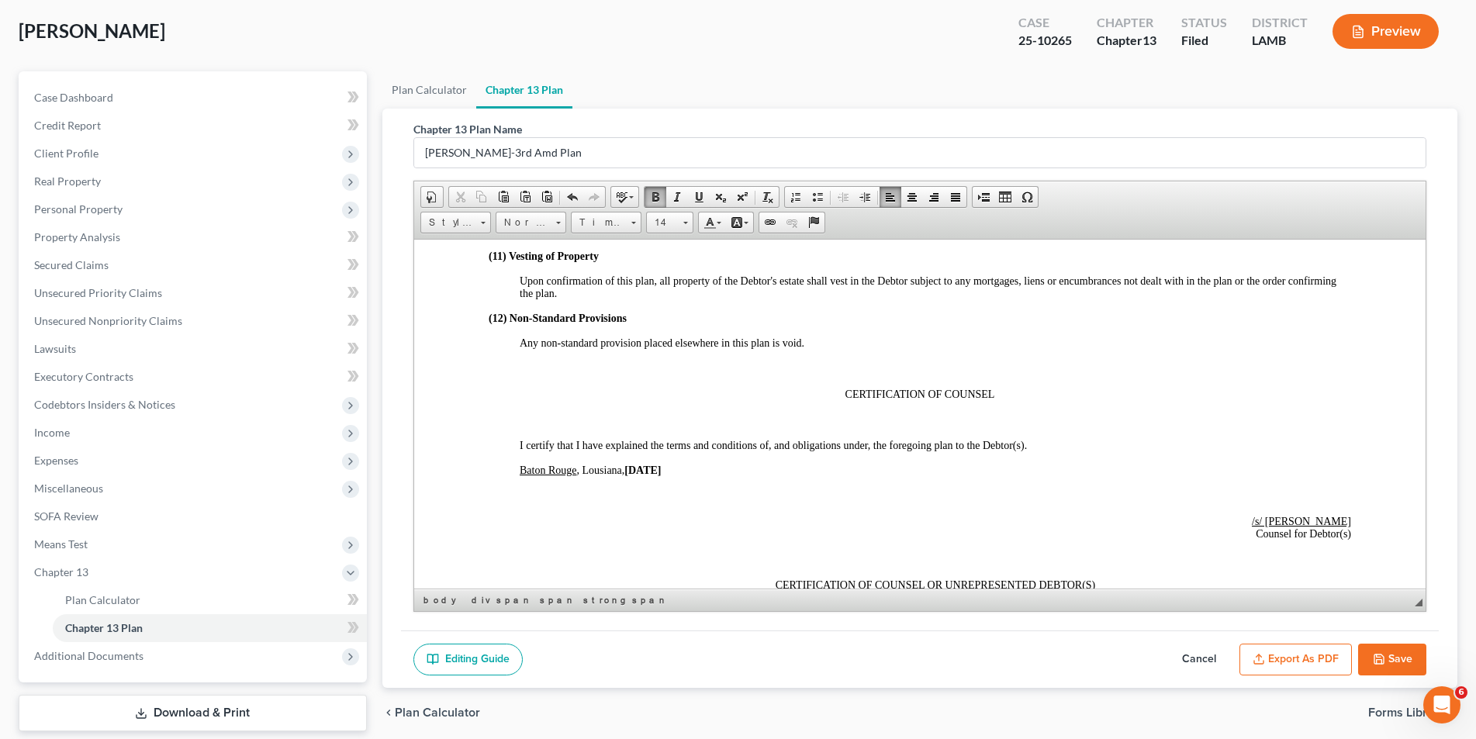
click at [645, 472] on strong "07/26/25" at bounding box center [642, 470] width 36 height 12
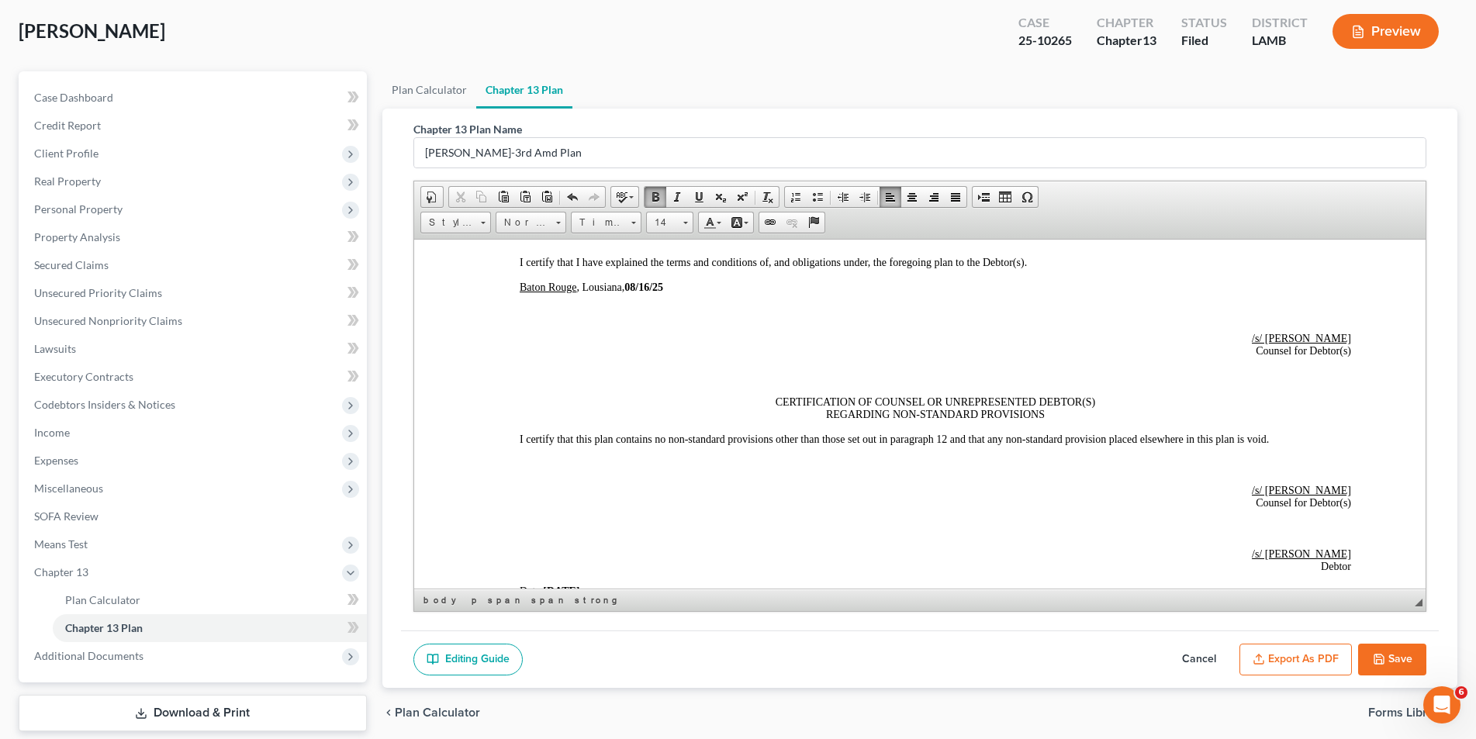
scroll to position [3568, 0]
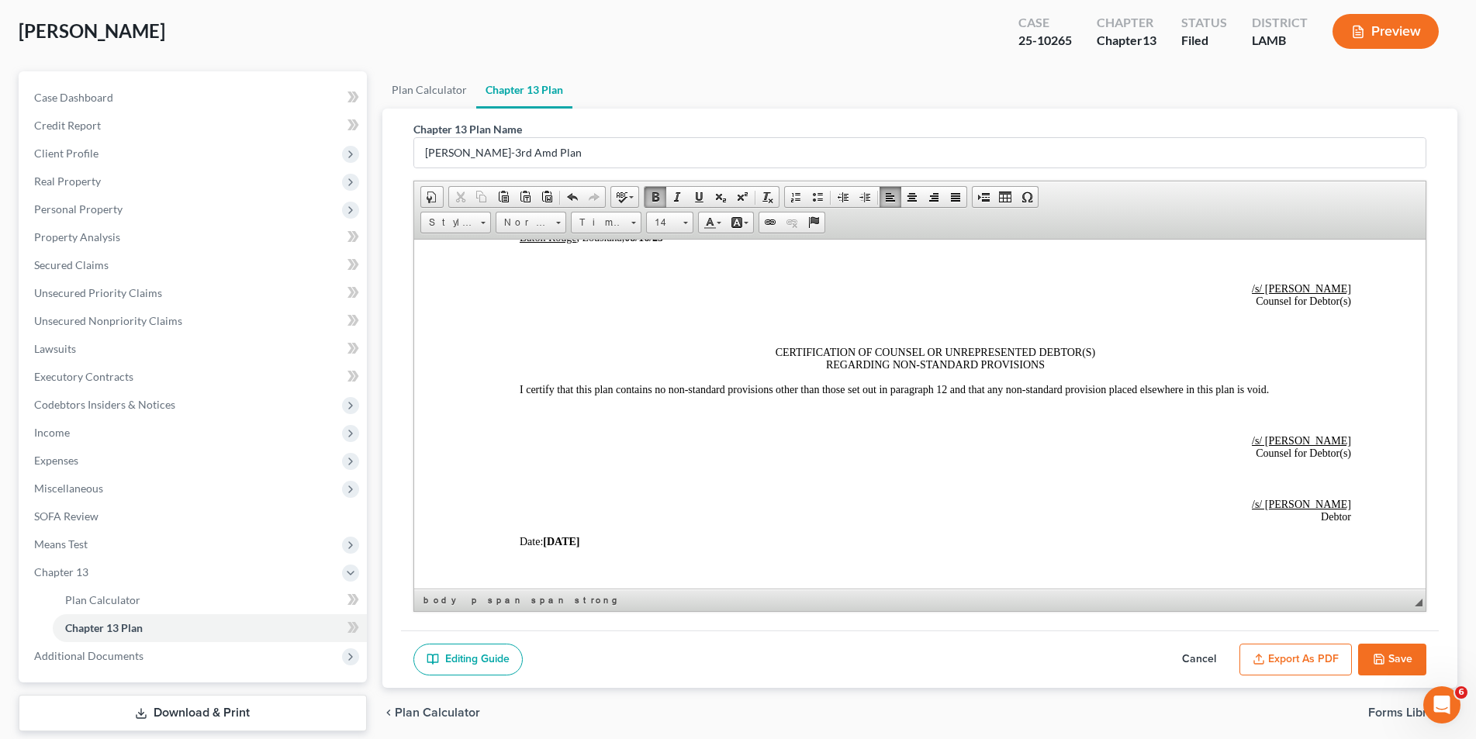
click at [564, 541] on strong "07/26/25" at bounding box center [560, 541] width 36 height 12
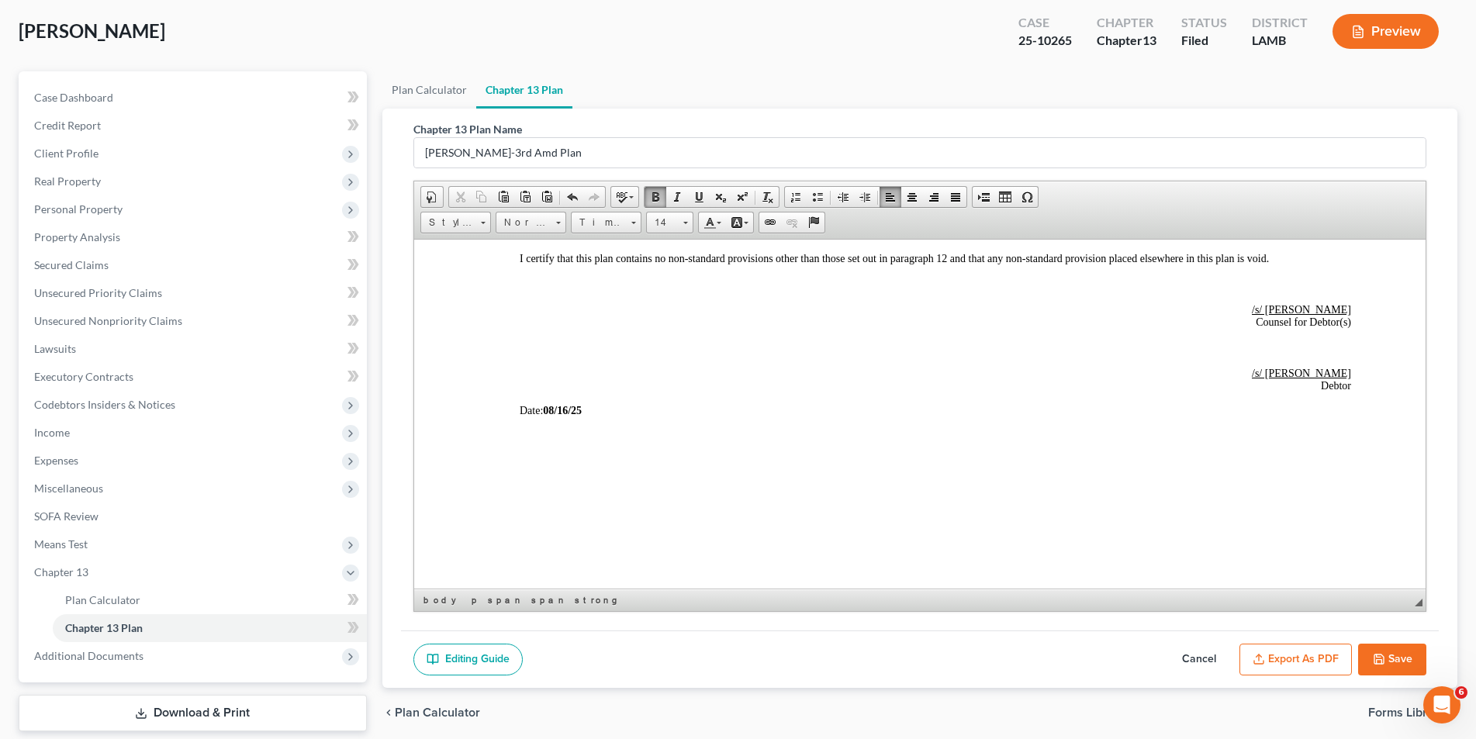
scroll to position [3708, 0]
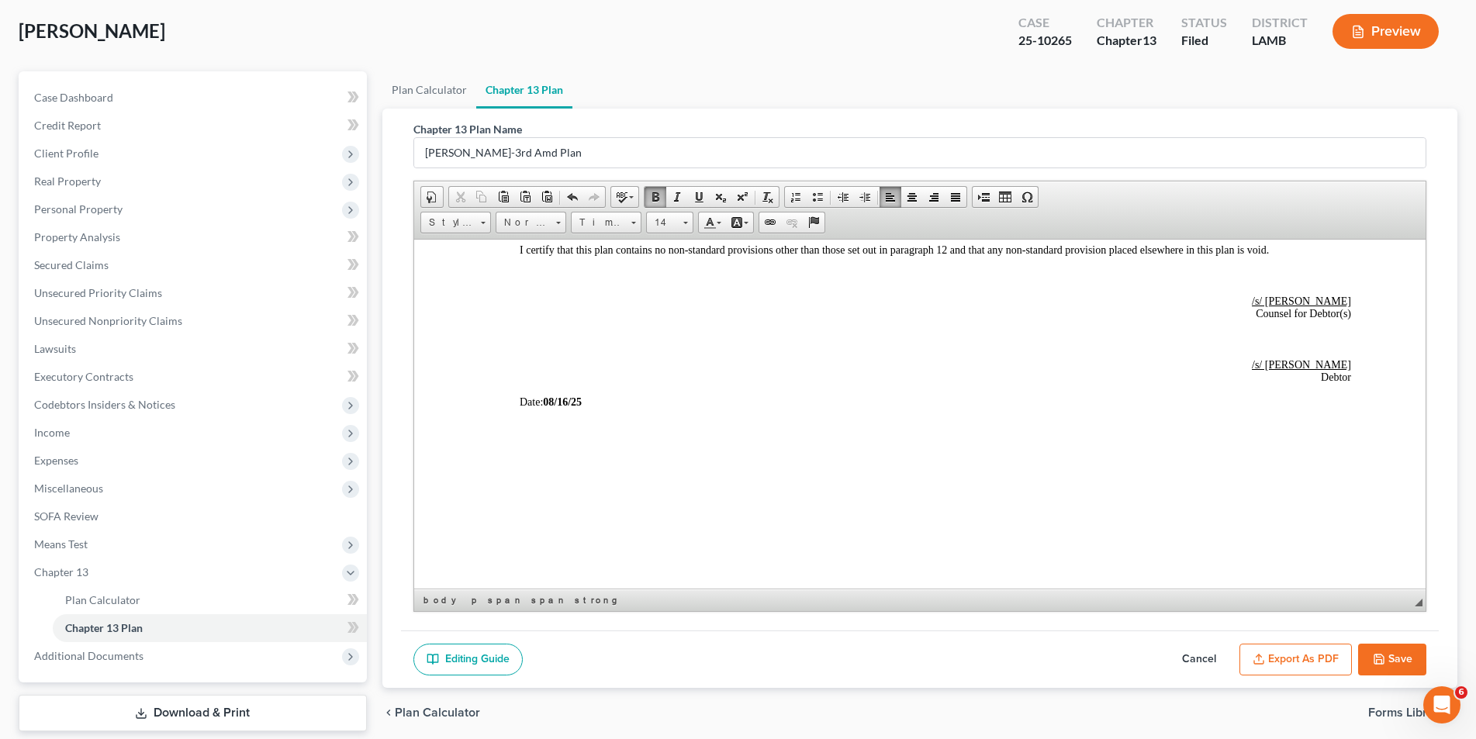
click at [1386, 659] on button "Save" at bounding box center [1392, 660] width 68 height 33
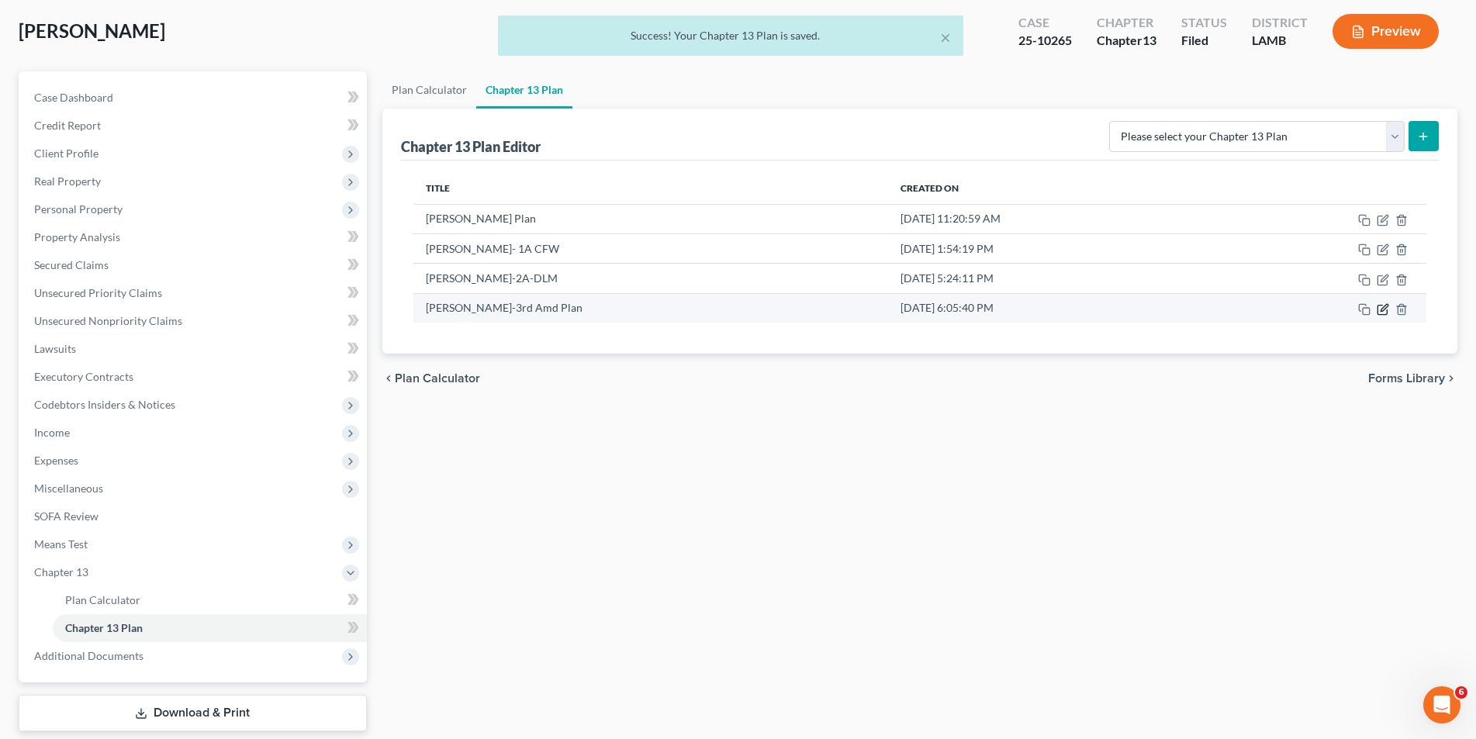
click at [1384, 314] on icon "button" at bounding box center [1382, 310] width 9 height 9
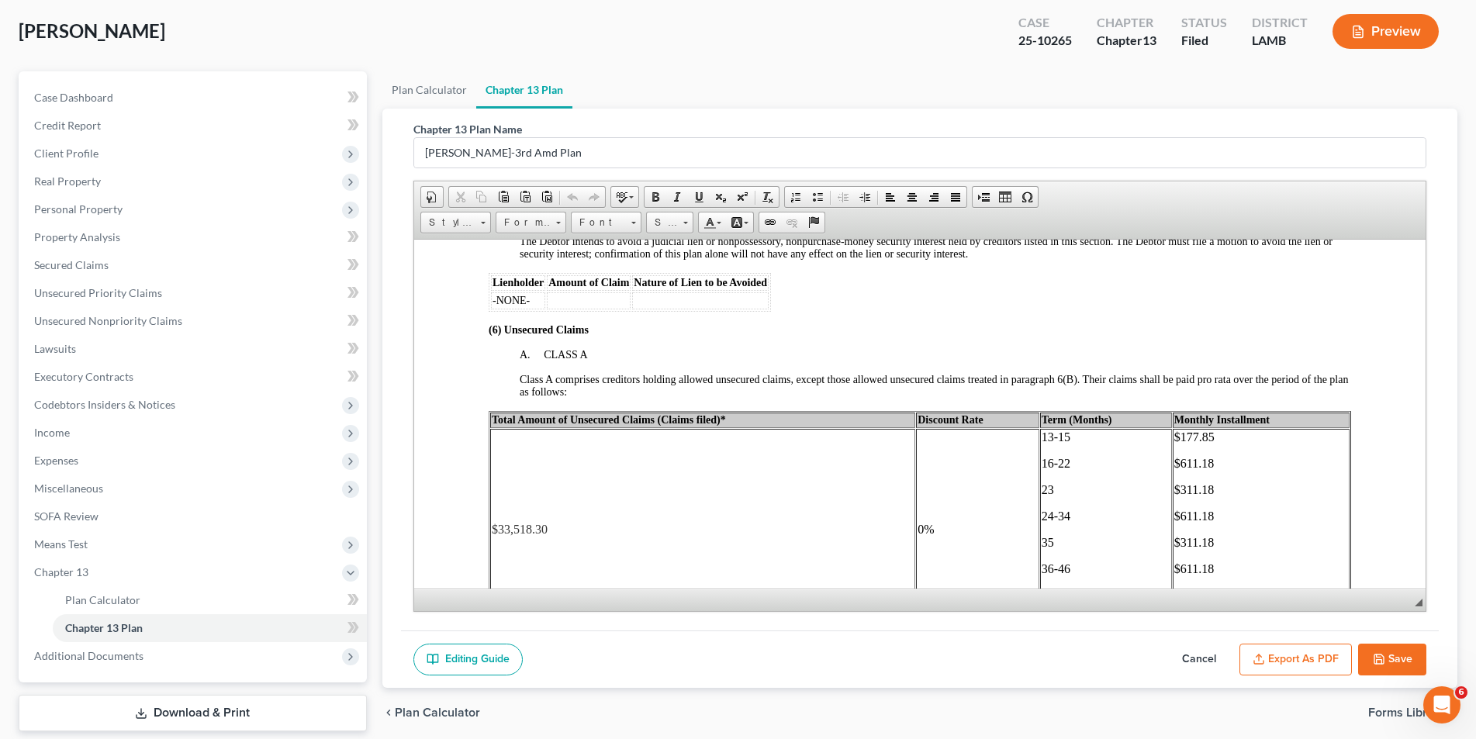
scroll to position [2560, 0]
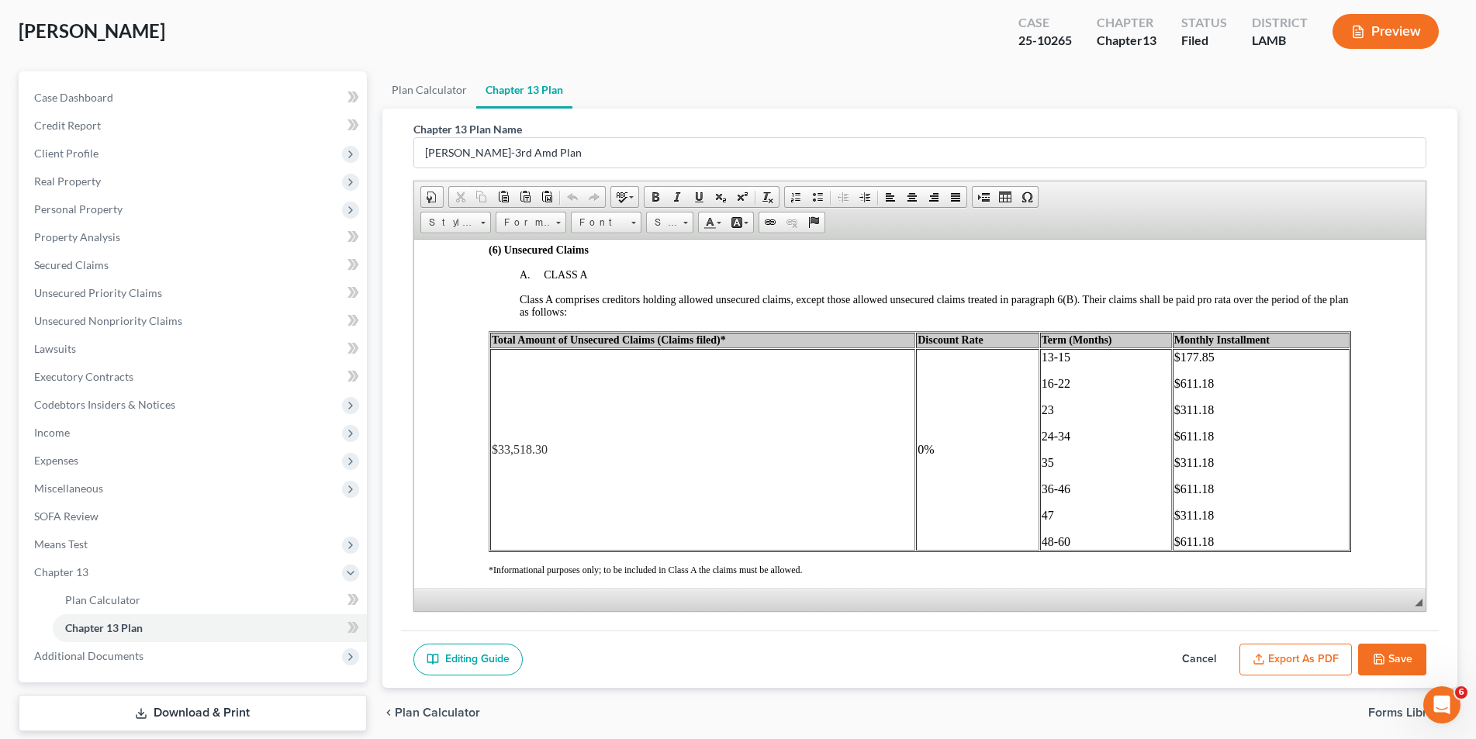
click at [1364, 662] on button "Save" at bounding box center [1392, 660] width 68 height 33
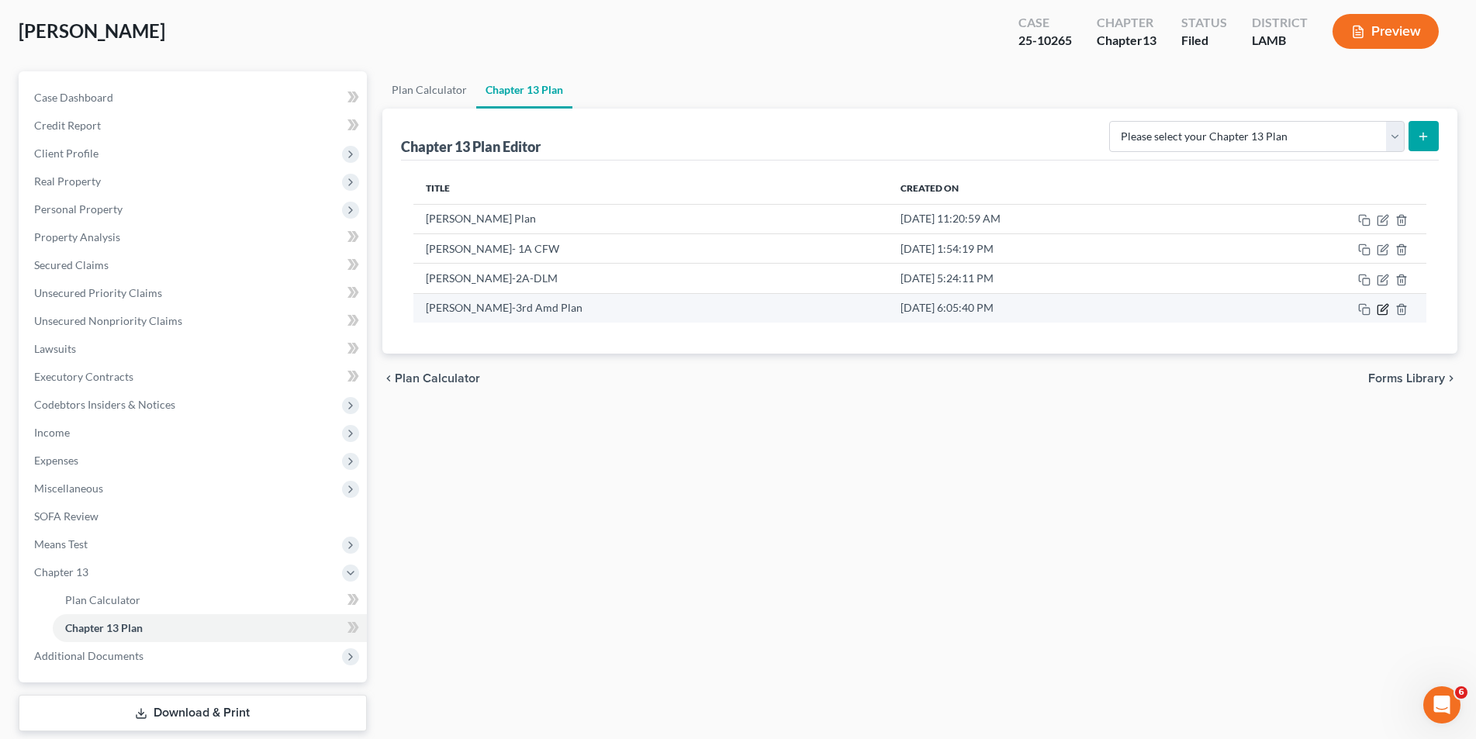
click at [1385, 307] on icon "button" at bounding box center [1383, 309] width 12 height 12
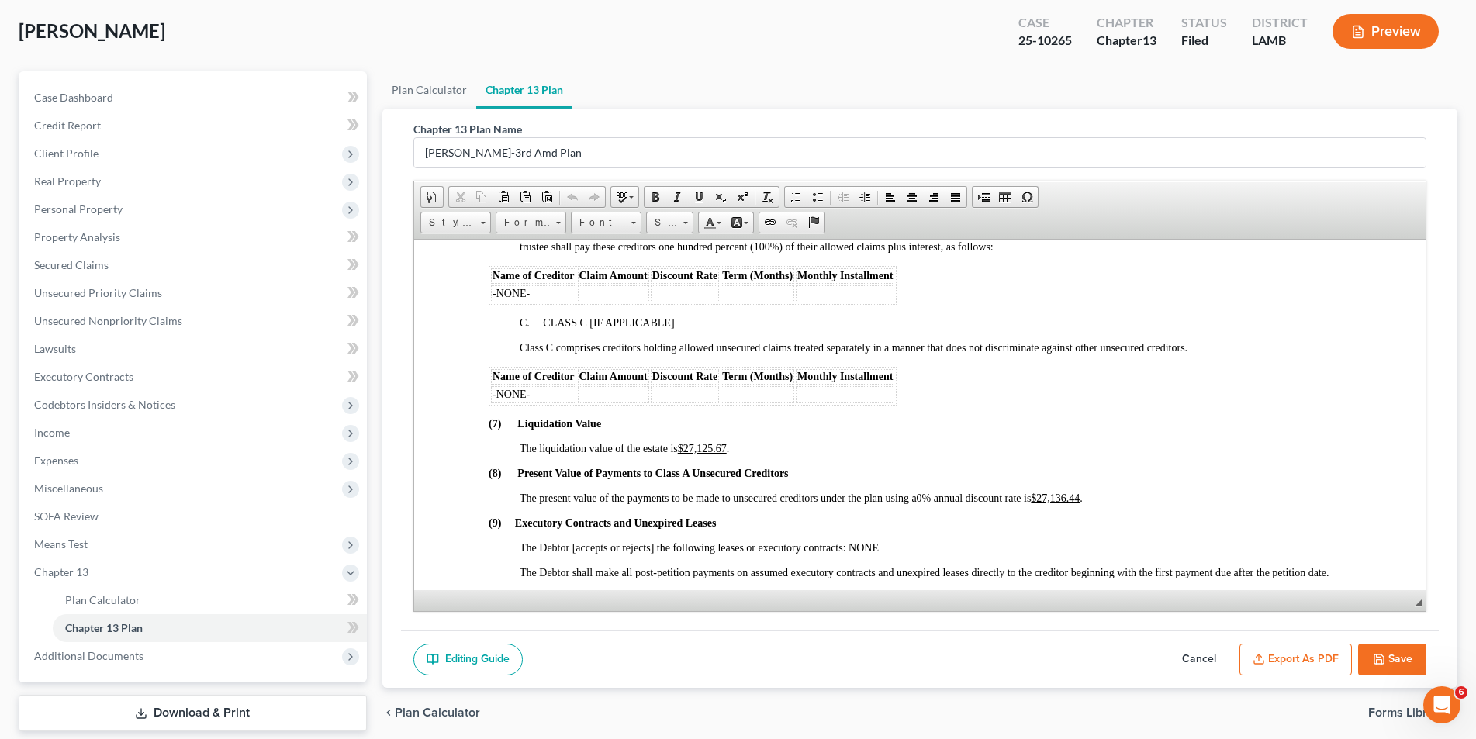
scroll to position [2948, 0]
click at [1402, 666] on button "Save" at bounding box center [1392, 660] width 68 height 33
